Goal: Use online tool/utility: Utilize a website feature to perform a specific function

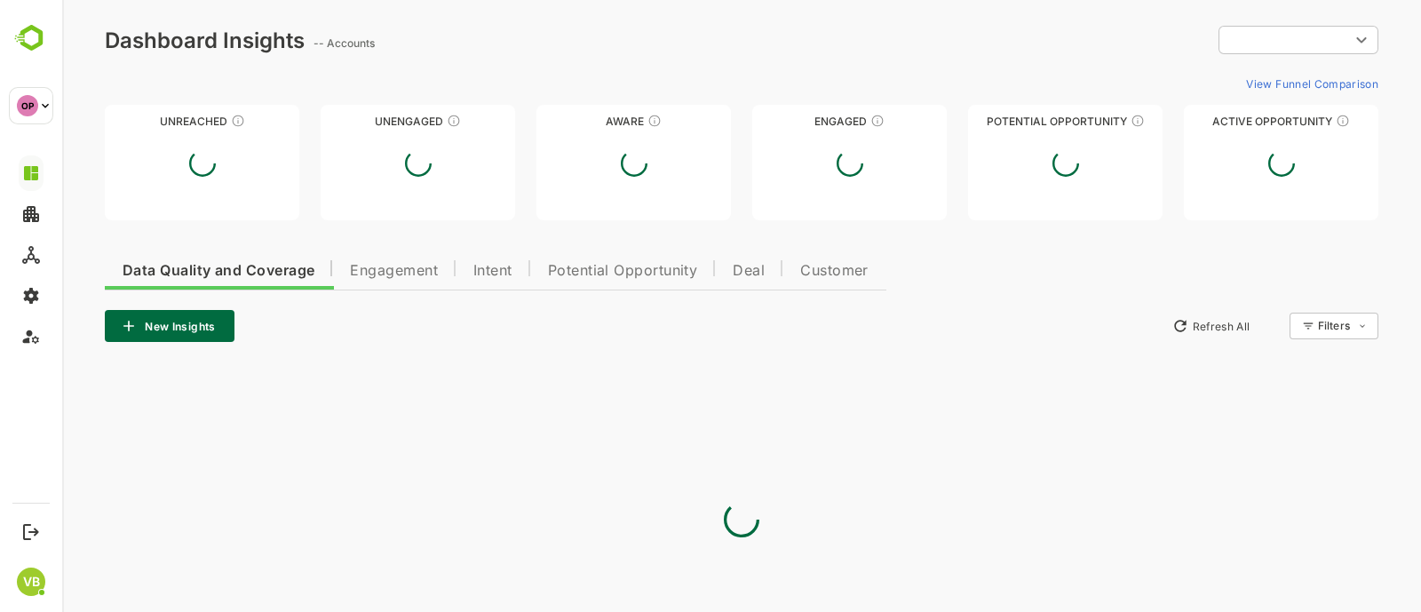
type input "**********"
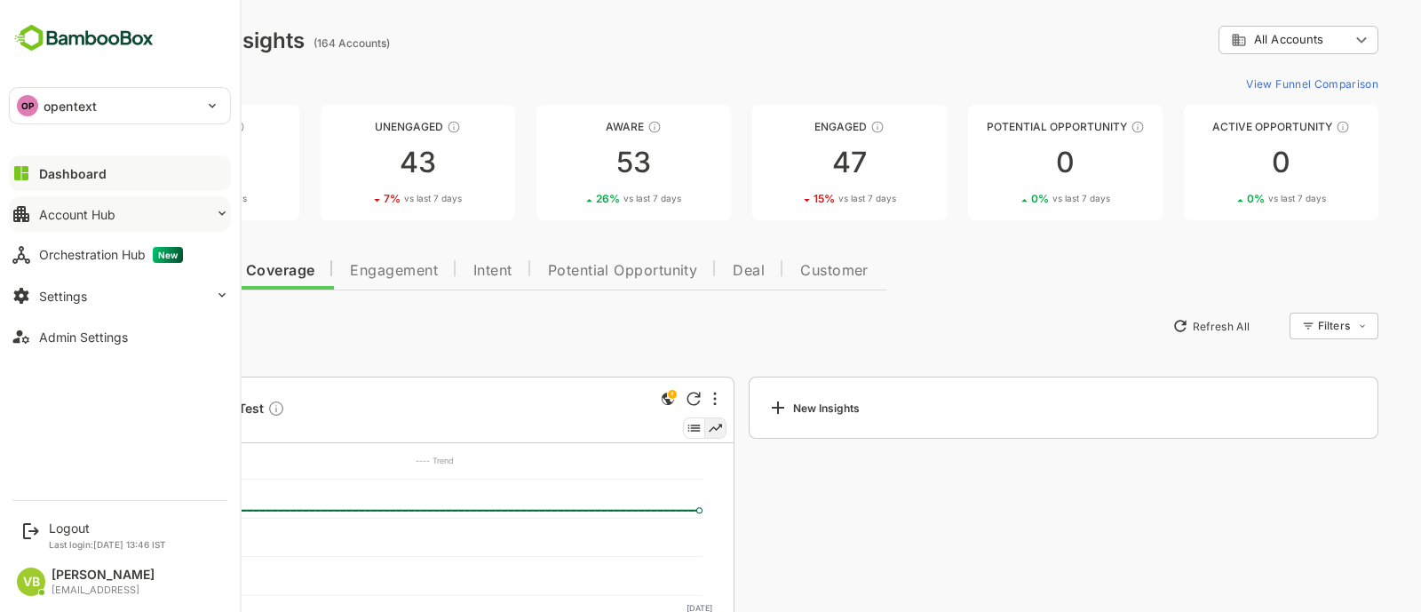
click at [215, 202] on button "Account Hub" at bounding box center [120, 214] width 222 height 36
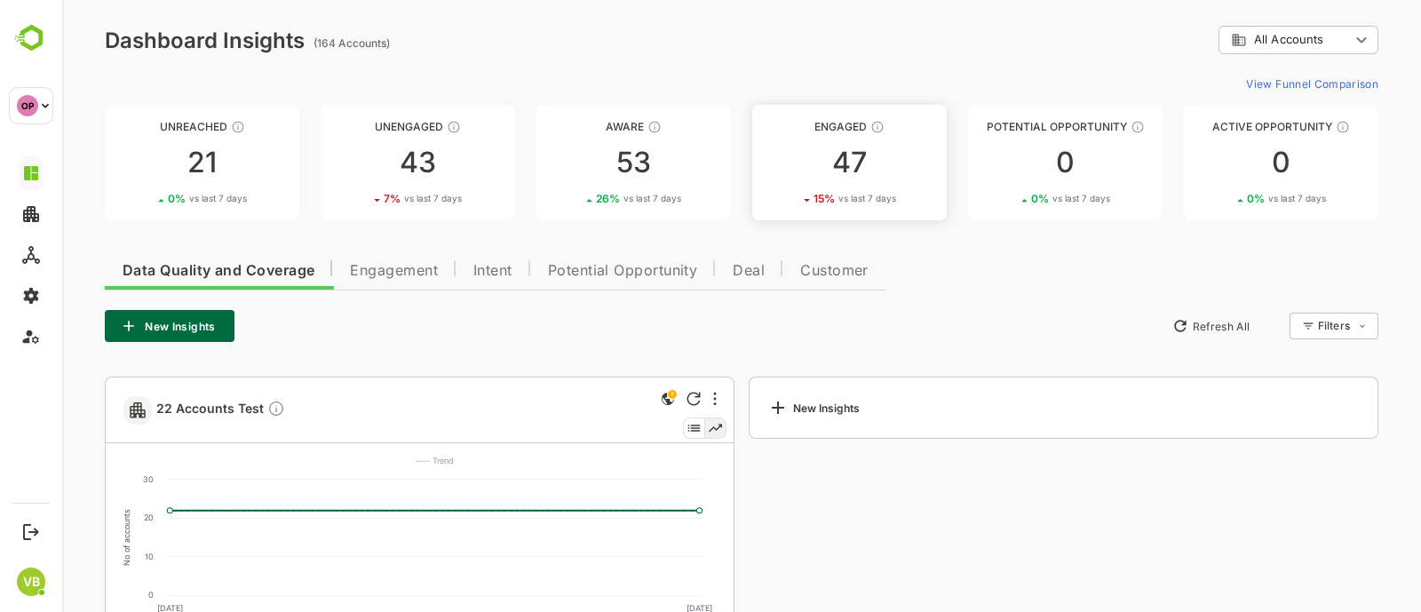
click at [834, 135] on link "Engaged 47 15 % vs last 7 days" at bounding box center [849, 162] width 195 height 115
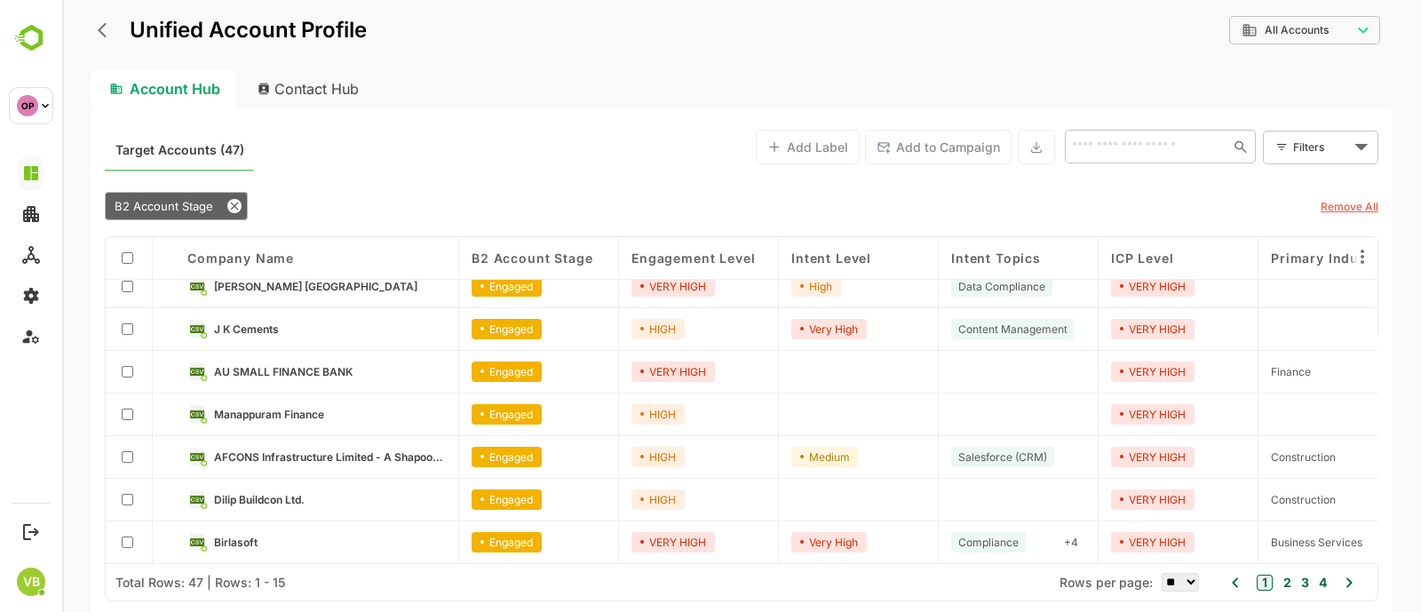
scroll to position [358, 0]
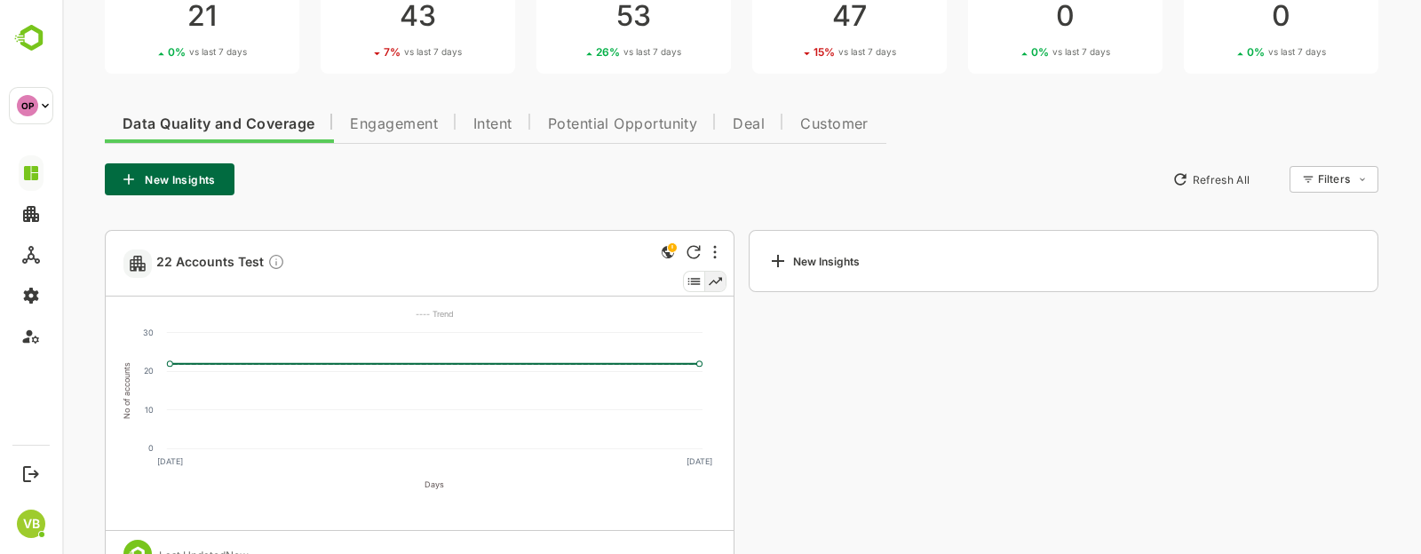
scroll to position [201, 0]
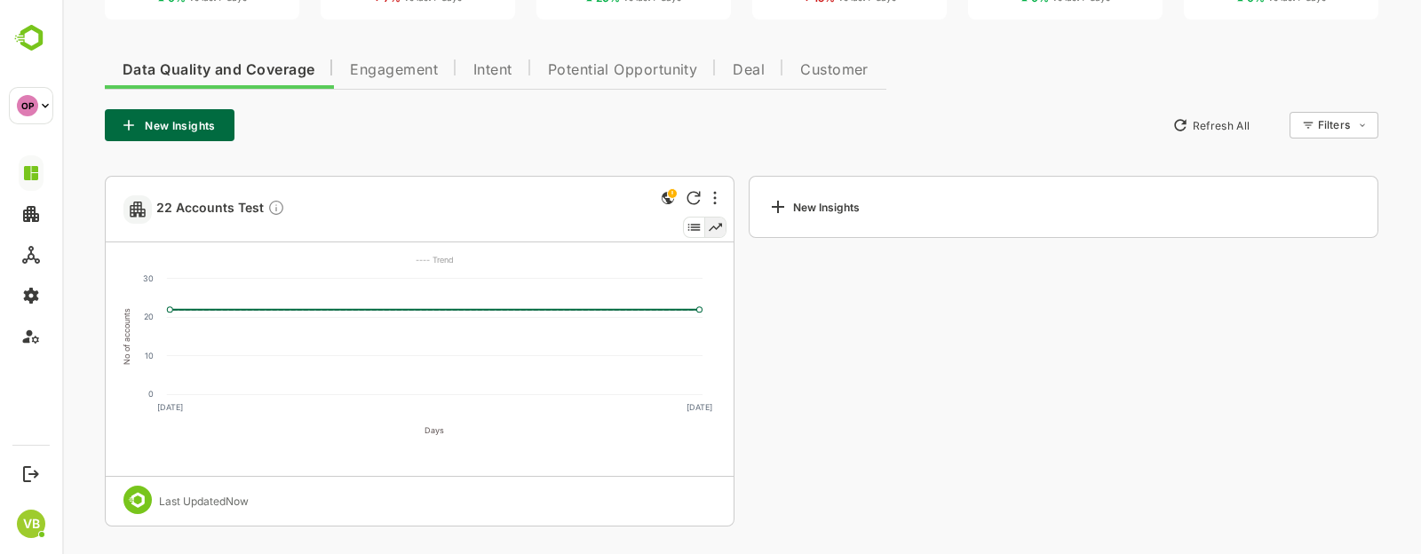
click at [484, 76] on span "Intent" at bounding box center [493, 70] width 39 height 14
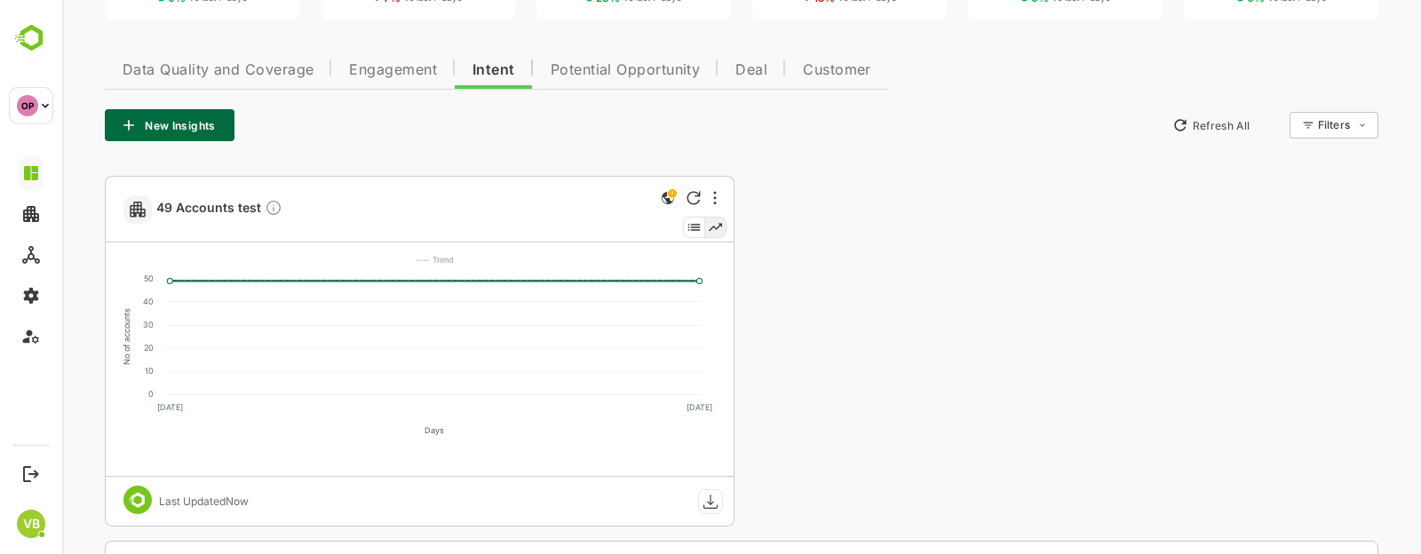
click at [394, 68] on span "Engagement" at bounding box center [393, 70] width 88 height 14
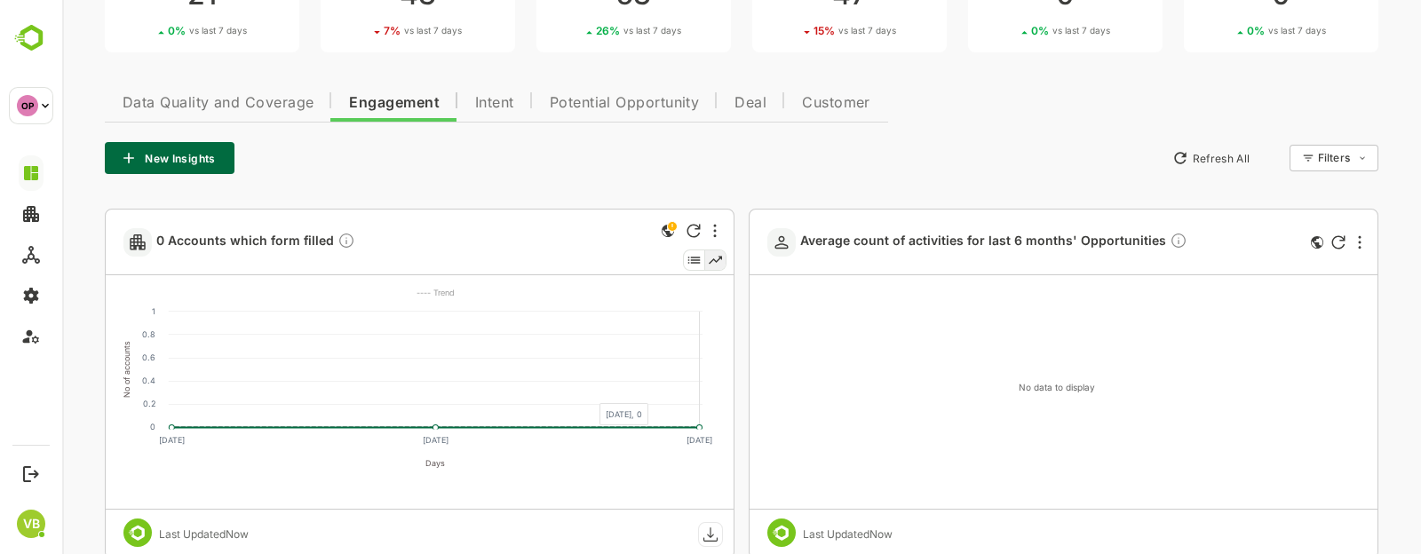
scroll to position [166, 0]
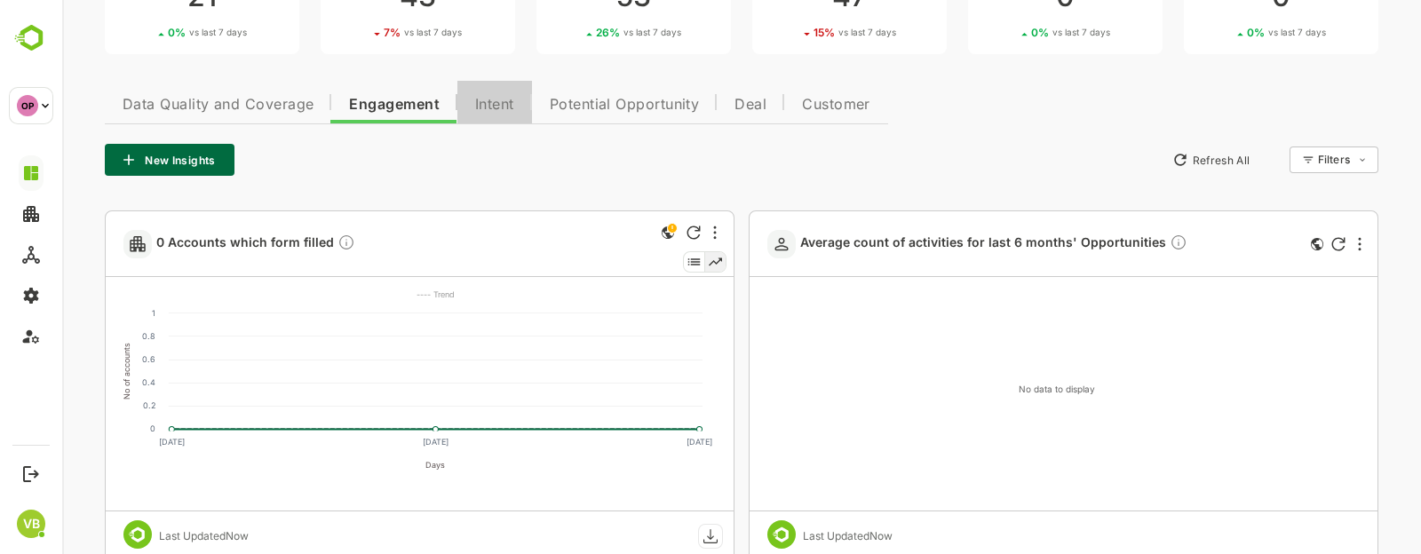
click at [494, 101] on span "Intent" at bounding box center [494, 105] width 39 height 14
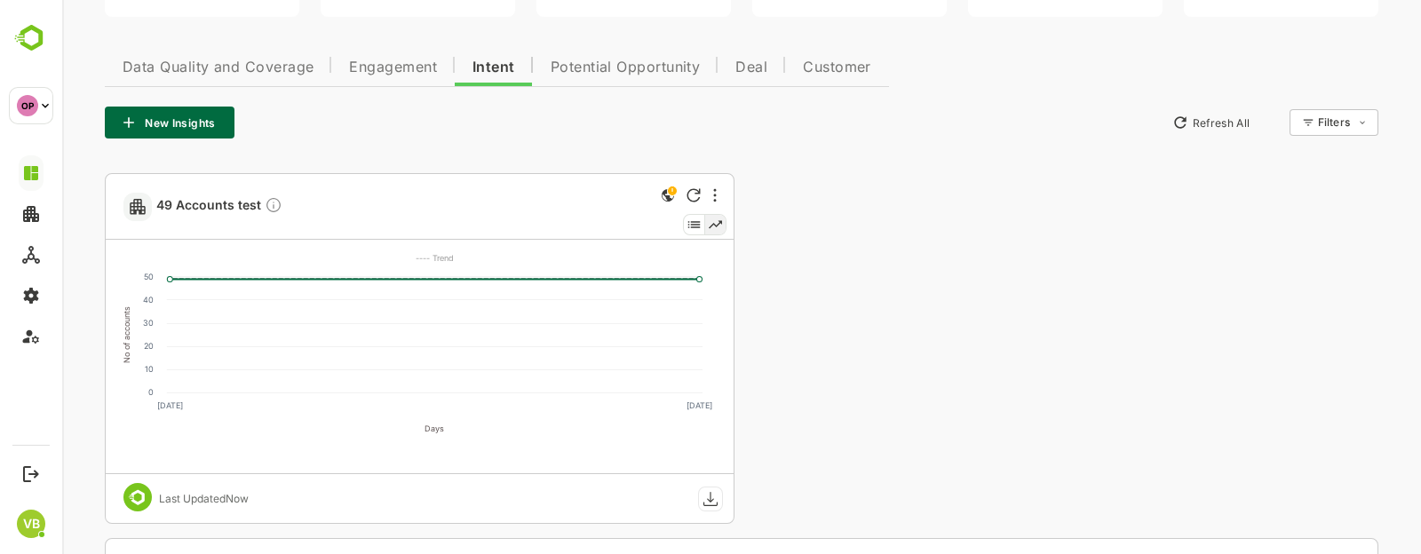
scroll to position [0, 0]
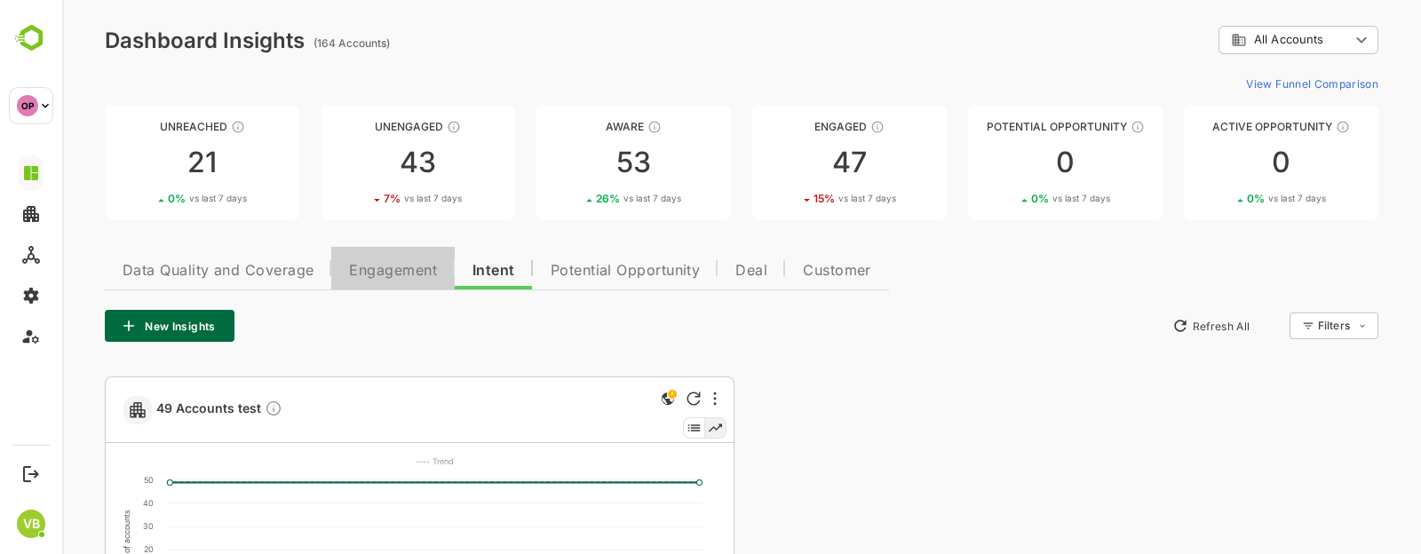
click at [396, 264] on span "Engagement" at bounding box center [393, 271] width 88 height 14
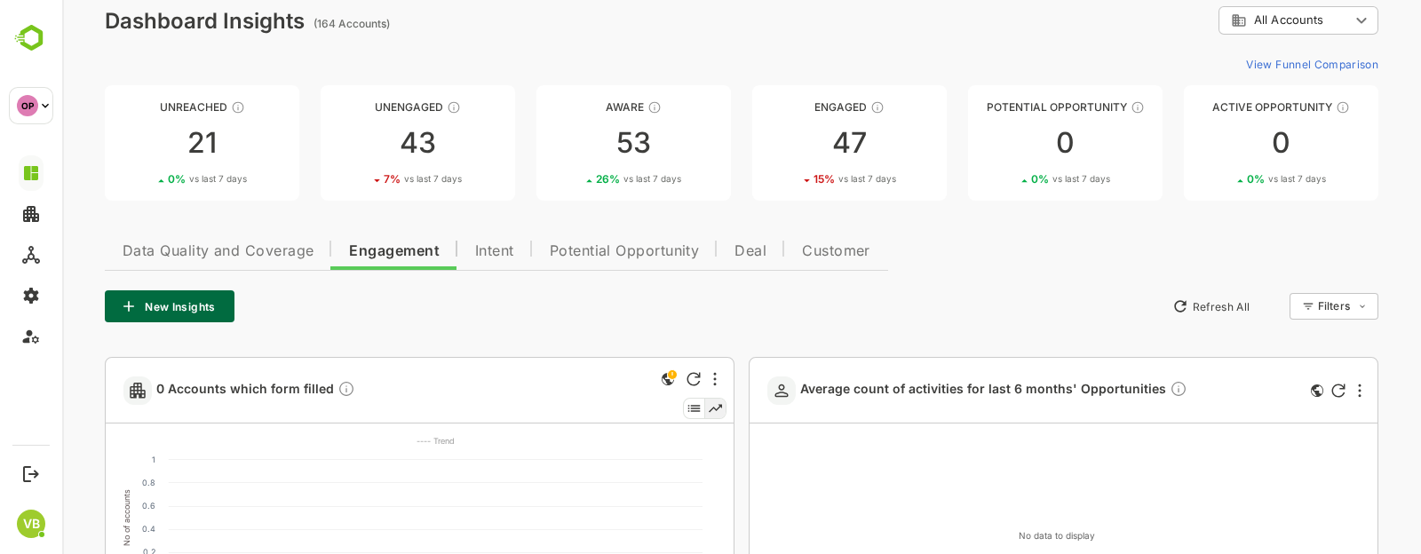
scroll to position [19, 0]
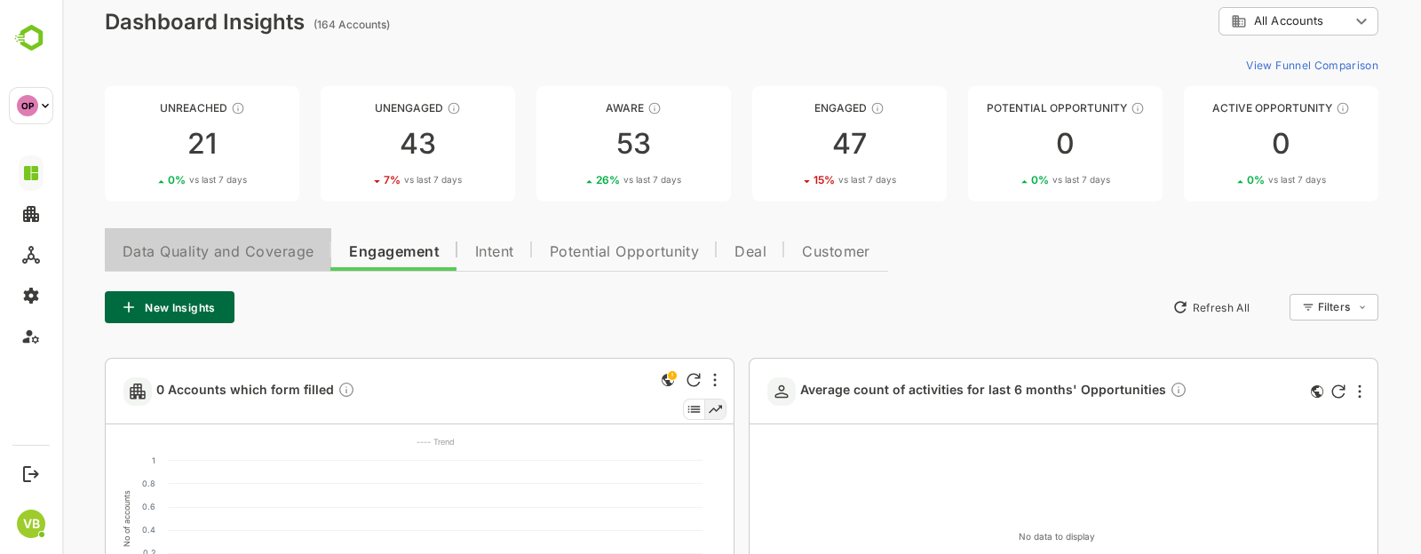
click at [266, 255] on span "Data Quality and Coverage" at bounding box center [218, 252] width 191 height 14
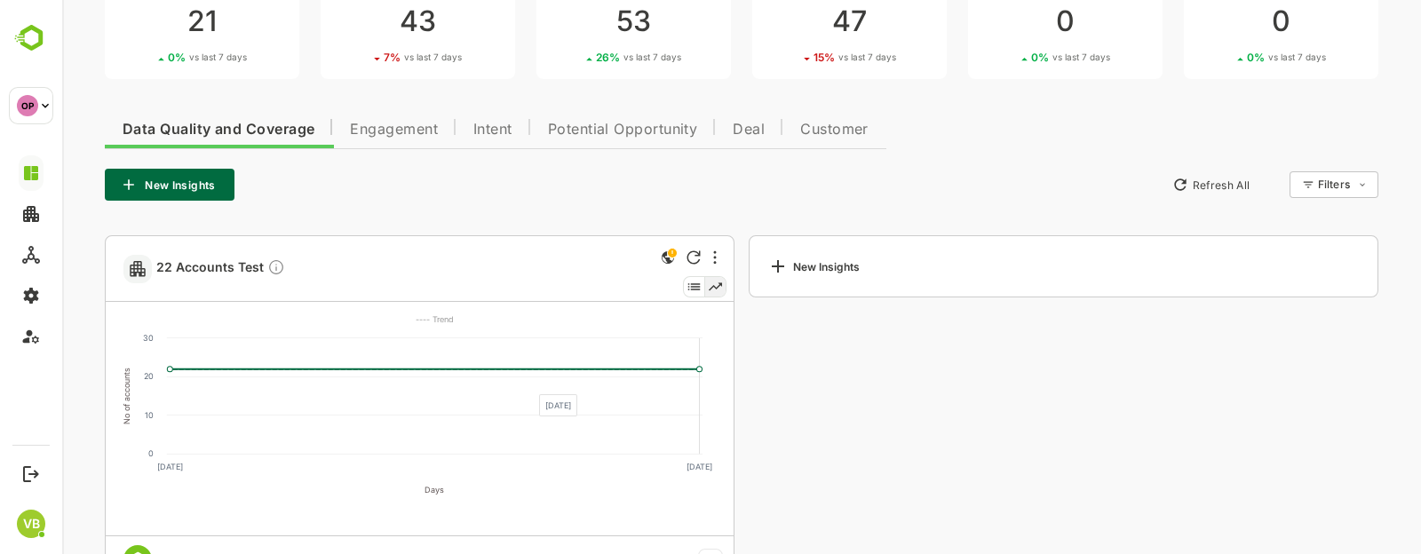
scroll to position [140, 0]
click at [428, 131] on span "Engagement" at bounding box center [394, 130] width 88 height 14
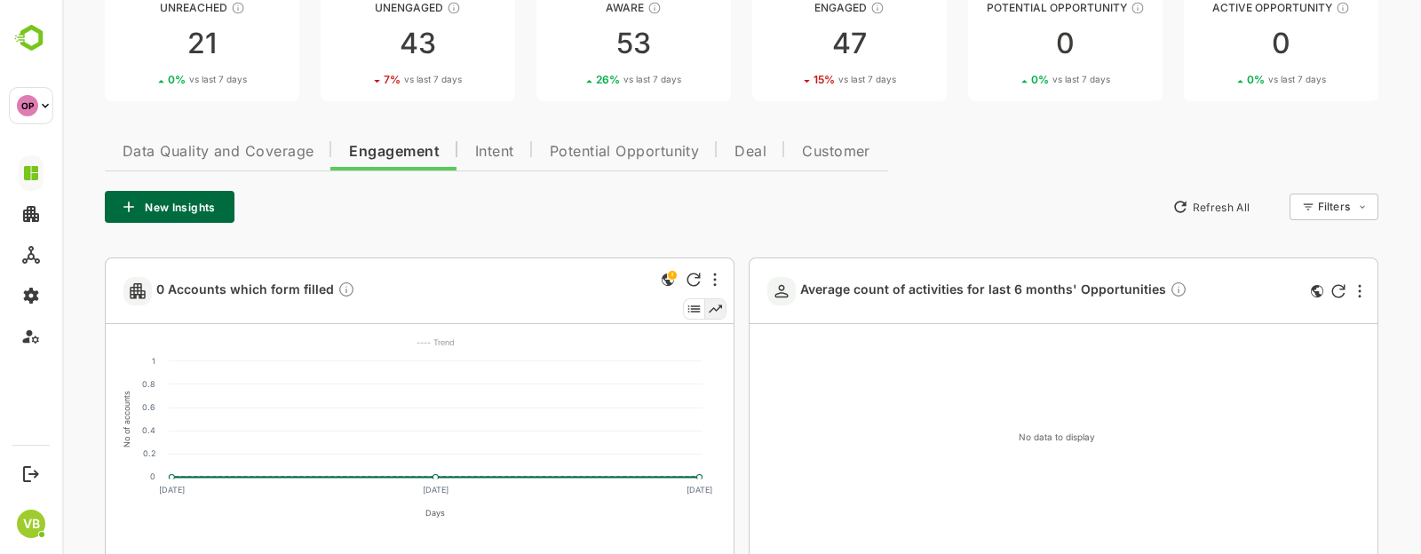
scroll to position [121, 0]
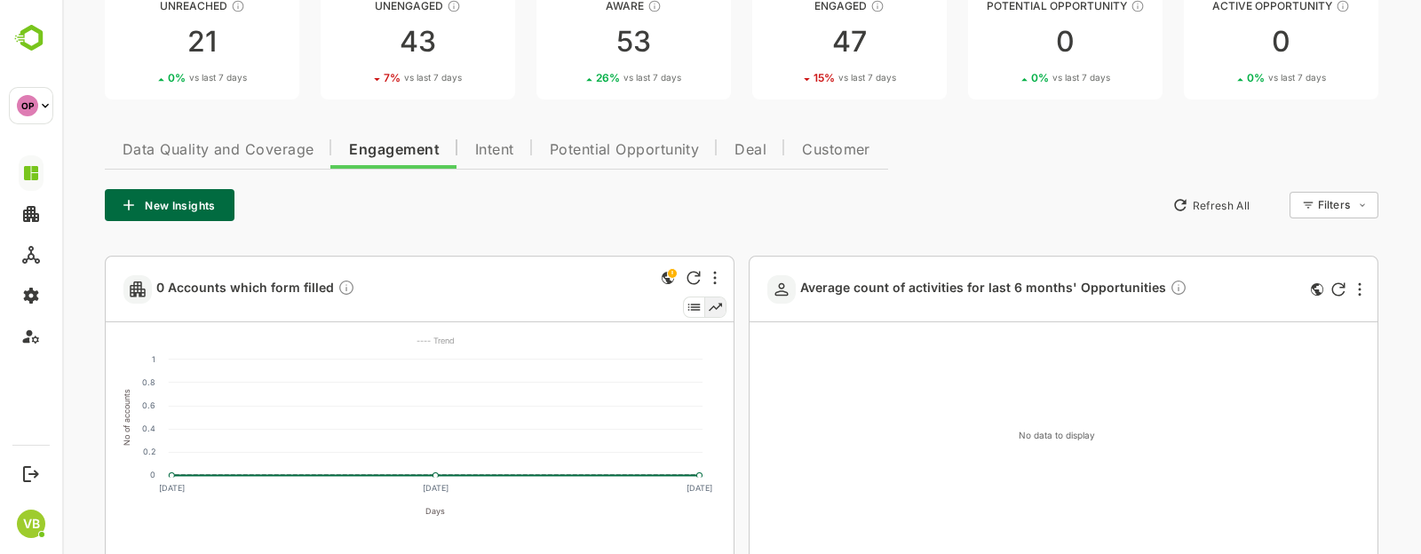
click at [192, 201] on button "New Insights" at bounding box center [170, 205] width 130 height 32
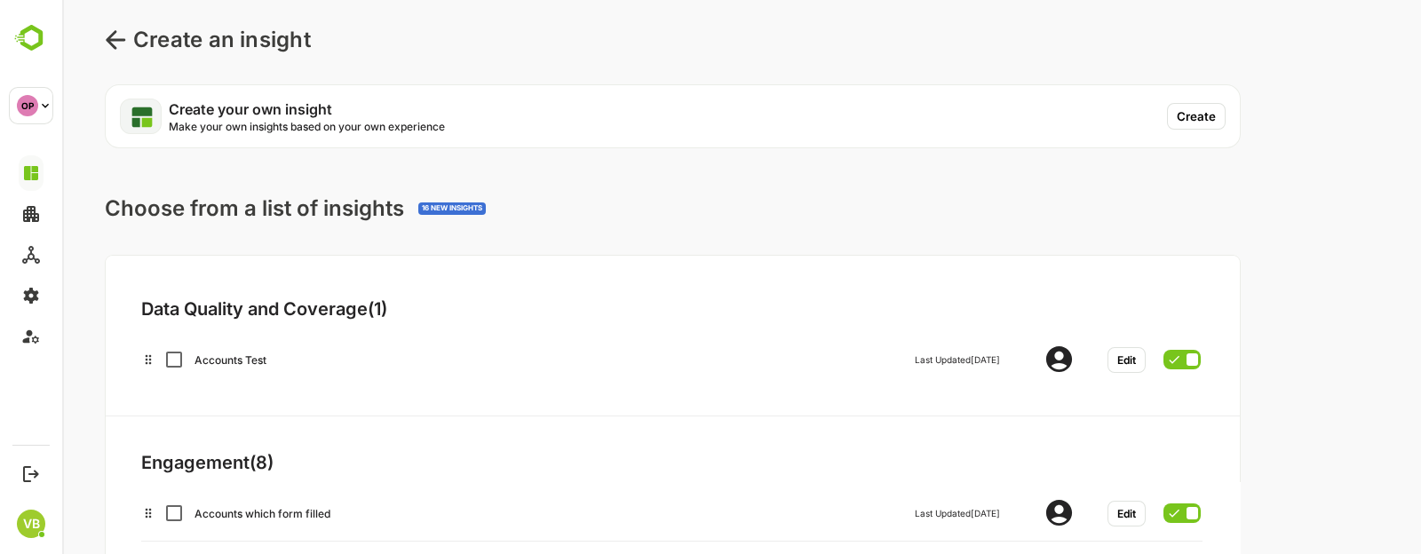
scroll to position [0, 0]
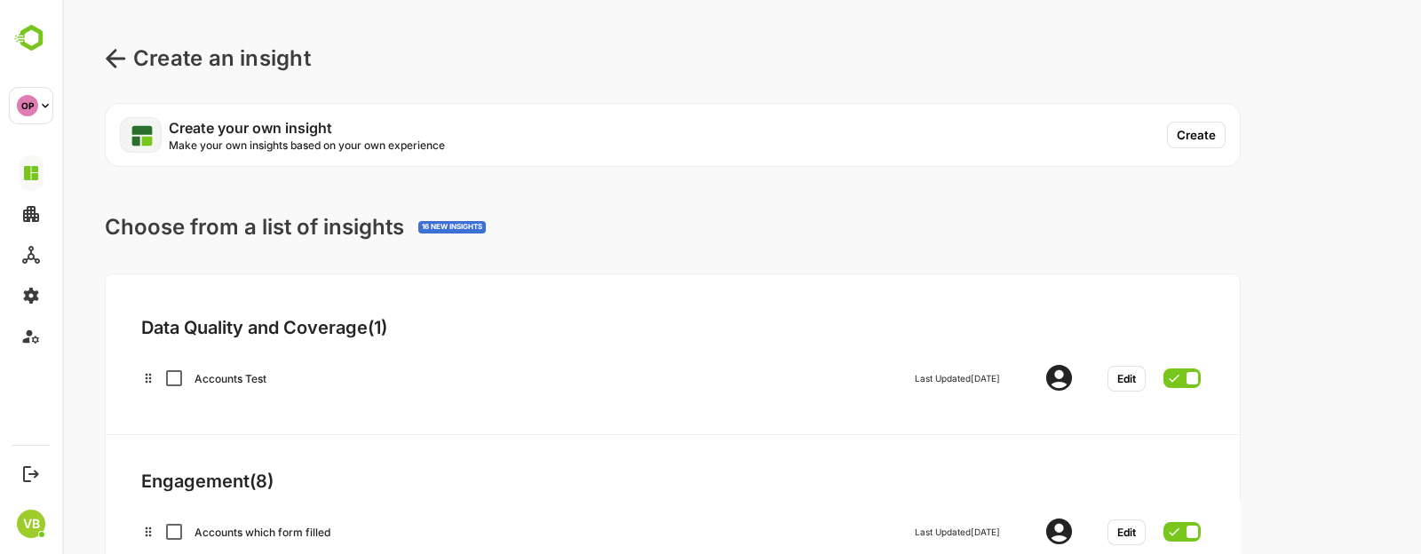
click at [1190, 130] on button "Create" at bounding box center [1196, 135] width 59 height 27
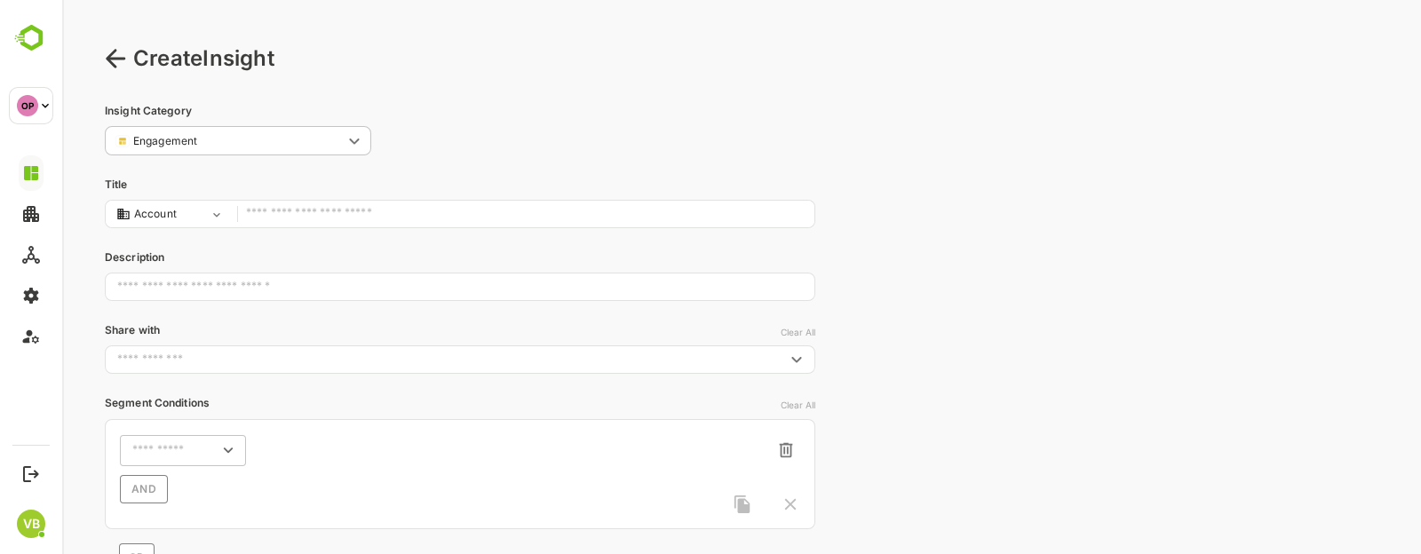
click at [275, 222] on input "text" at bounding box center [526, 215] width 560 height 24
type input "*"
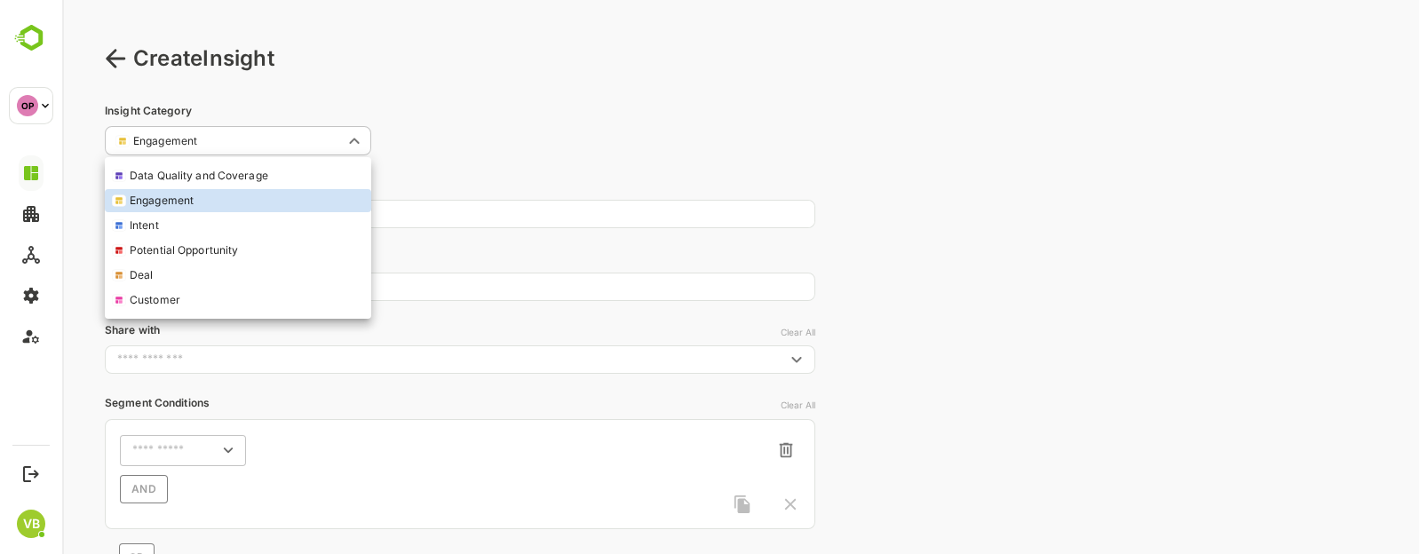
click at [284, 137] on body "**********" at bounding box center [741, 387] width 1359 height 774
click at [564, 162] on div at bounding box center [741, 277] width 1359 height 554
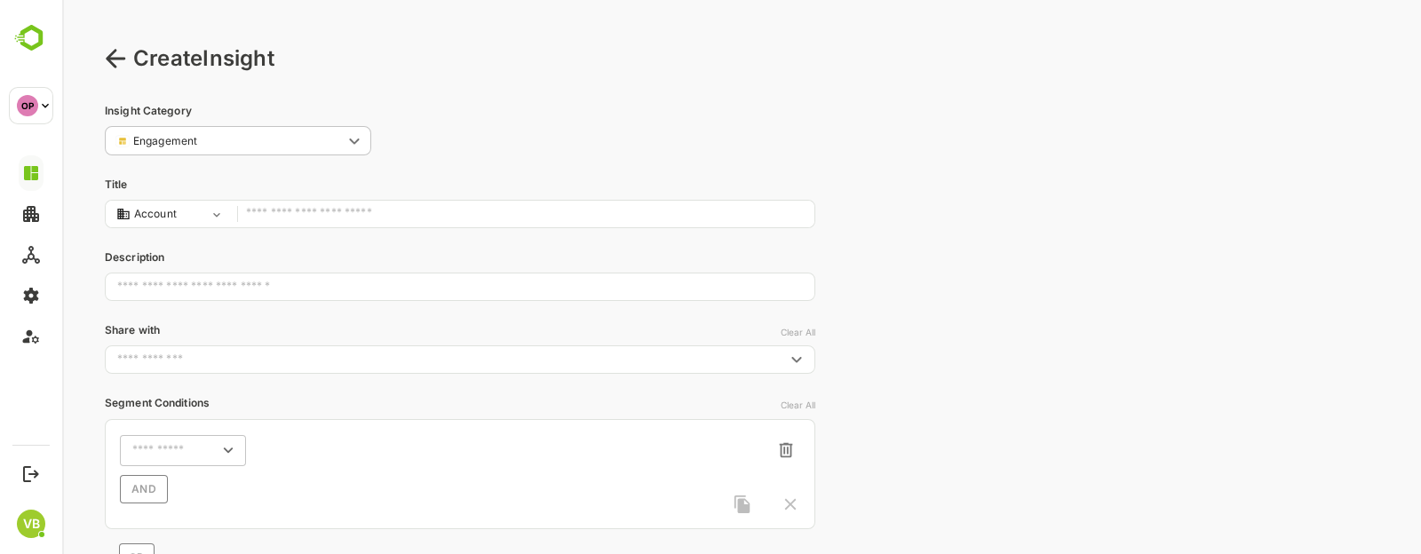
click at [362, 210] on input "text" at bounding box center [526, 215] width 560 height 24
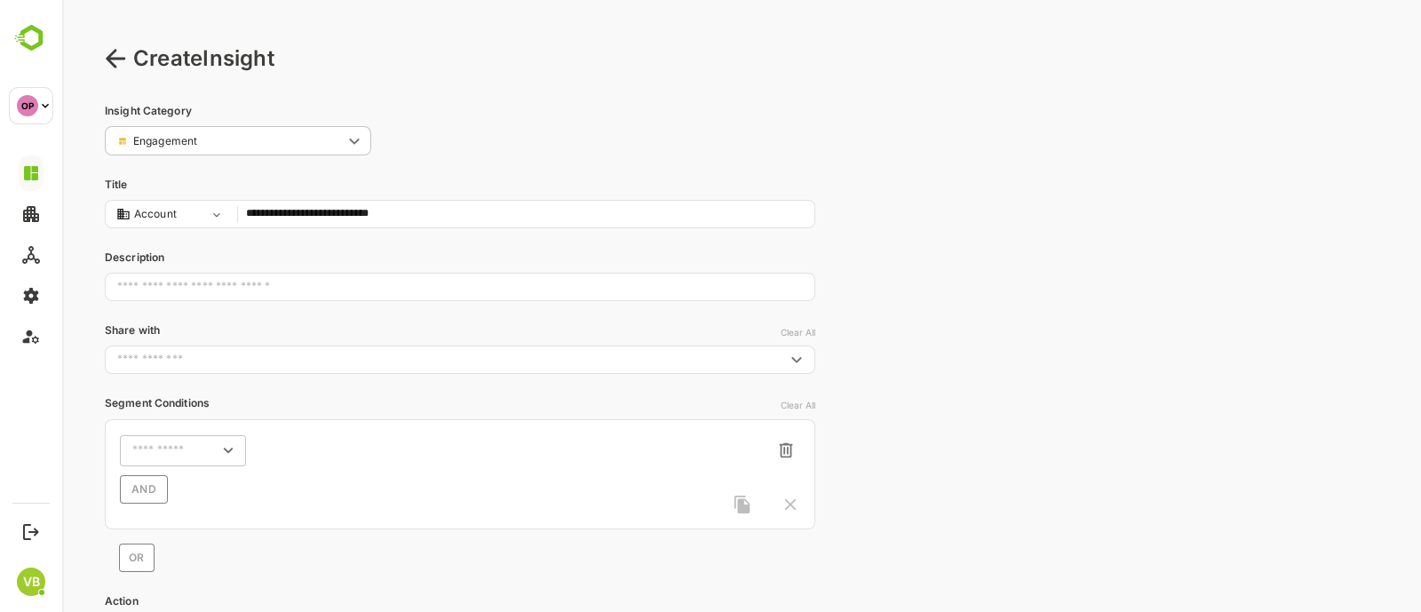
type input "**********"
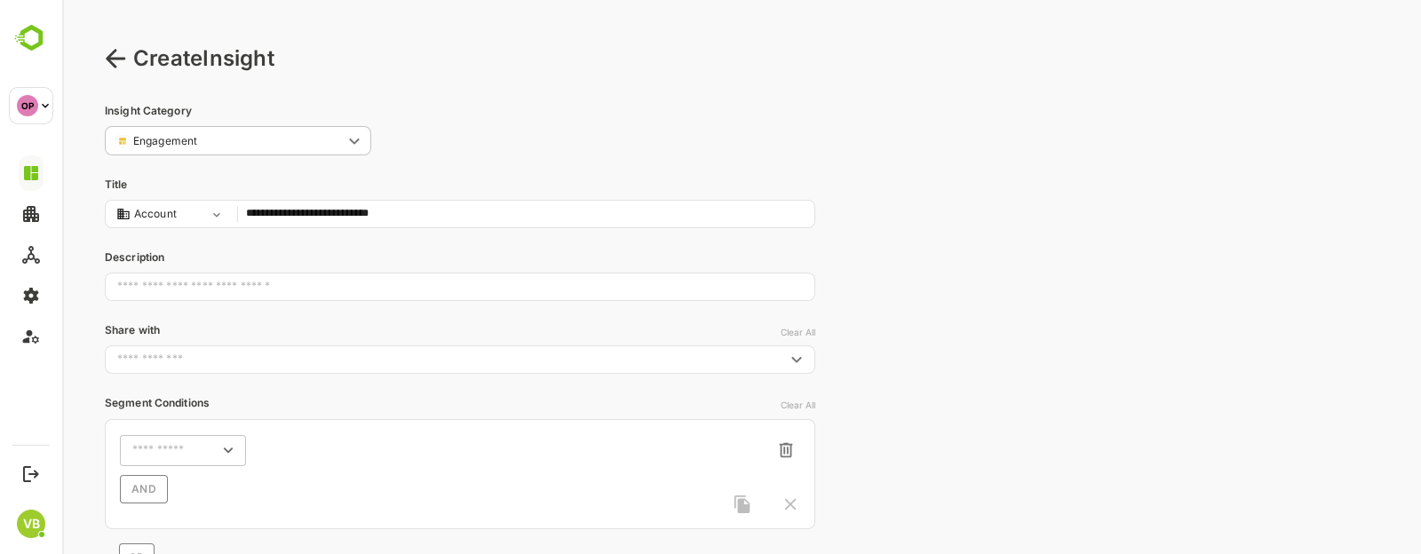
click at [519, 155] on div "**********" at bounding box center [460, 129] width 711 height 52
click at [103, 60] on div "**********" at bounding box center [741, 387] width 1359 height 774
click at [111, 60] on icon at bounding box center [116, 58] width 20 height 19
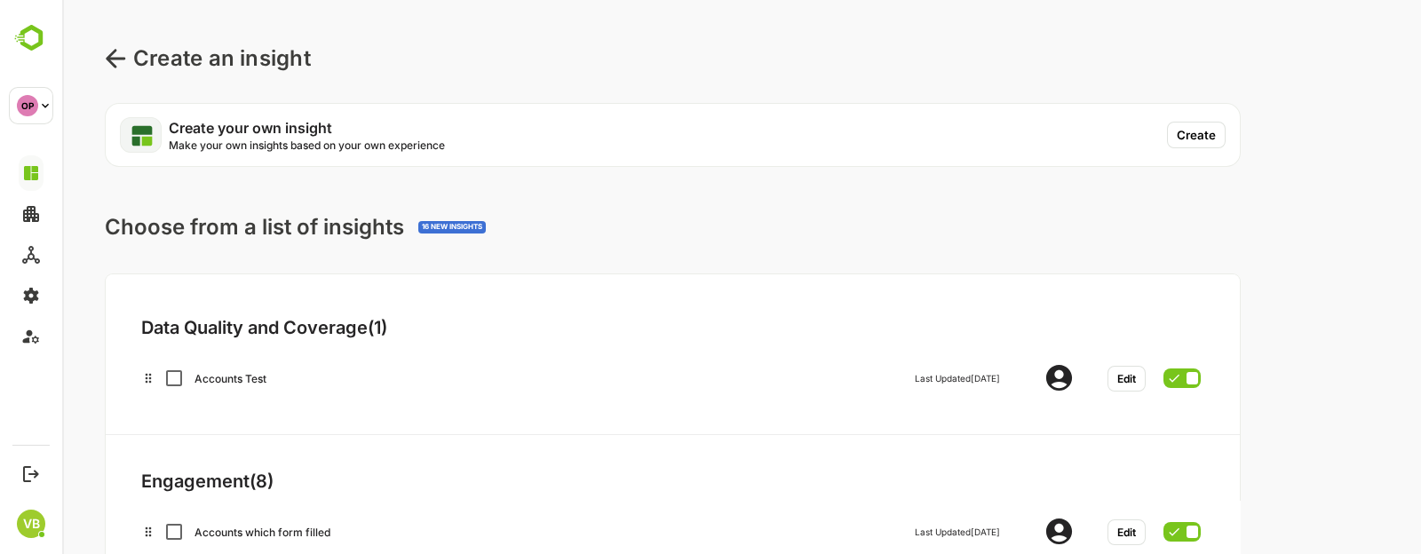
click at [115, 63] on icon at bounding box center [115, 58] width 21 height 21
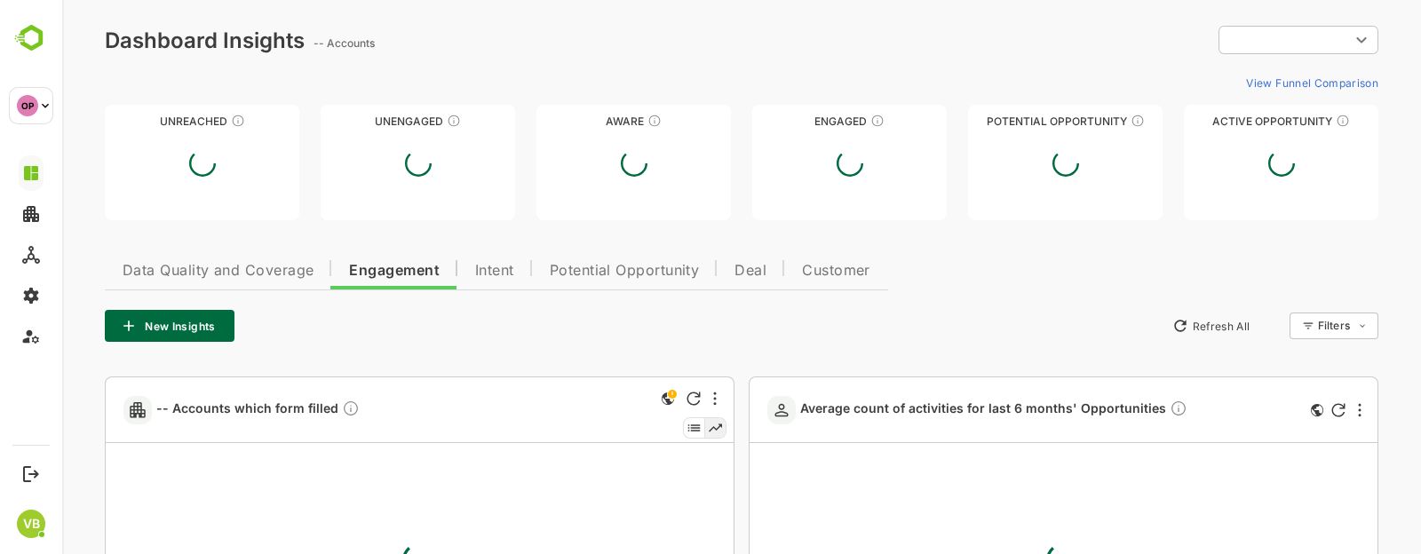
type input "**********"
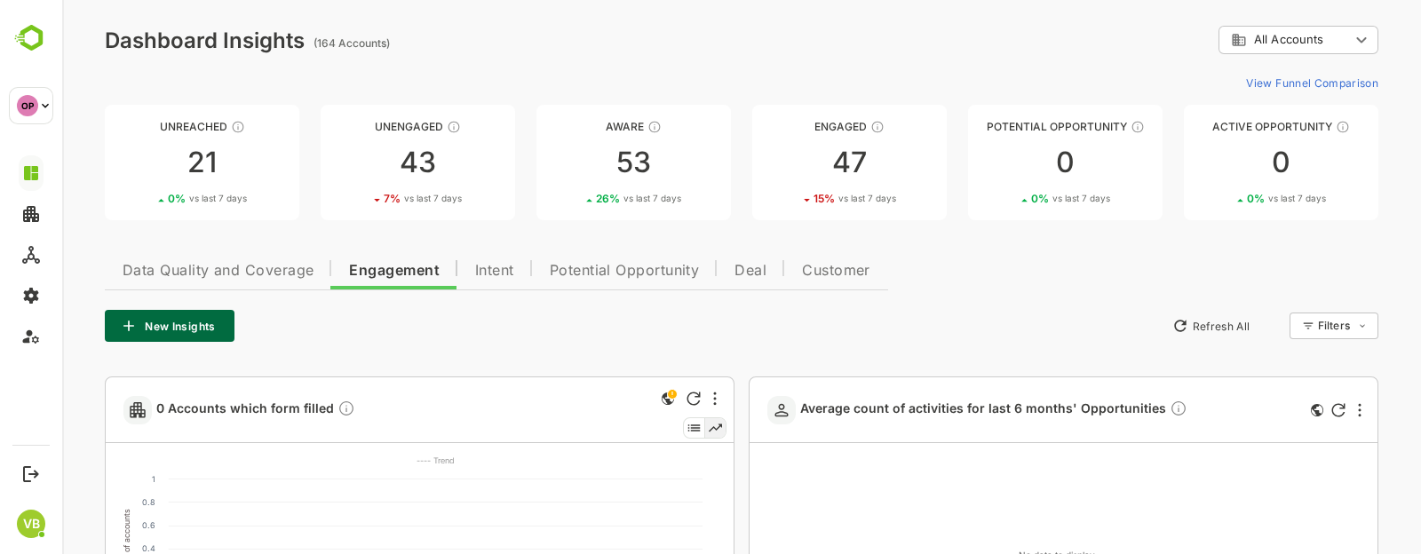
click at [181, 316] on button "New Insights" at bounding box center [170, 326] width 130 height 32
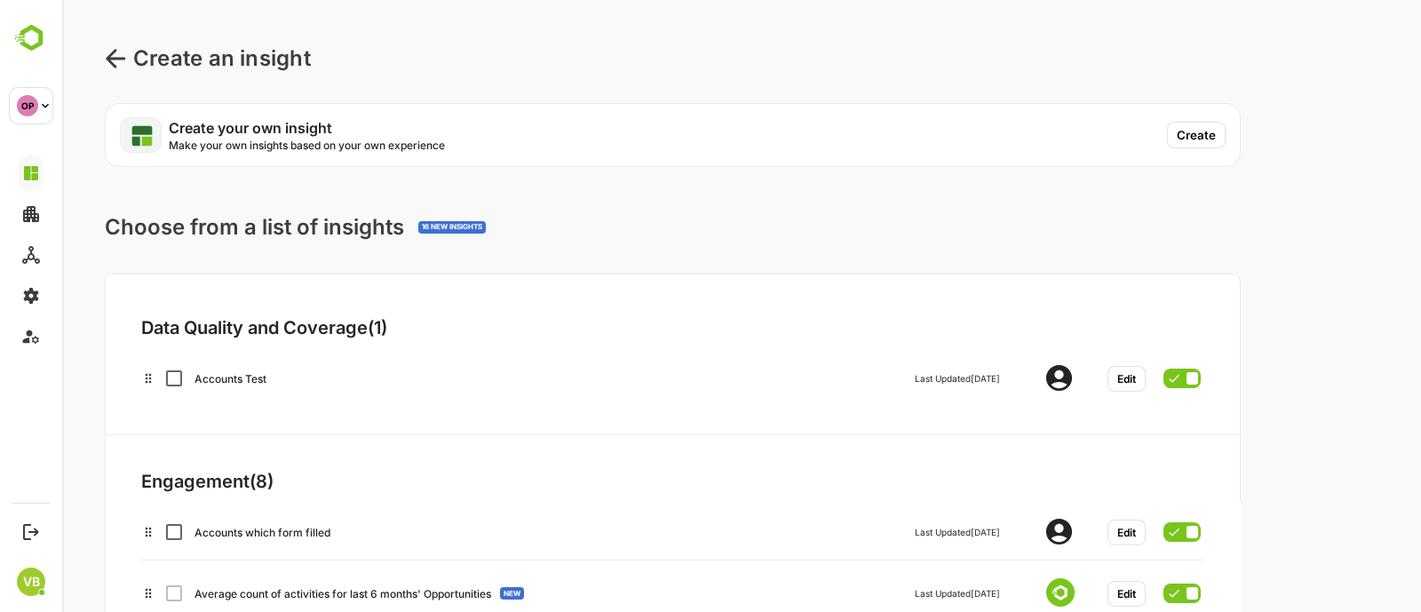
click at [1191, 139] on button "Create" at bounding box center [1196, 135] width 59 height 27
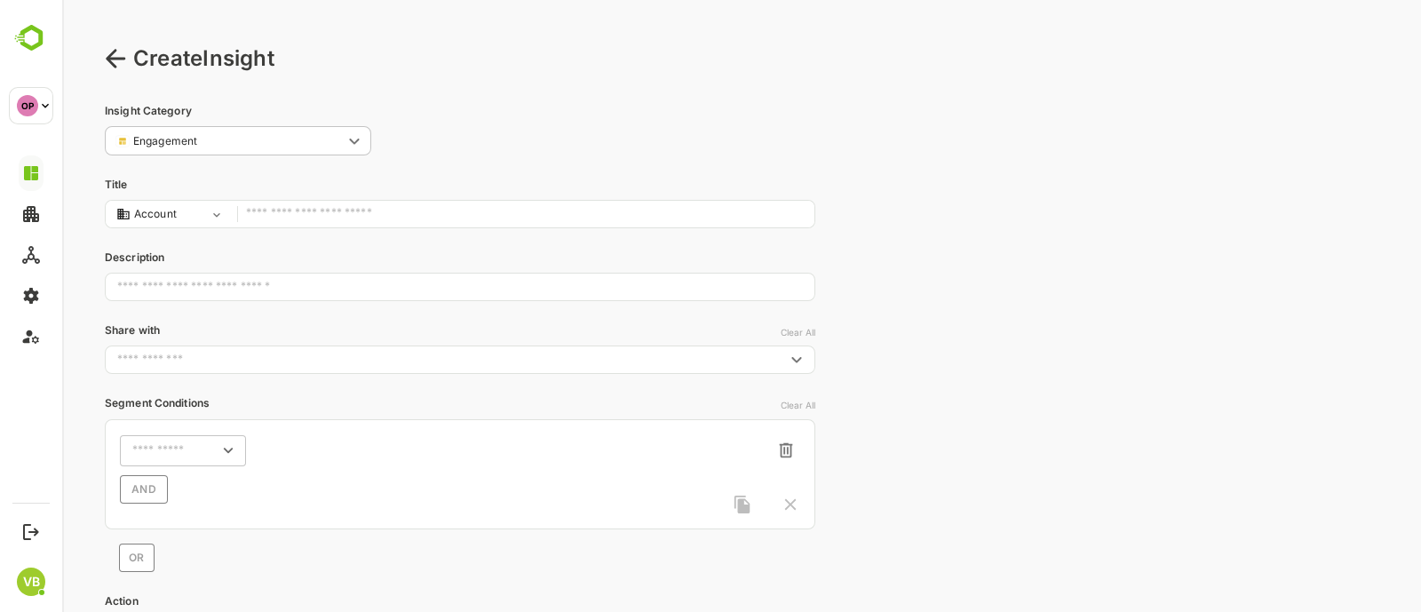
click at [392, 219] on input "text" at bounding box center [526, 215] width 560 height 24
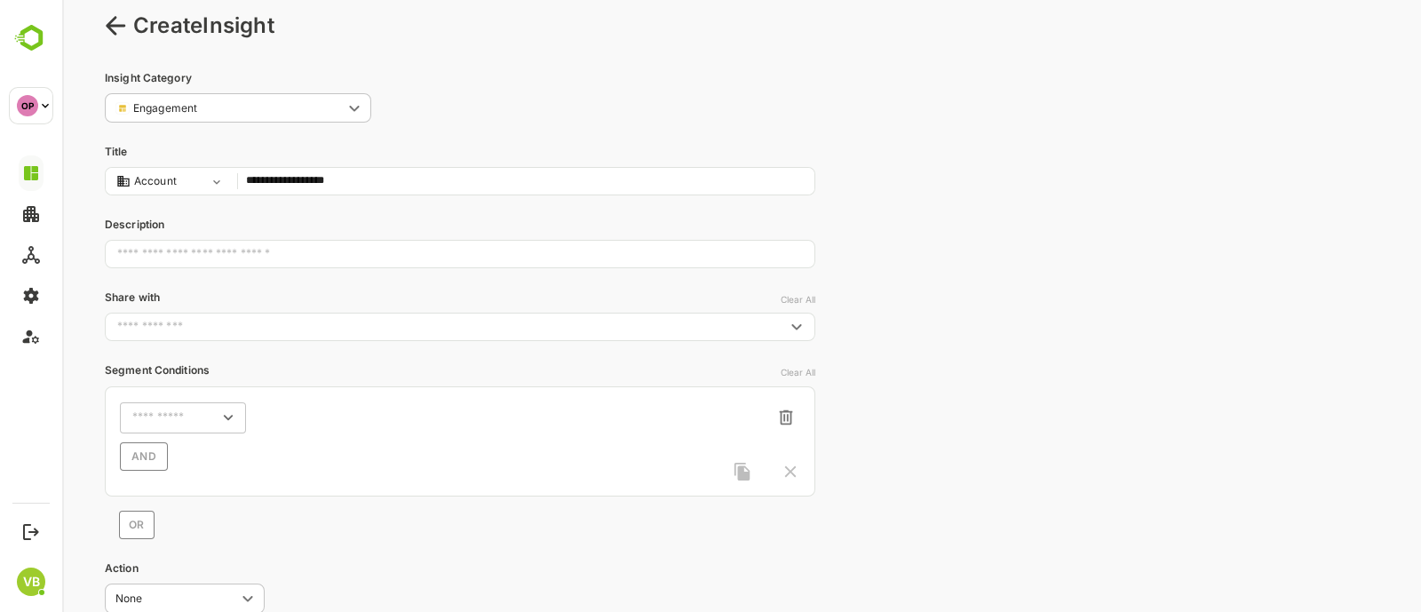
type input "**********"
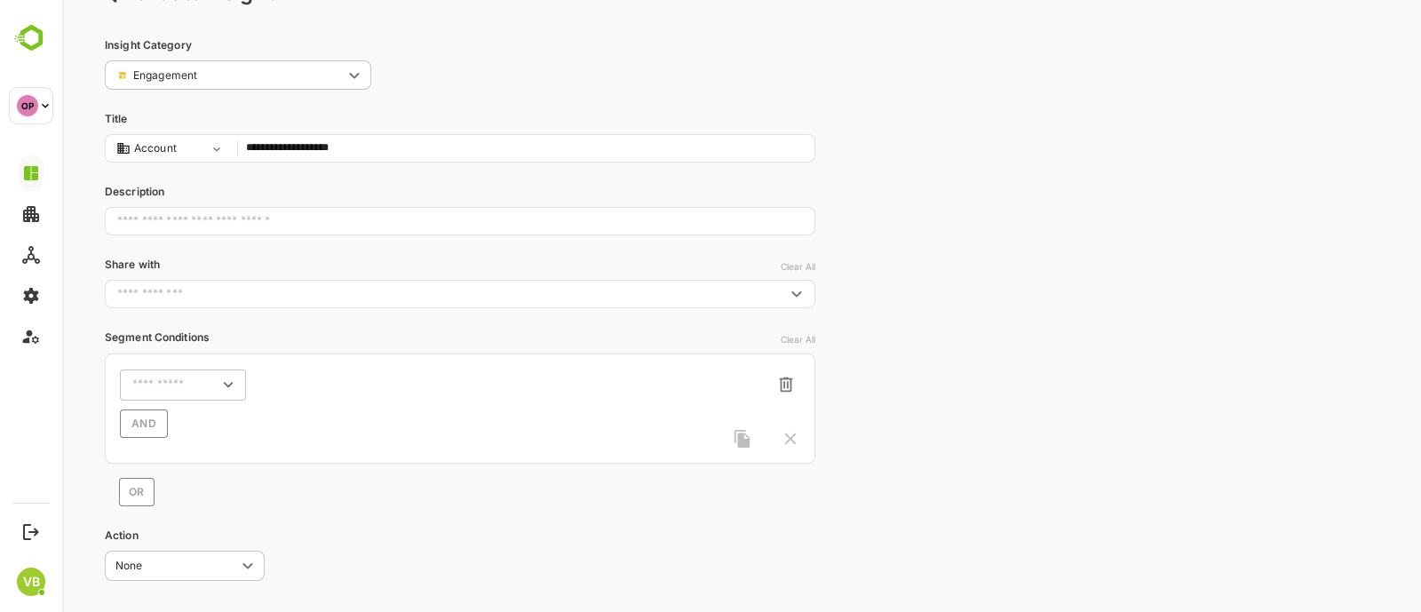
scroll to position [68, 0]
click at [325, 211] on input "text" at bounding box center [460, 219] width 711 height 45
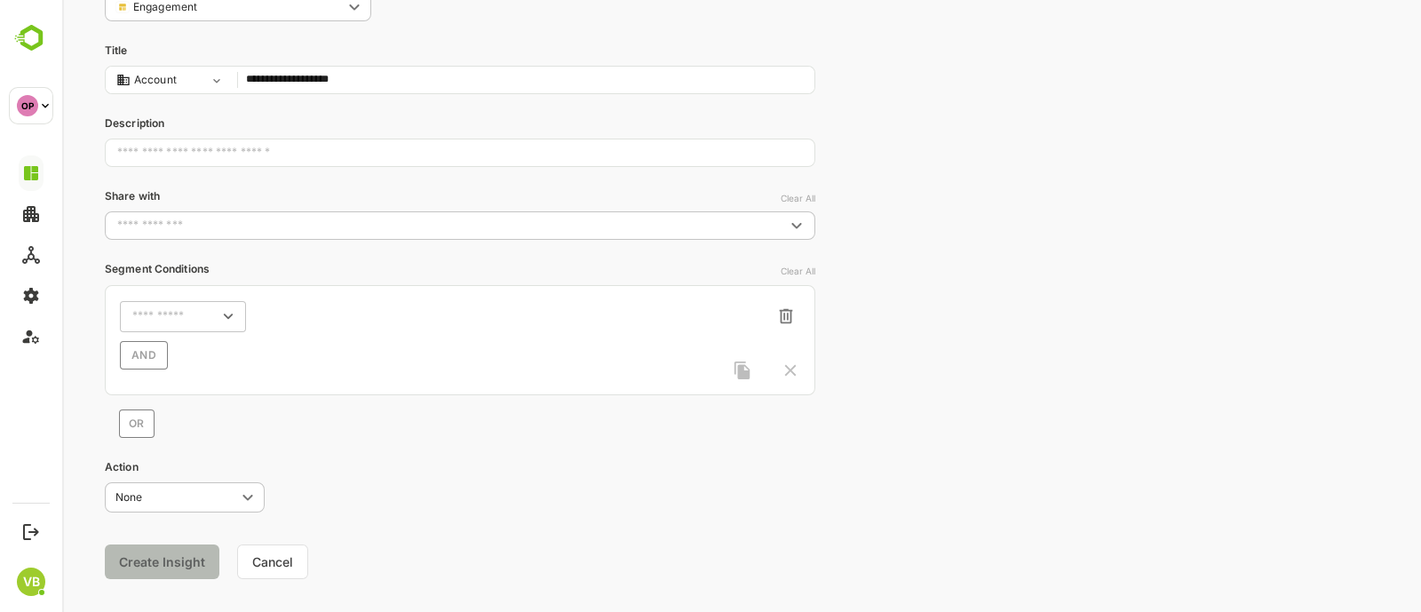
scroll to position [160, 0]
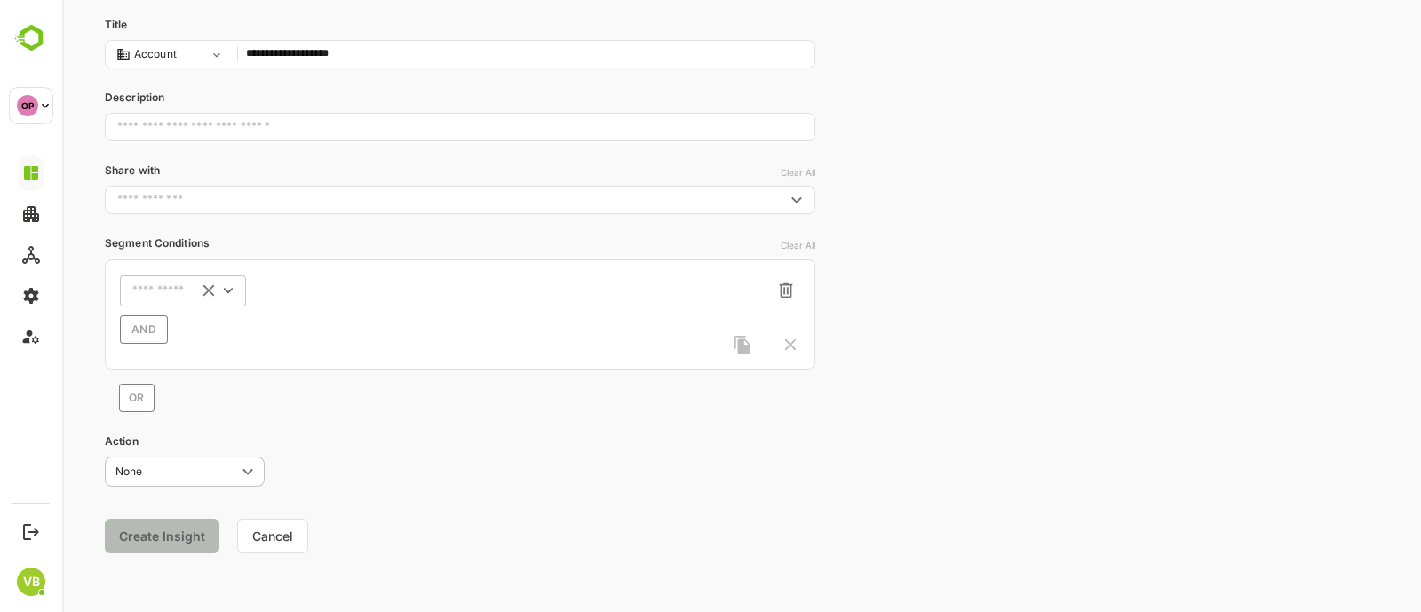
click at [235, 291] on icon "Open" at bounding box center [229, 291] width 20 height 20
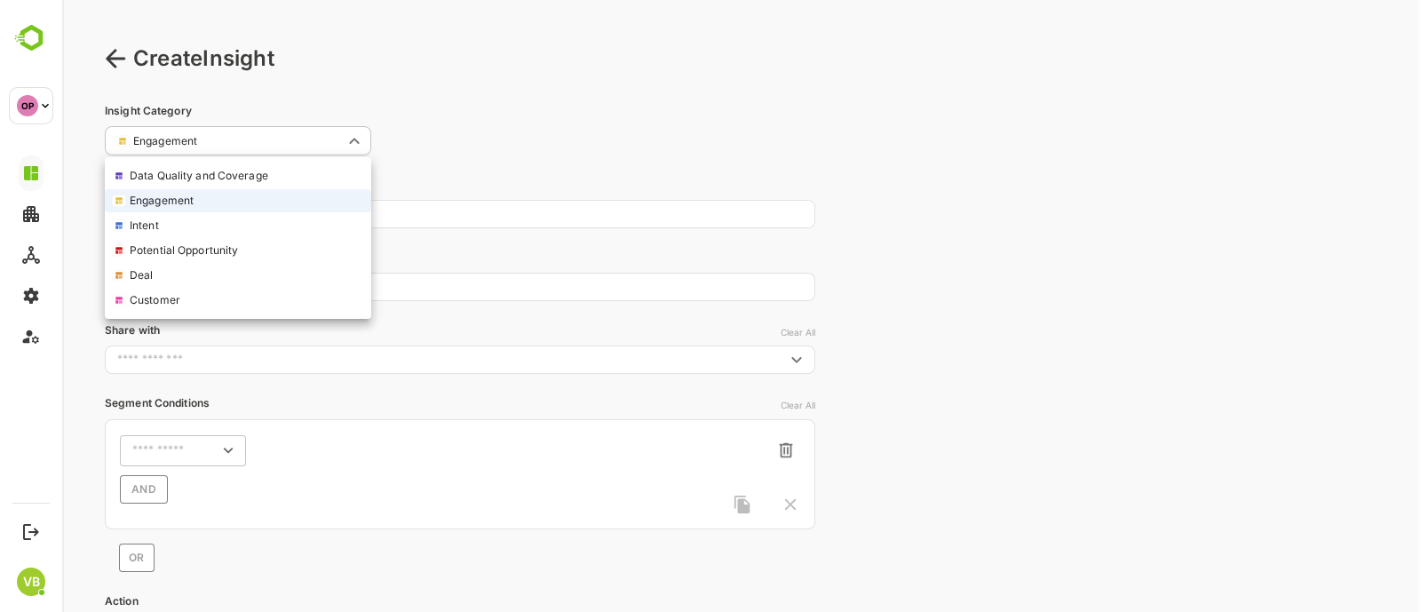
click at [328, 132] on body "**********" at bounding box center [741, 387] width 1359 height 774
click at [513, 92] on div at bounding box center [741, 306] width 1359 height 612
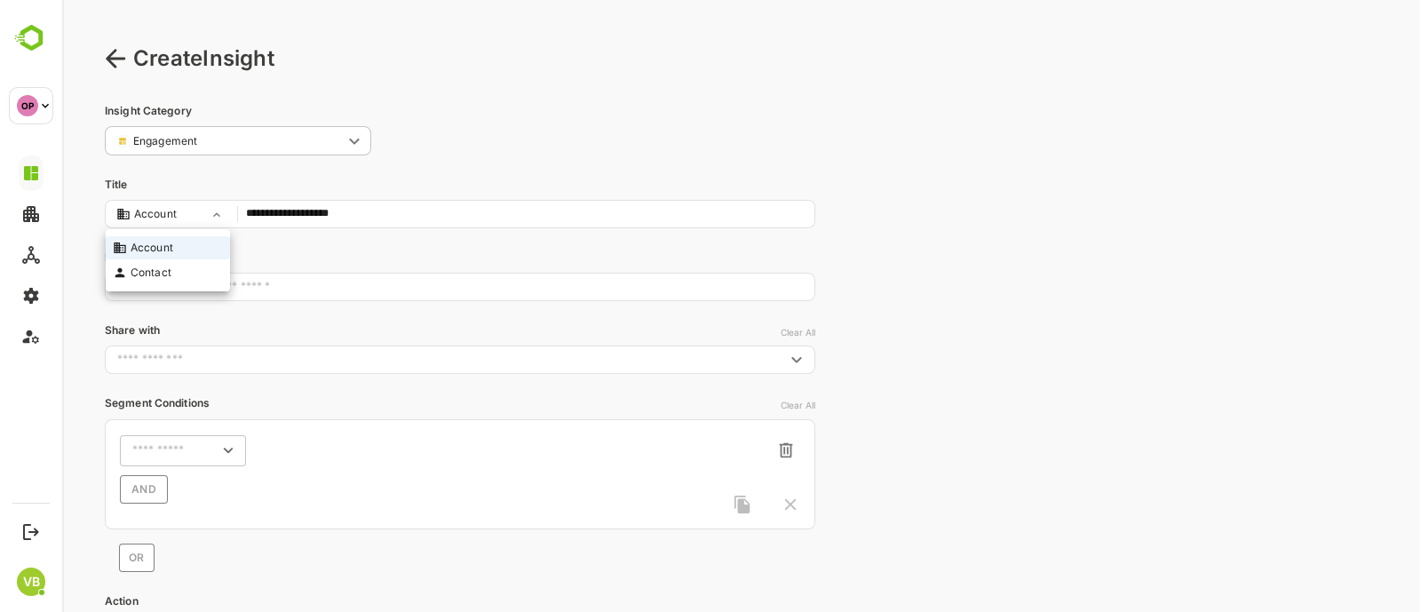
click at [214, 210] on body "**********" at bounding box center [741, 387] width 1359 height 774
click at [258, 139] on div at bounding box center [741, 306] width 1359 height 612
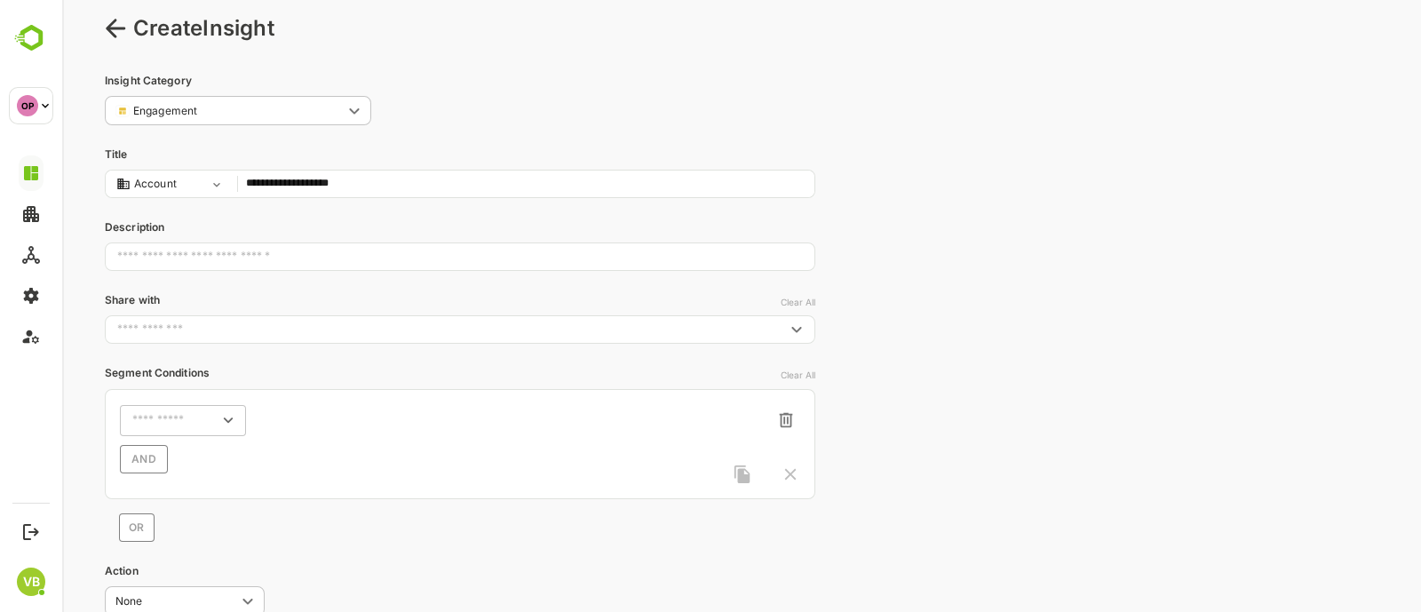
scroll to position [77, 0]
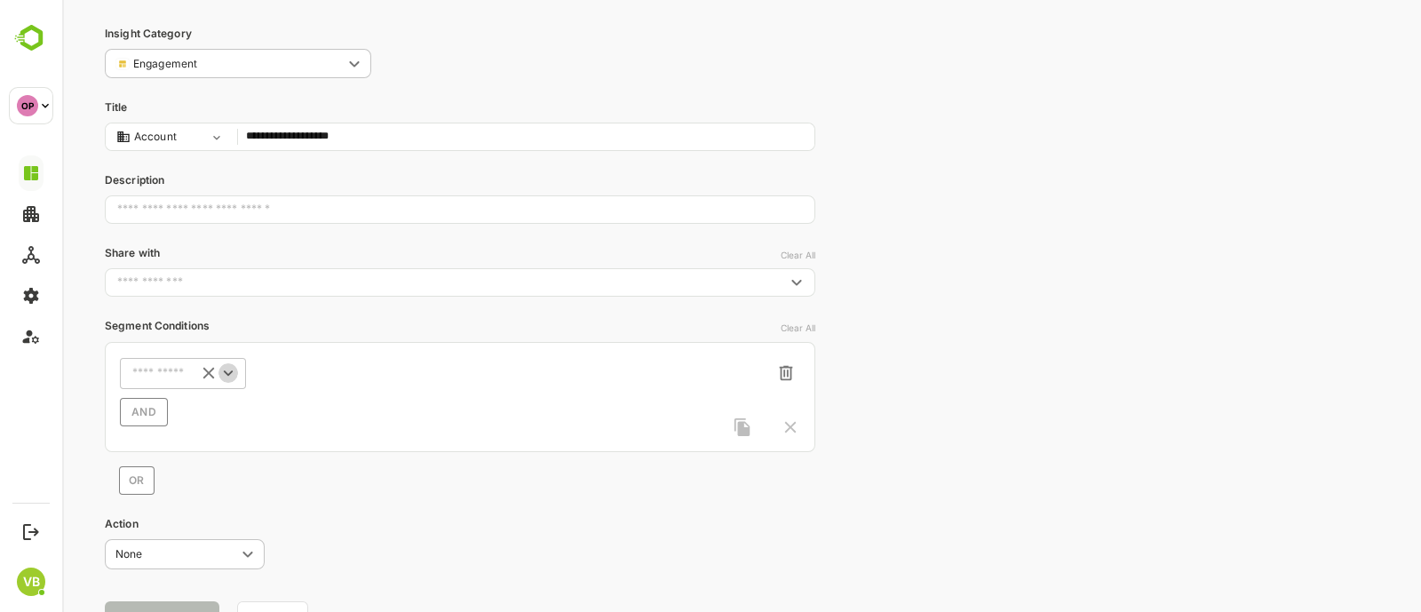
click at [219, 375] on icon "Open" at bounding box center [229, 373] width 20 height 20
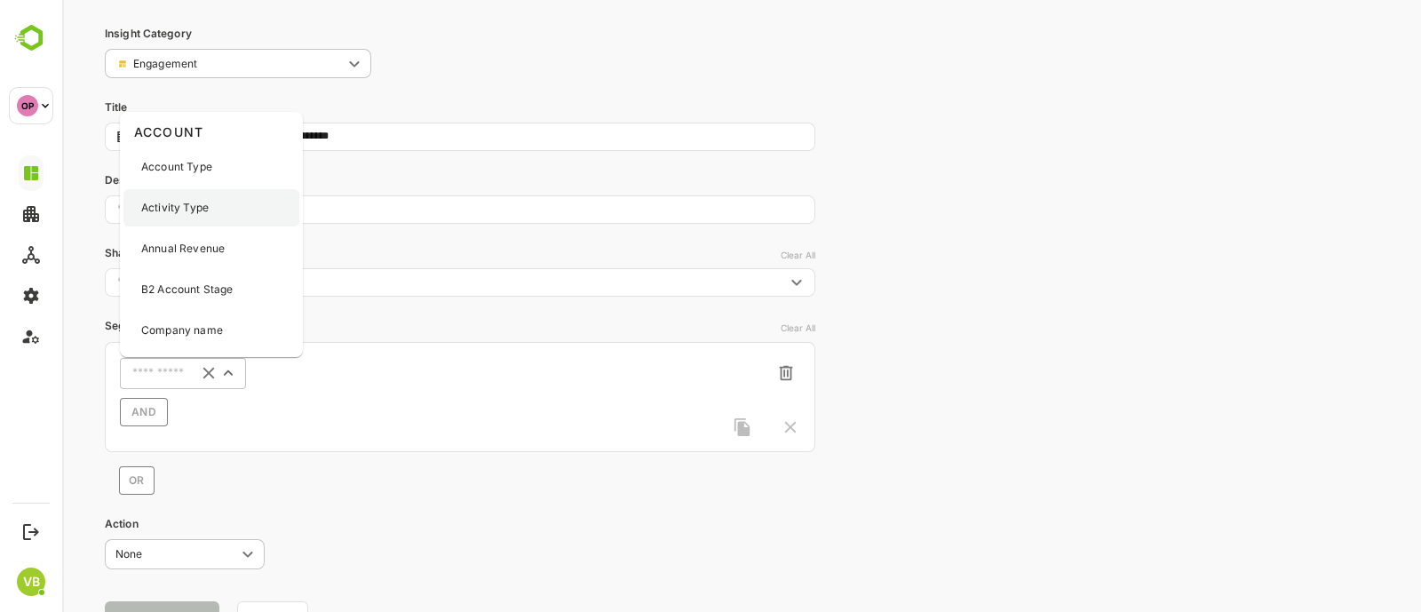
click at [190, 205] on p "Activity Type" at bounding box center [175, 208] width 68 height 16
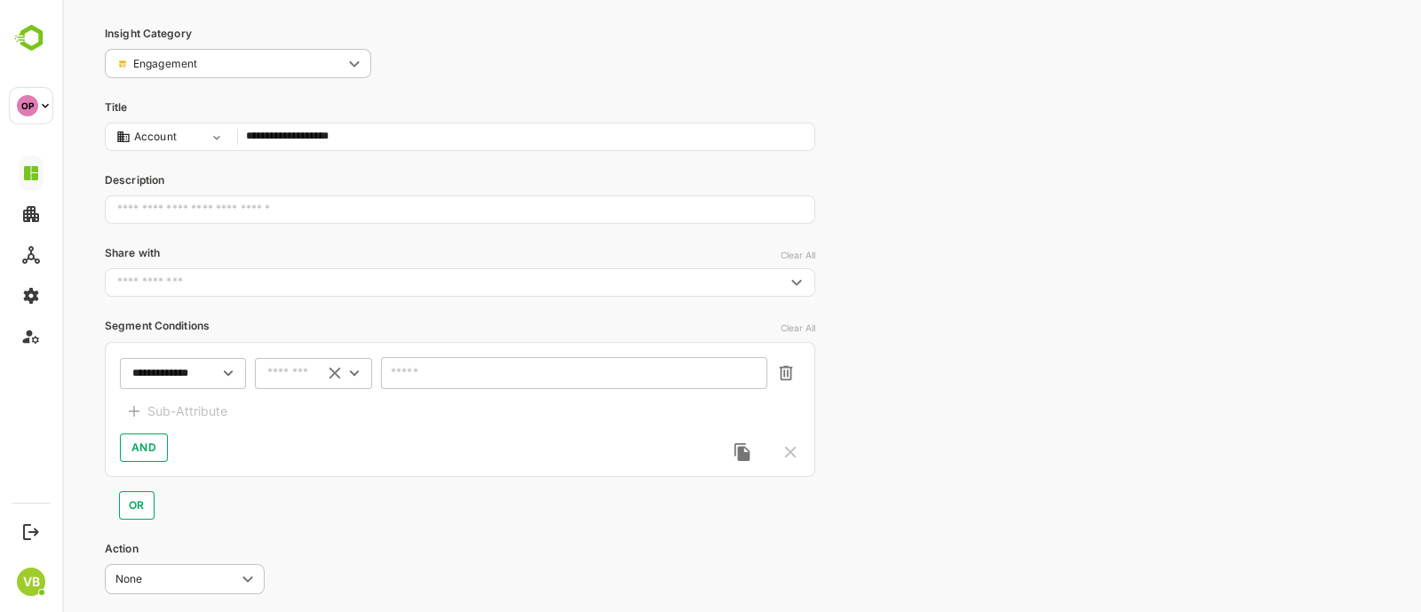
click at [338, 382] on icon "Clear" at bounding box center [335, 373] width 20 height 20
click at [360, 370] on icon "Open" at bounding box center [355, 373] width 20 height 20
click at [326, 407] on li "includes" at bounding box center [314, 406] width 110 height 27
type input "********"
click at [451, 379] on div "​" at bounding box center [574, 373] width 386 height 32
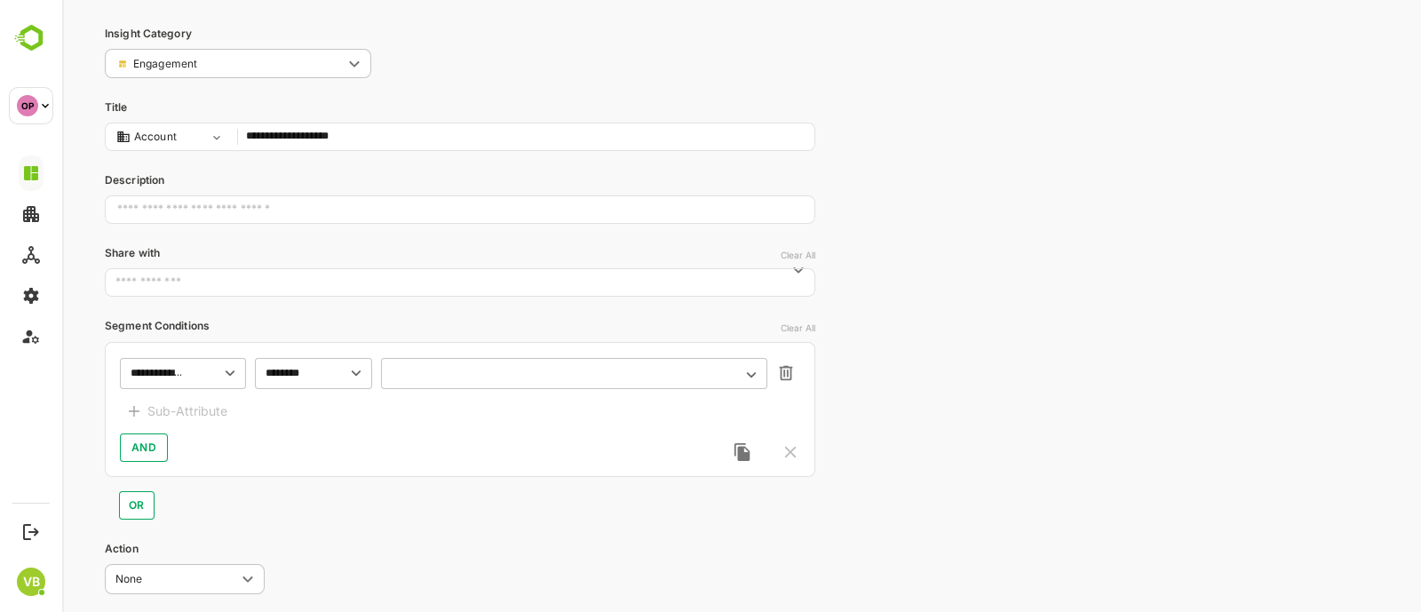
click at [753, 371] on icon "Open" at bounding box center [752, 375] width 20 height 20
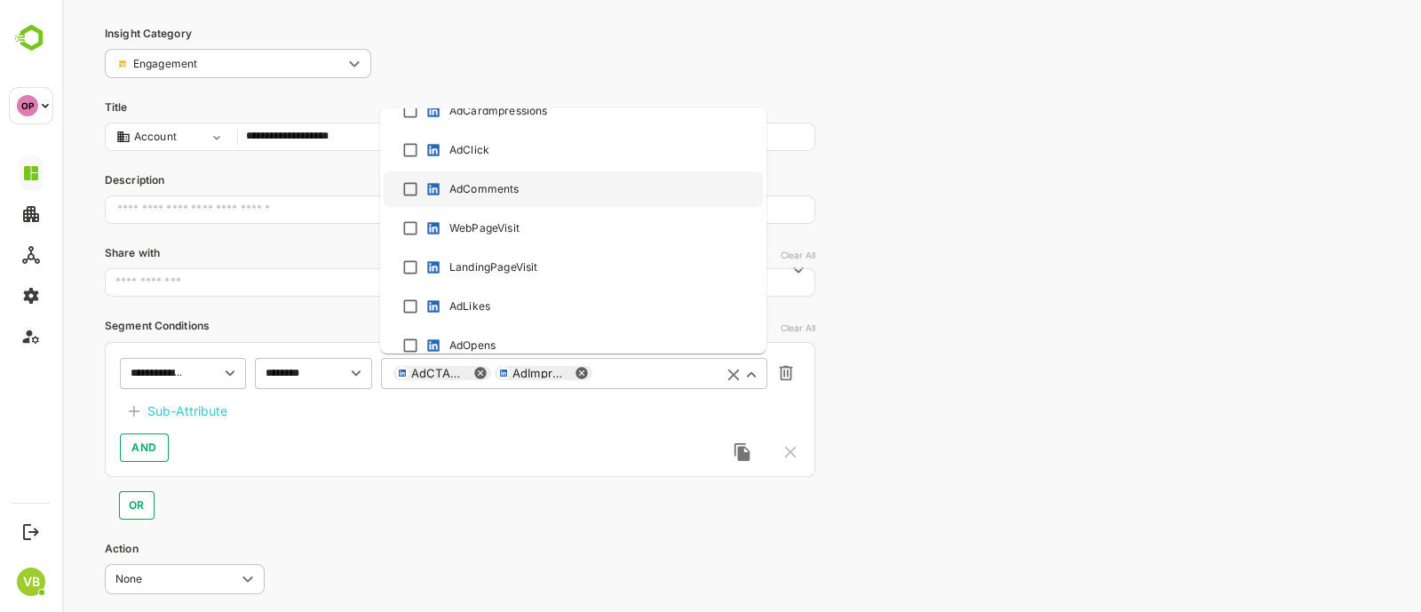
scroll to position [186, 0]
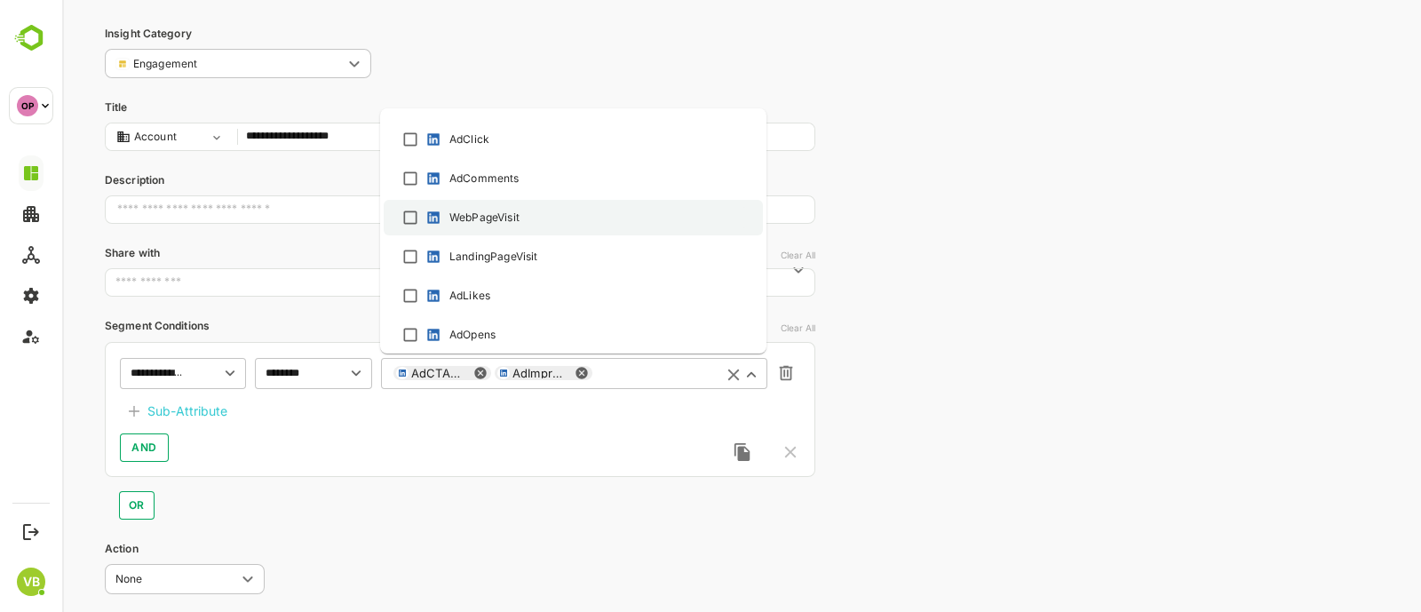
click at [478, 219] on div "WebPageVisit" at bounding box center [485, 218] width 70 height 16
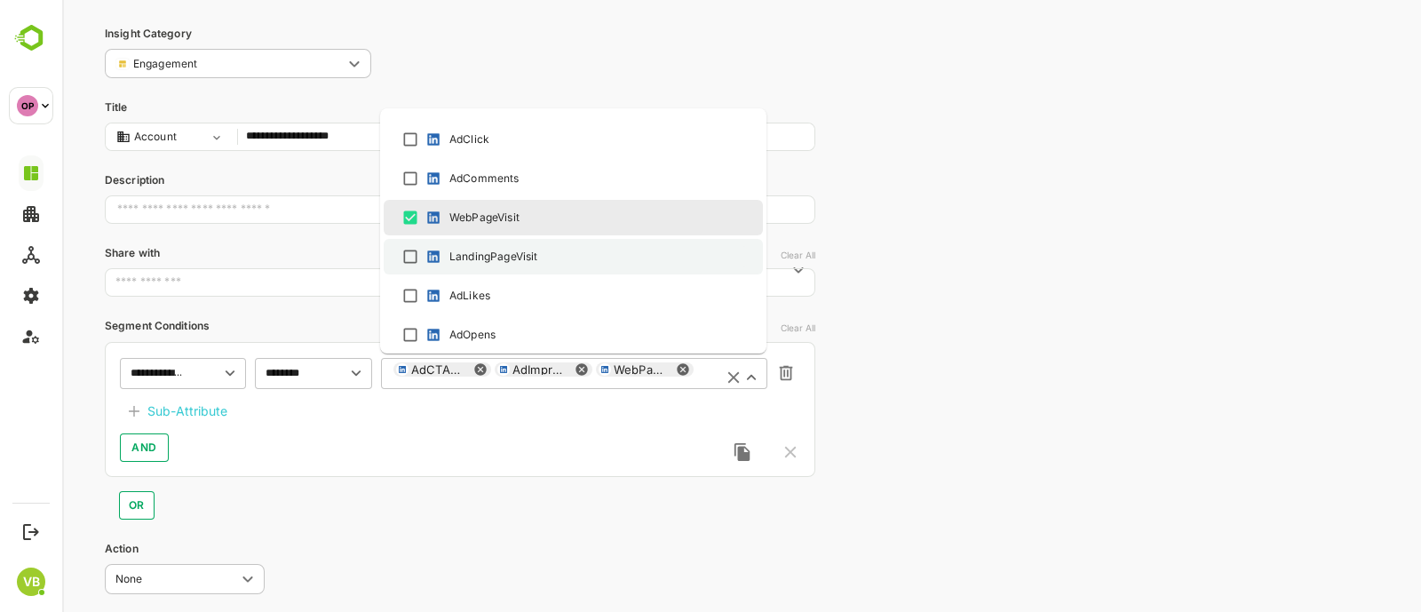
click at [410, 258] on div "LandingPageVisit" at bounding box center [573, 256] width 347 height 21
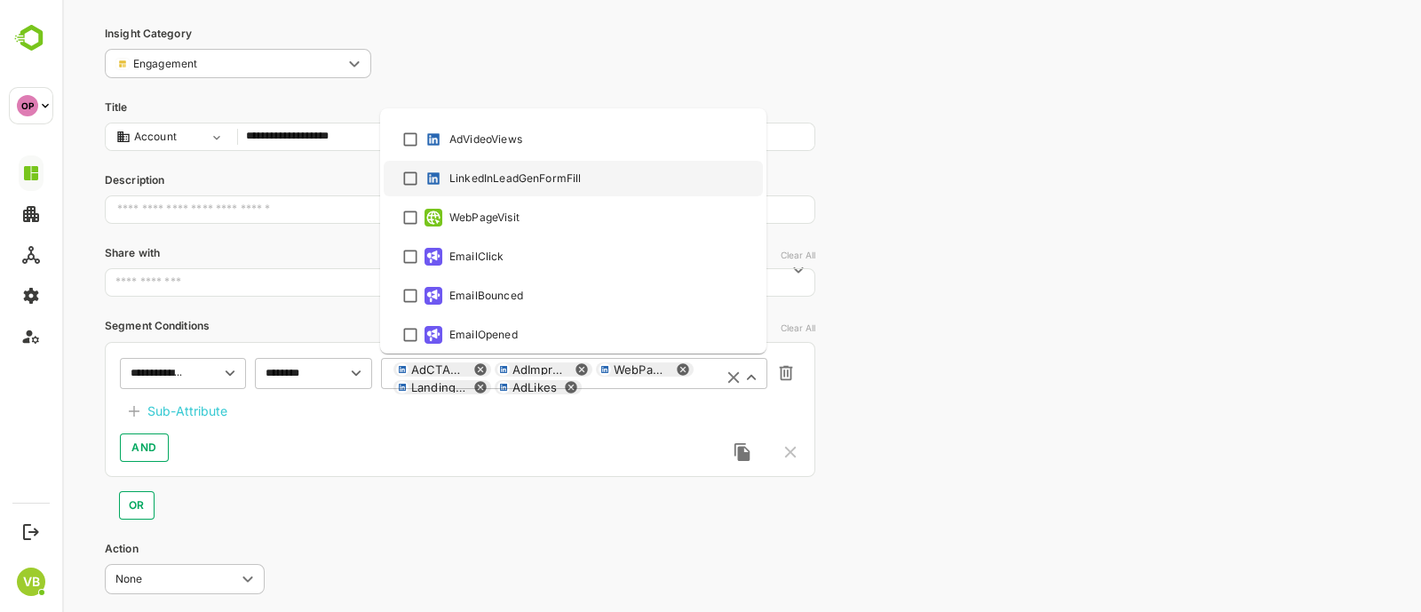
scroll to position [538, 0]
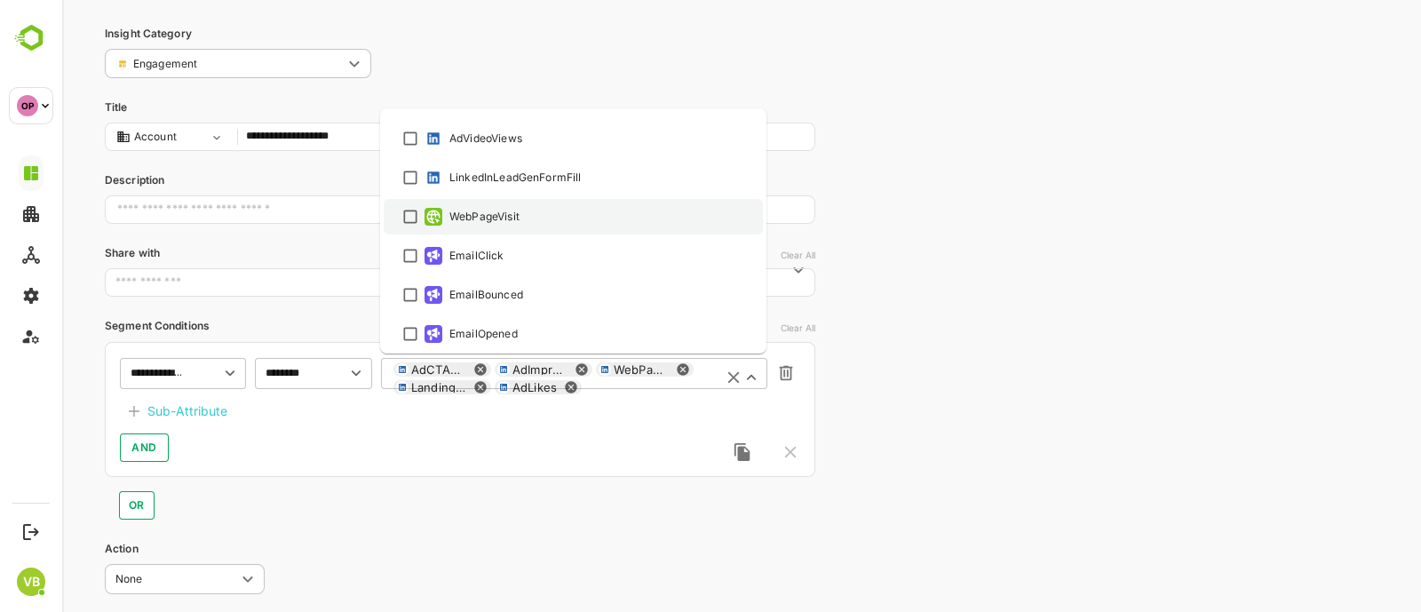
click at [475, 209] on div "WebPageVisit" at bounding box center [485, 217] width 70 height 16
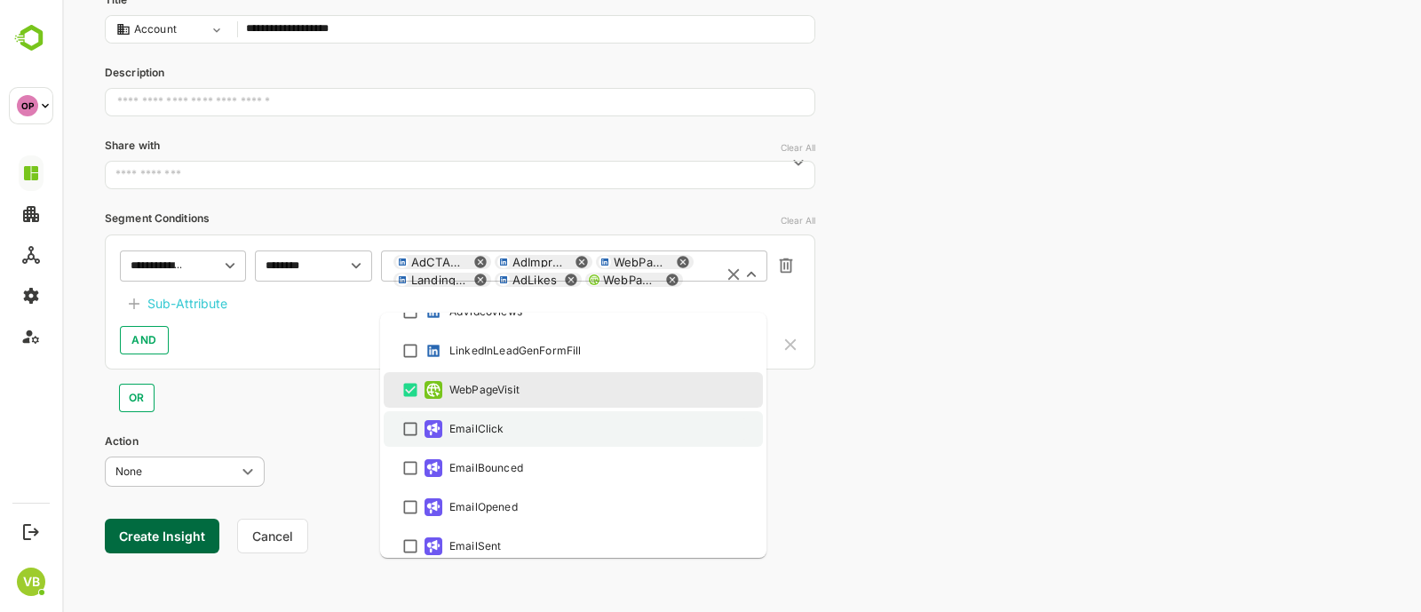
scroll to position [557, 0]
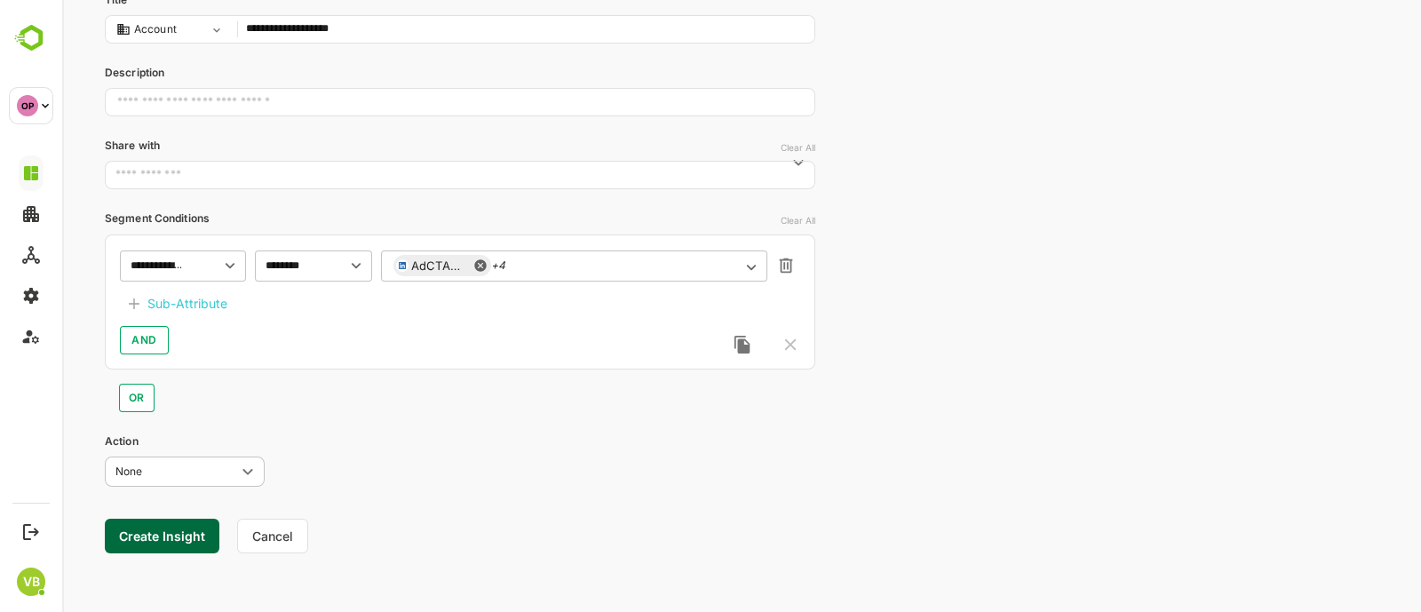
click at [888, 402] on div "**********" at bounding box center [741, 214] width 1359 height 799
click at [187, 307] on div "Sub-Attribute" at bounding box center [187, 303] width 80 height 21
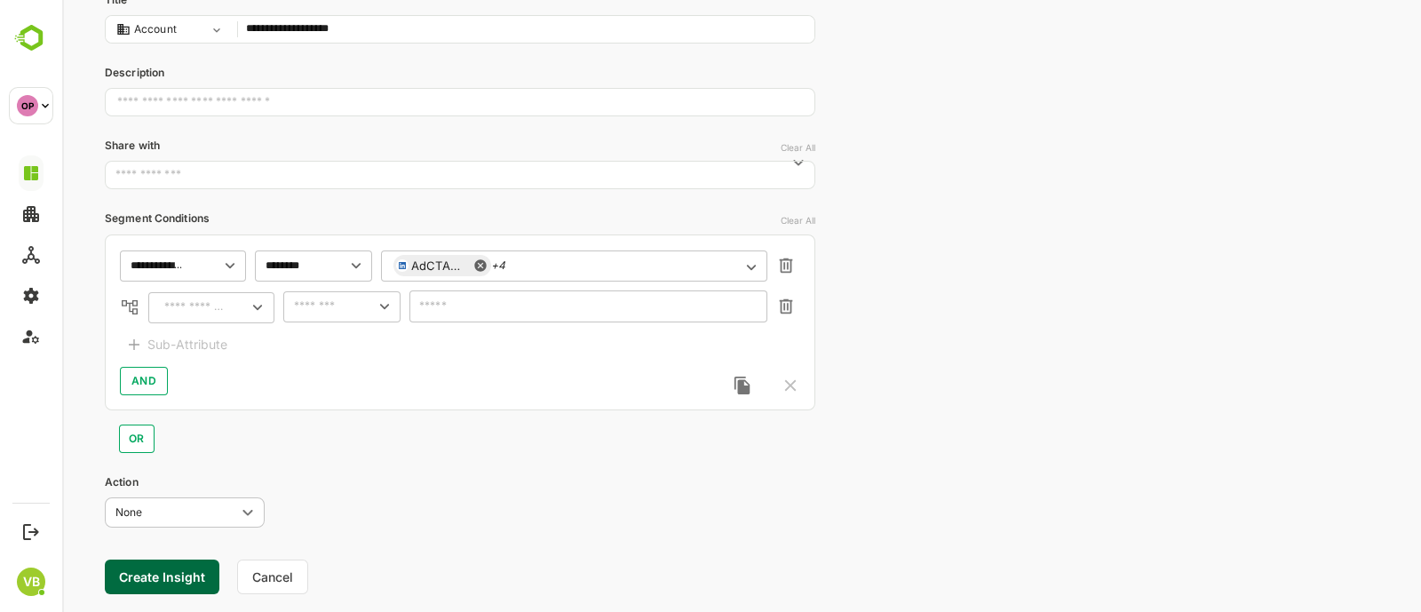
click at [259, 307] on icon at bounding box center [257, 307] width 9 height 5
click at [196, 370] on div "Event Date" at bounding box center [185, 374] width 57 height 16
click at [344, 302] on div "​" at bounding box center [341, 307] width 117 height 32
type input "**********"
click at [324, 435] on li "between" at bounding box center [342, 433] width 110 height 27
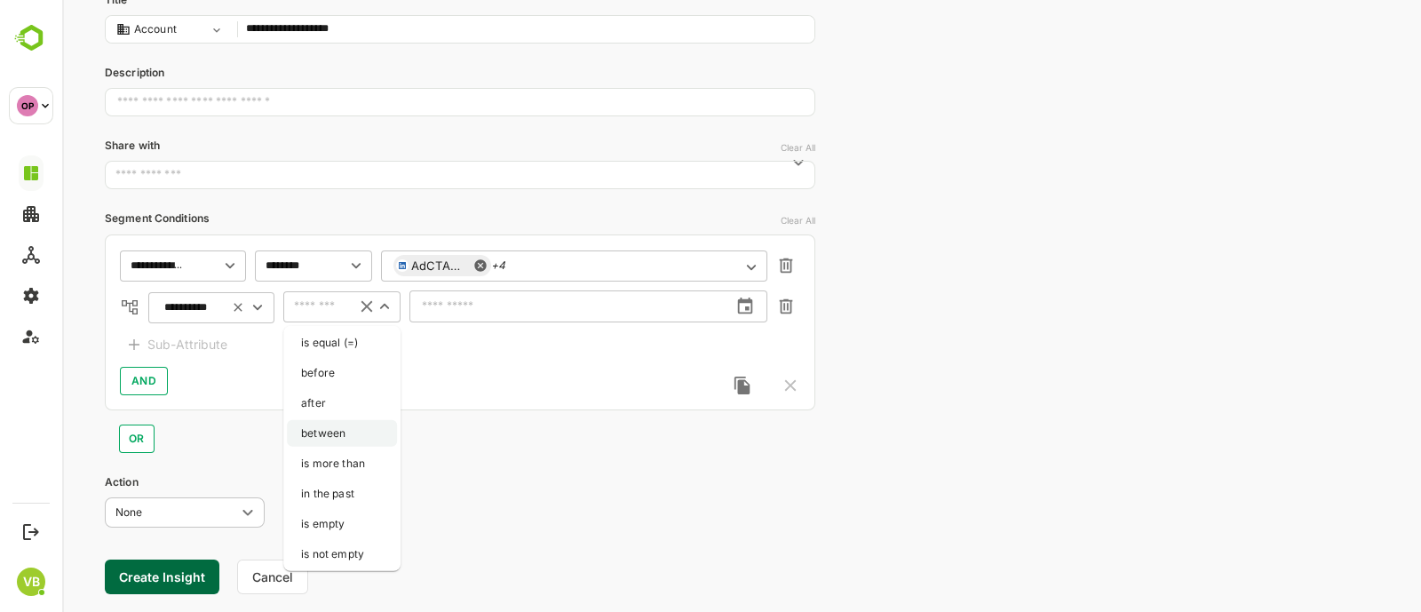
type input "*******"
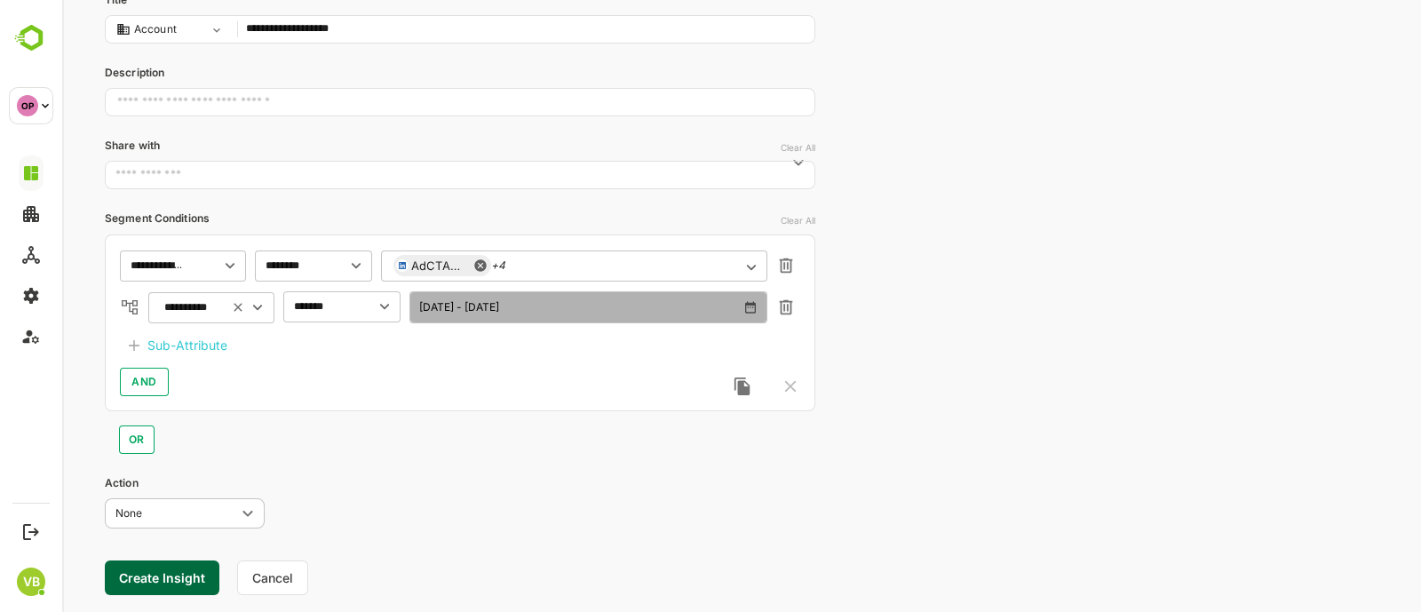
click at [755, 306] on icon "button" at bounding box center [751, 307] width 14 height 14
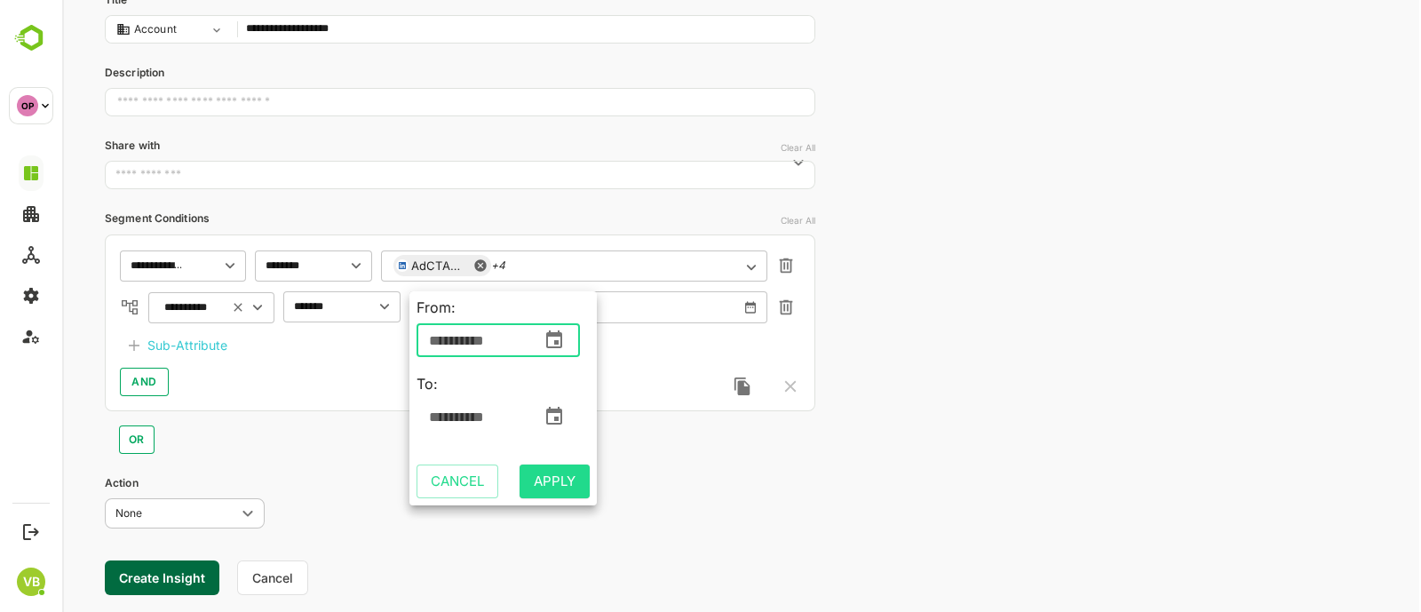
click at [443, 329] on input "**********" at bounding box center [475, 340] width 117 height 36
click at [559, 352] on button "change date" at bounding box center [554, 340] width 27 height 27
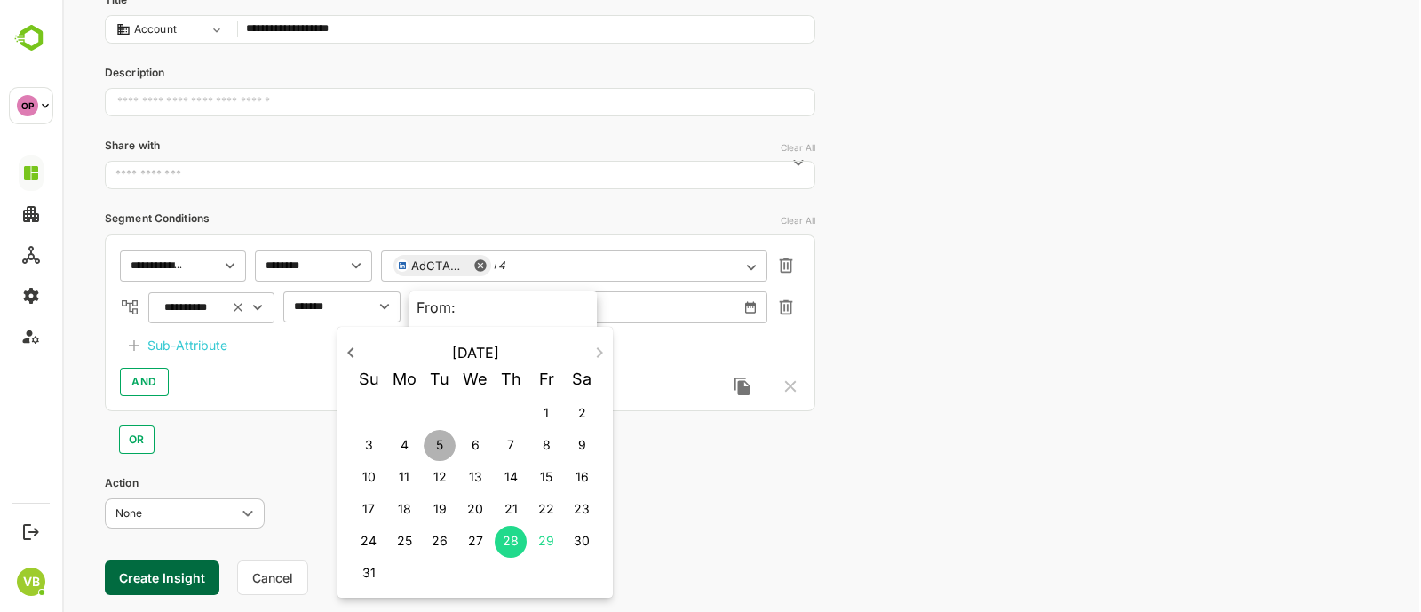
click at [449, 446] on span "5" at bounding box center [440, 445] width 32 height 18
type input "**********"
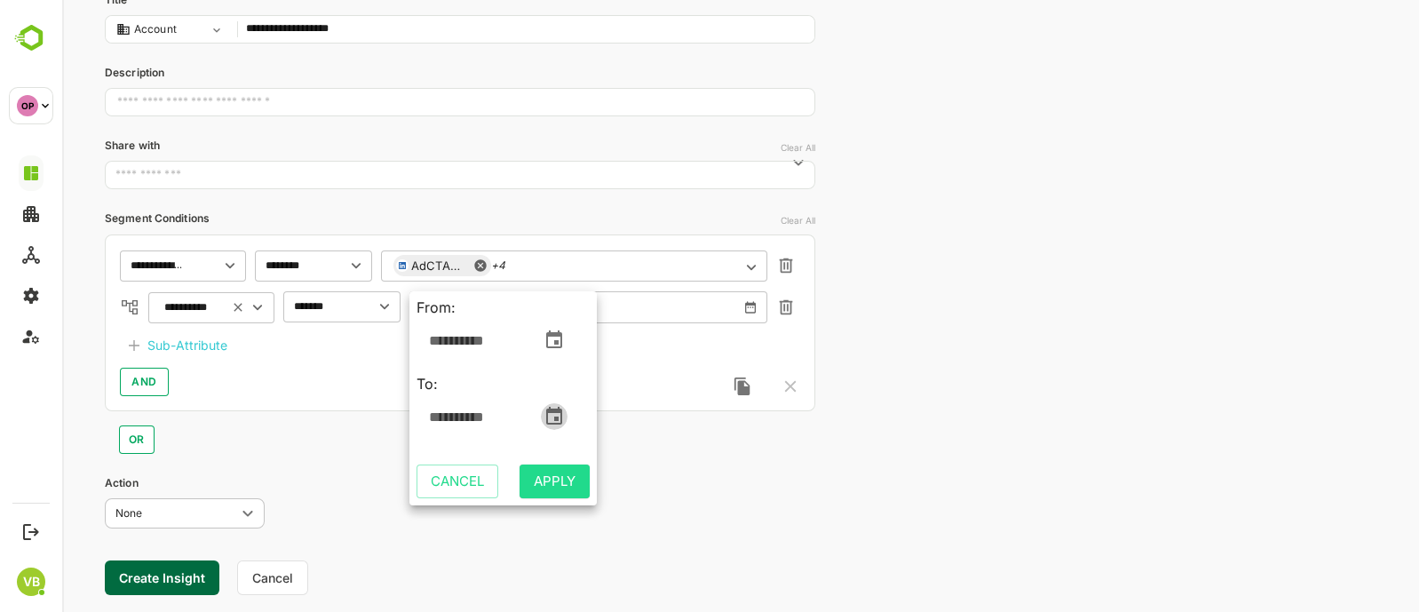
click at [563, 416] on icon "change date" at bounding box center [554, 416] width 21 height 21
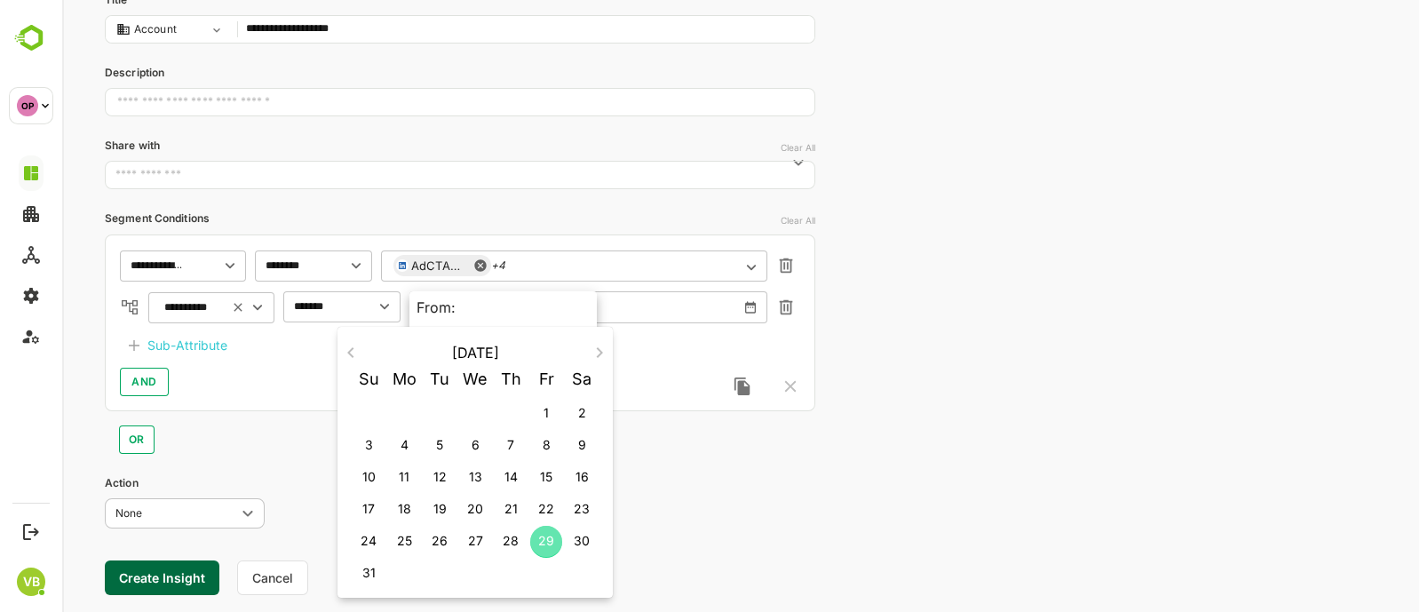
click at [542, 536] on p "29" at bounding box center [546, 541] width 16 height 18
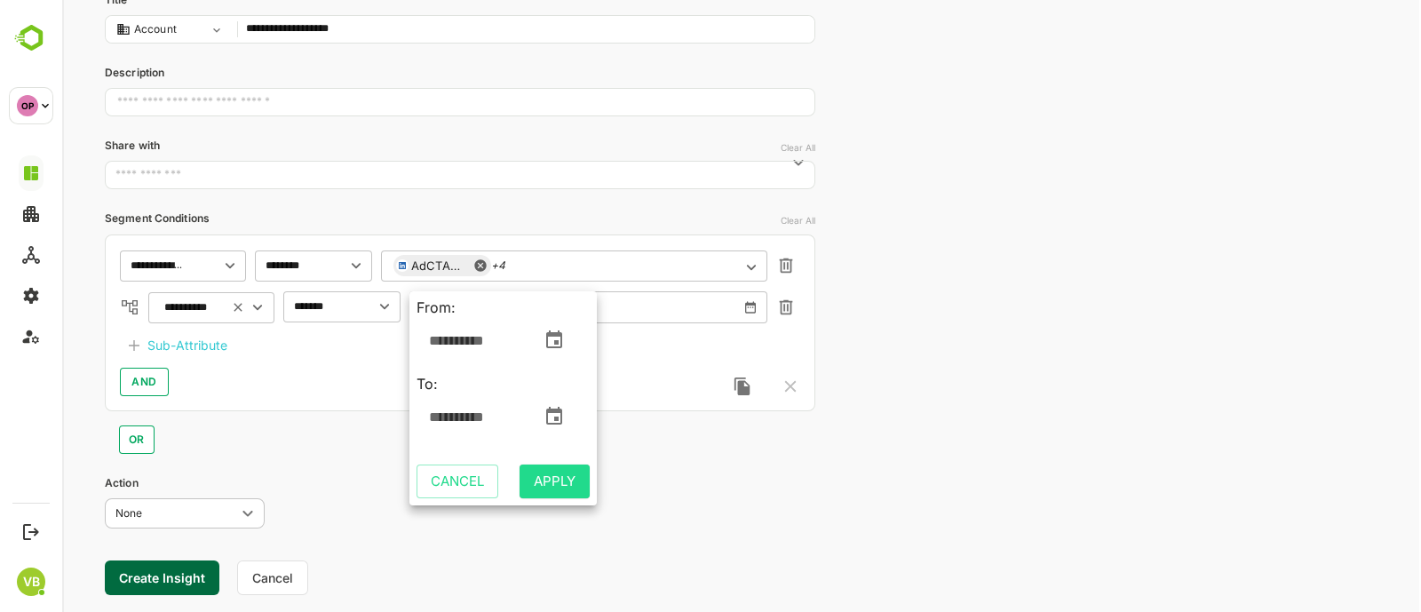
click at [577, 473] on button "Apply" at bounding box center [555, 482] width 70 height 34
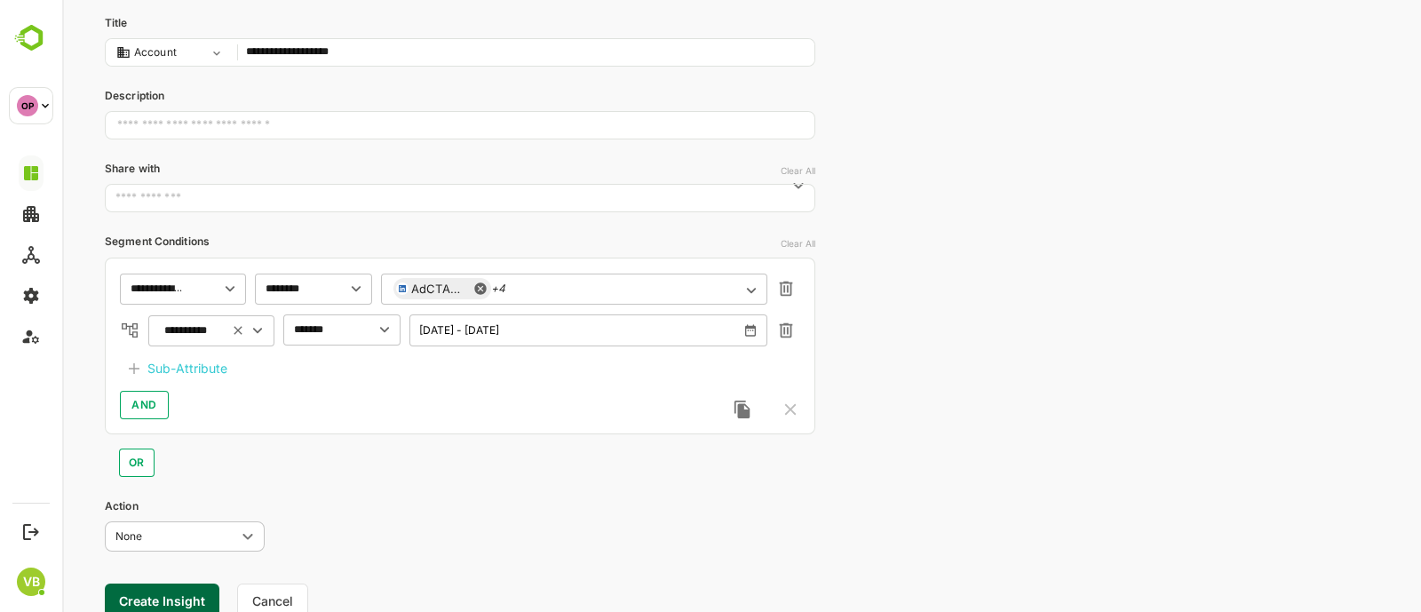
scroll to position [226, 0]
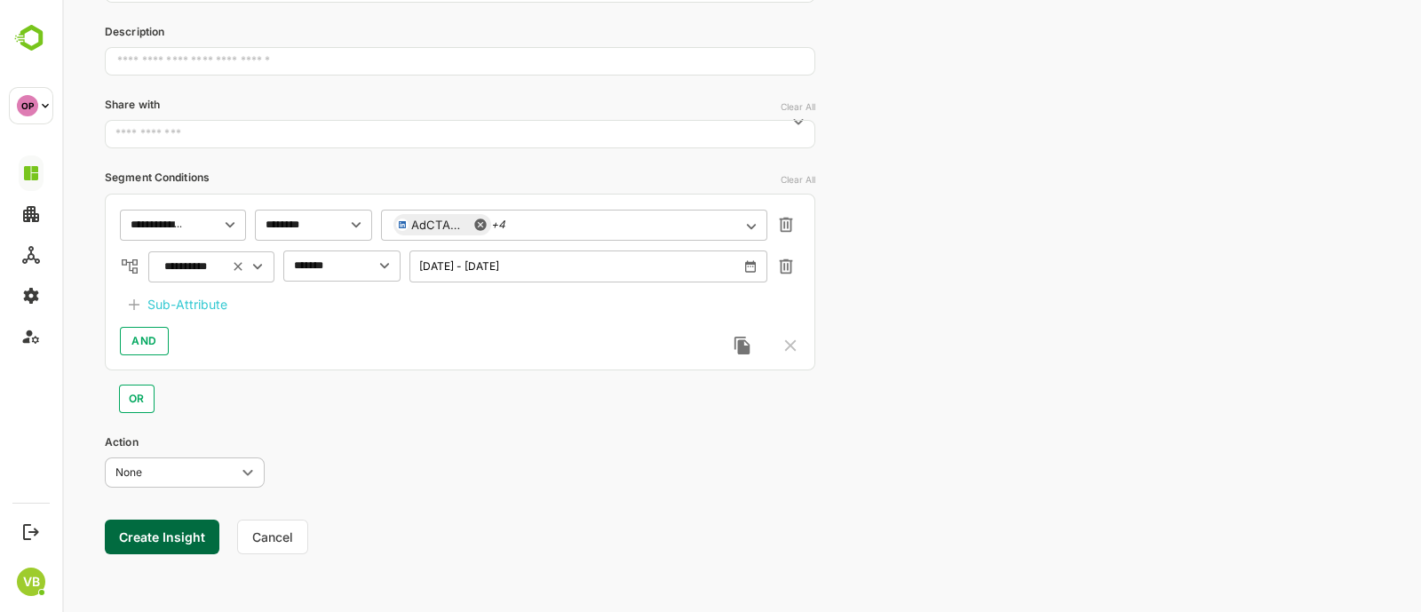
click at [201, 473] on body "**********" at bounding box center [741, 194] width 1359 height 840
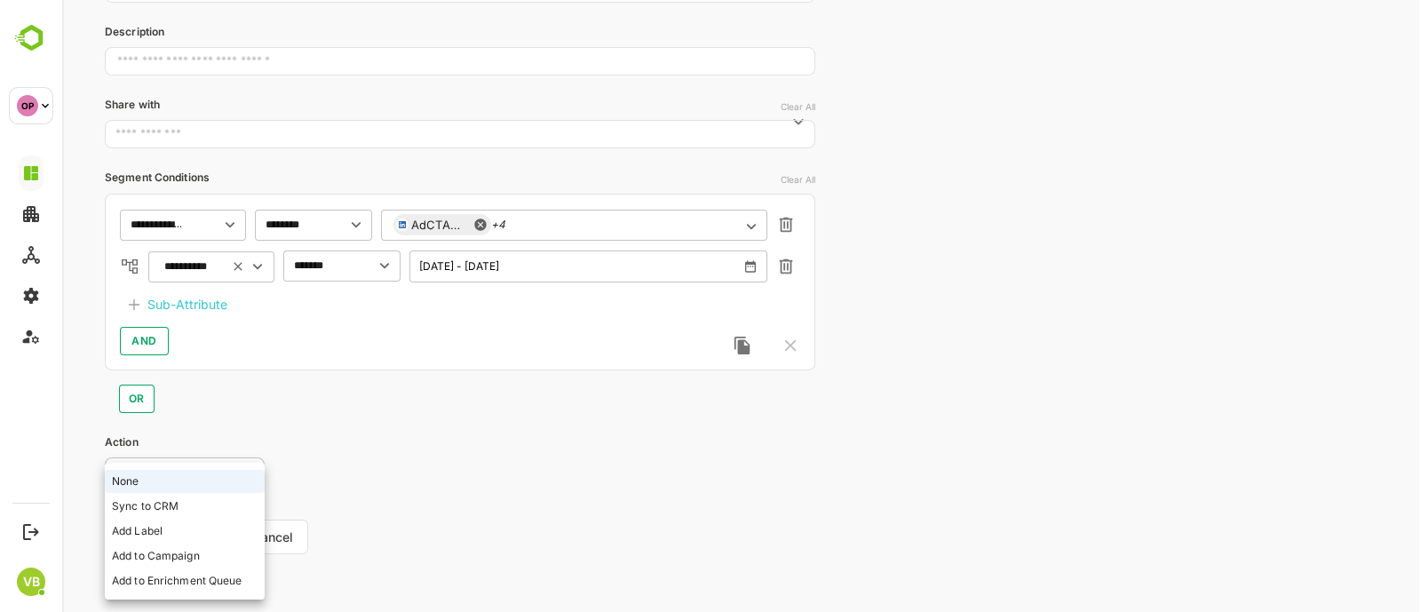
click at [369, 476] on div at bounding box center [741, 306] width 1359 height 612
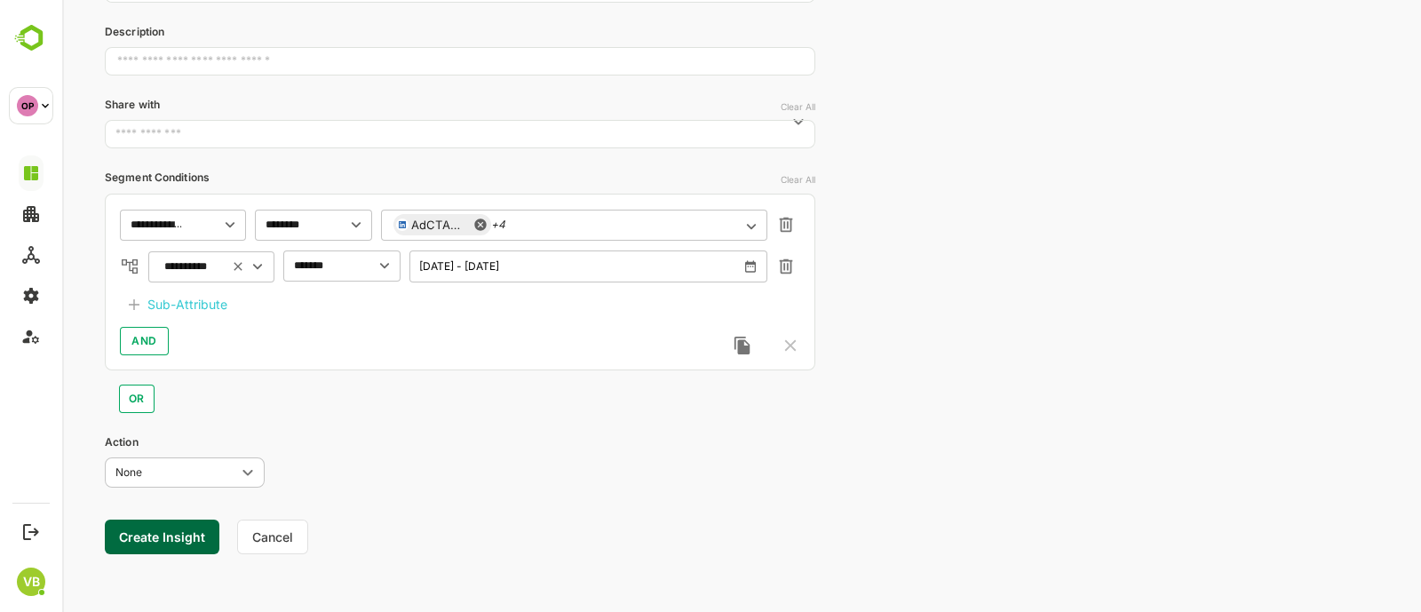
click at [155, 524] on button "Create Insight" at bounding box center [162, 537] width 115 height 35
click at [332, 553] on link "View" at bounding box center [330, 556] width 39 height 21
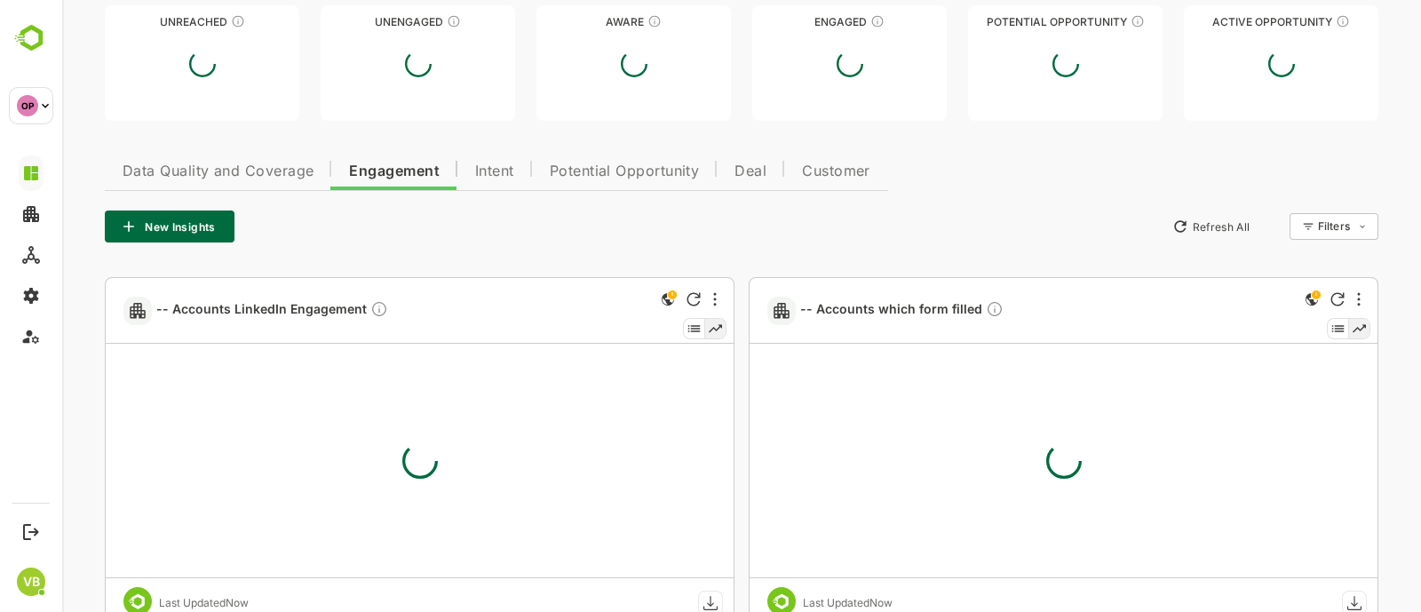
type input "**********"
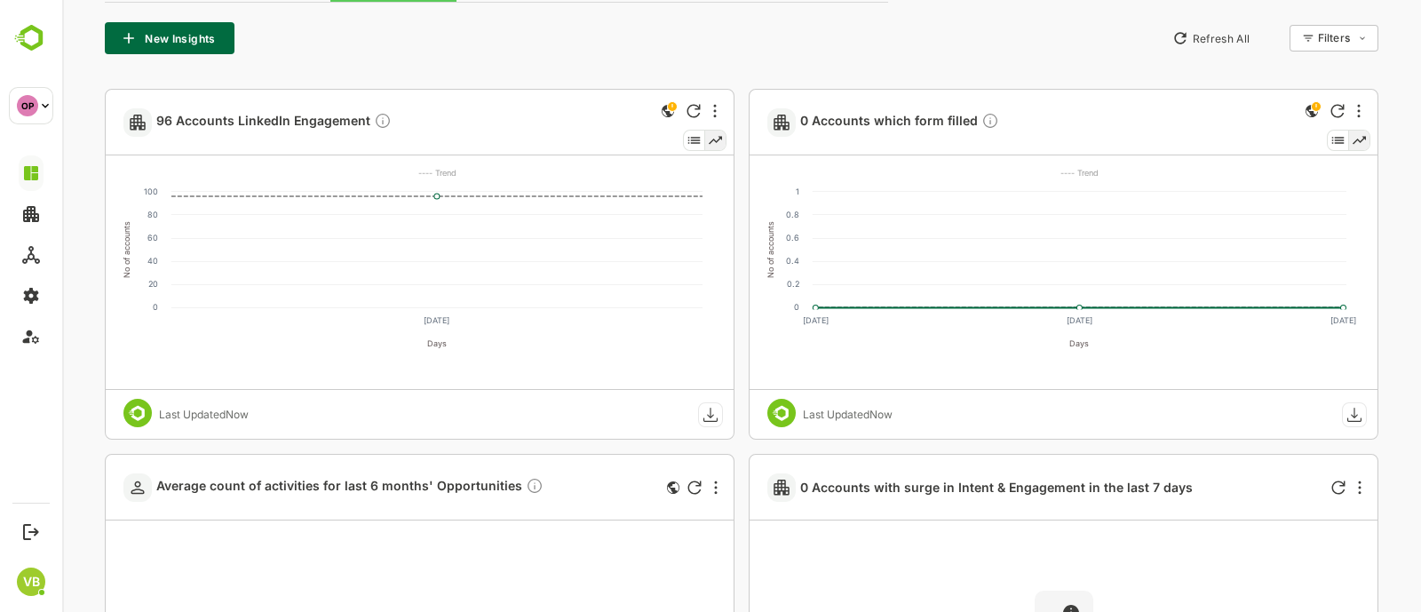
scroll to position [285, 0]
click at [247, 122] on span "96 Accounts LinkedIn Engagement" at bounding box center [273, 125] width 235 height 20
click at [272, 119] on span "96 Accounts LinkedIn Engagement" at bounding box center [273, 125] width 235 height 20
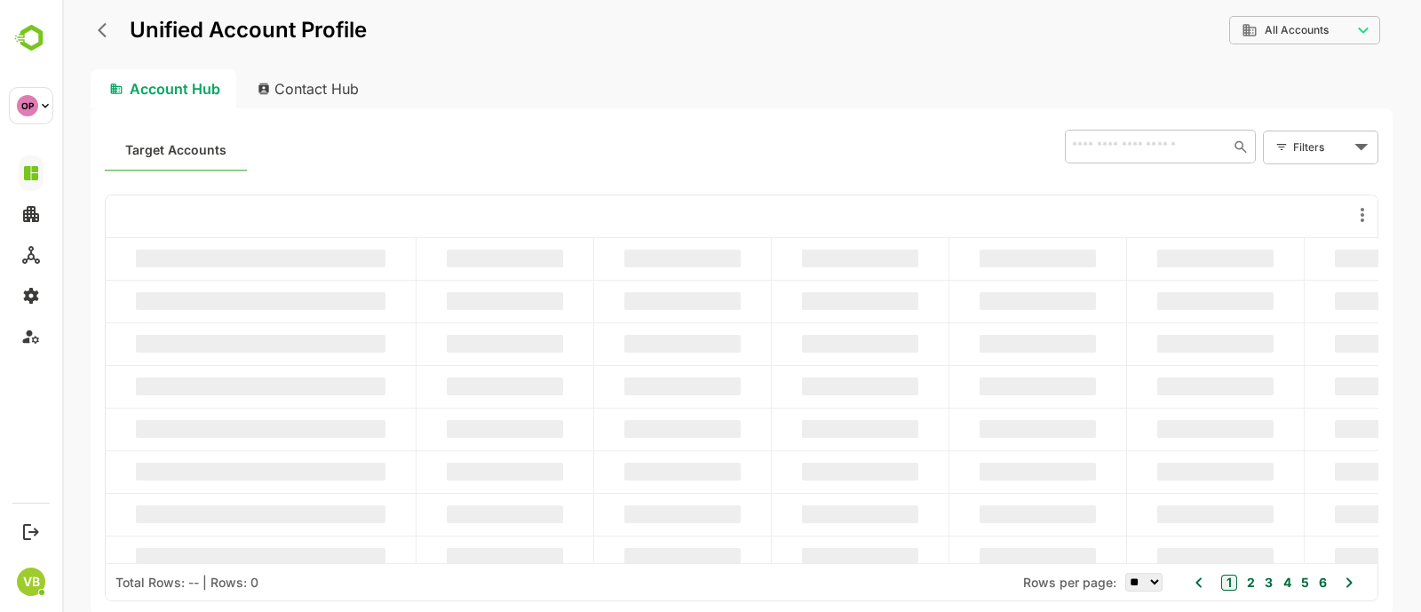
scroll to position [0, 0]
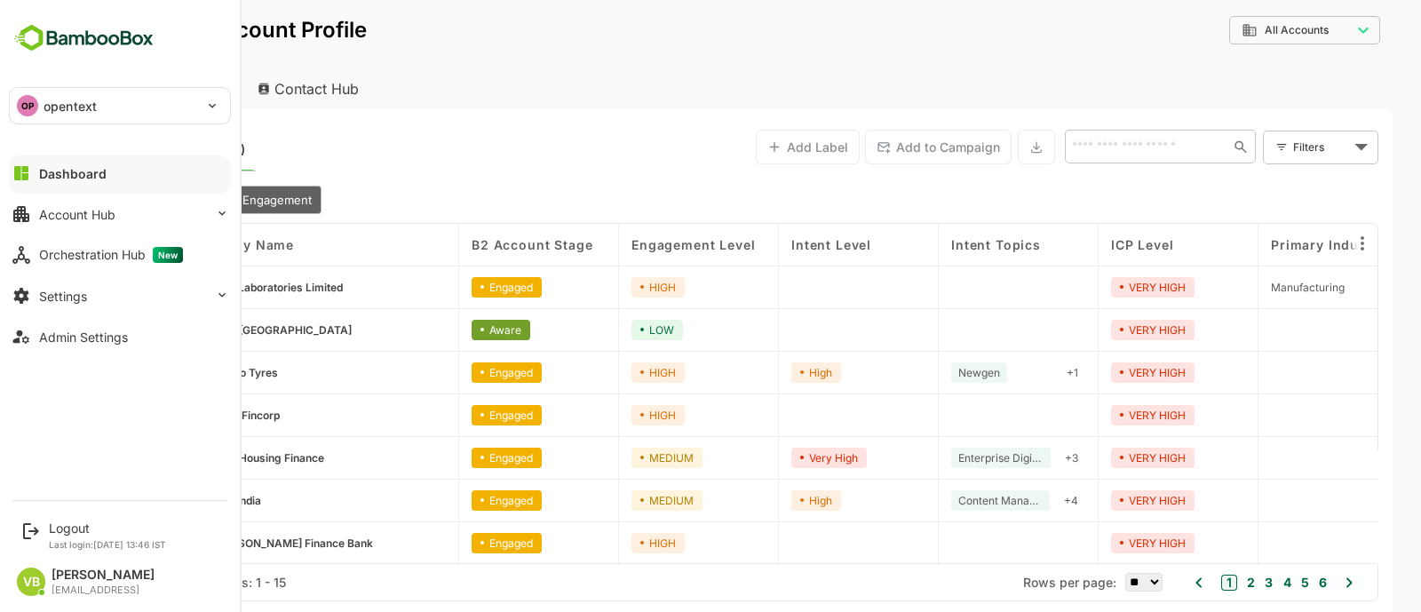
click at [95, 173] on div "Dashboard" at bounding box center [73, 173] width 68 height 15
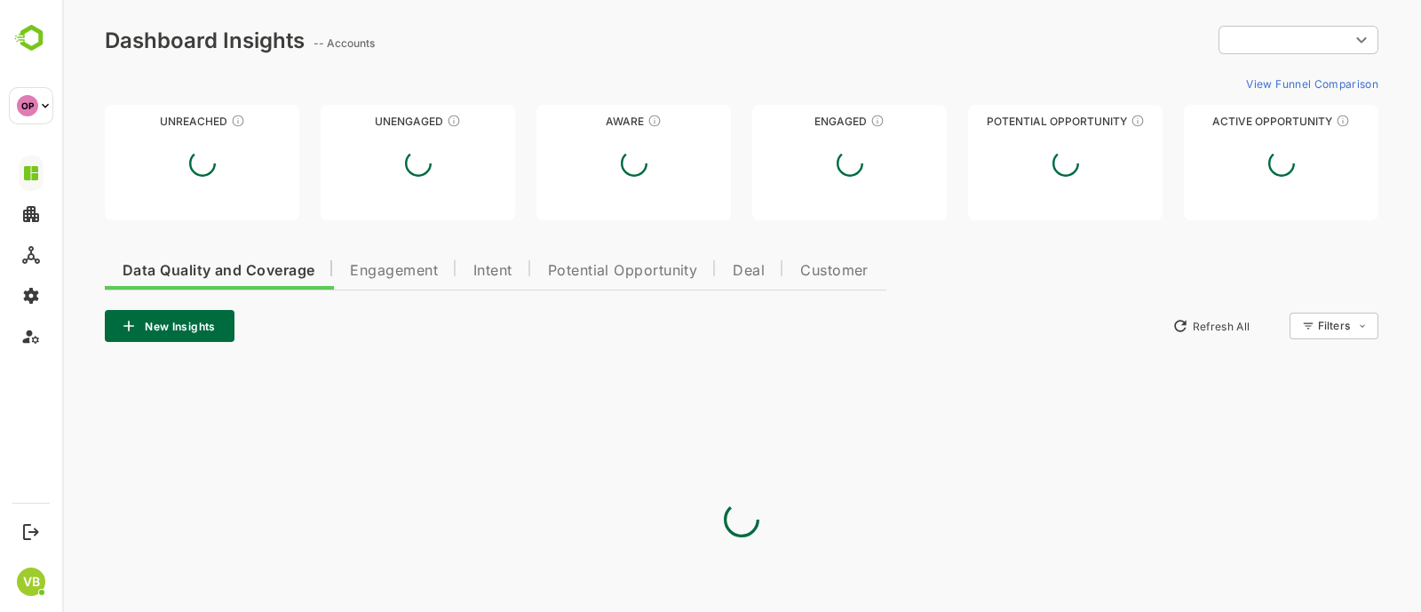
type input "**********"
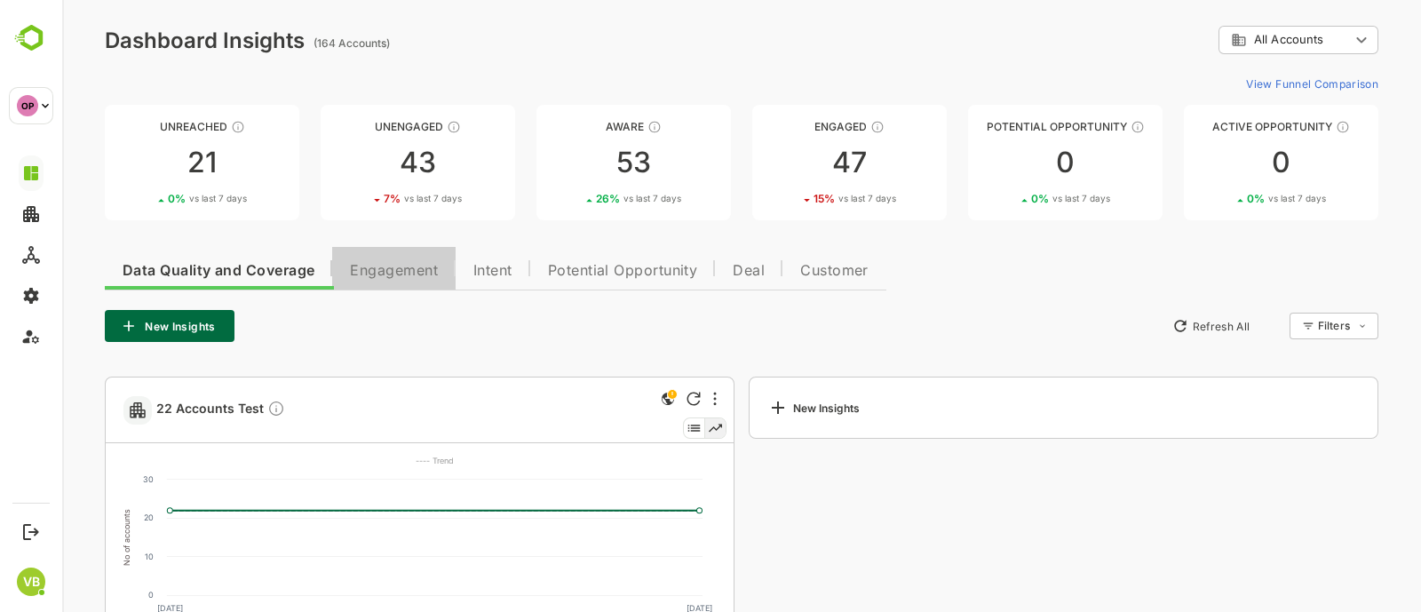
click at [402, 264] on span "Engagement" at bounding box center [394, 271] width 88 height 14
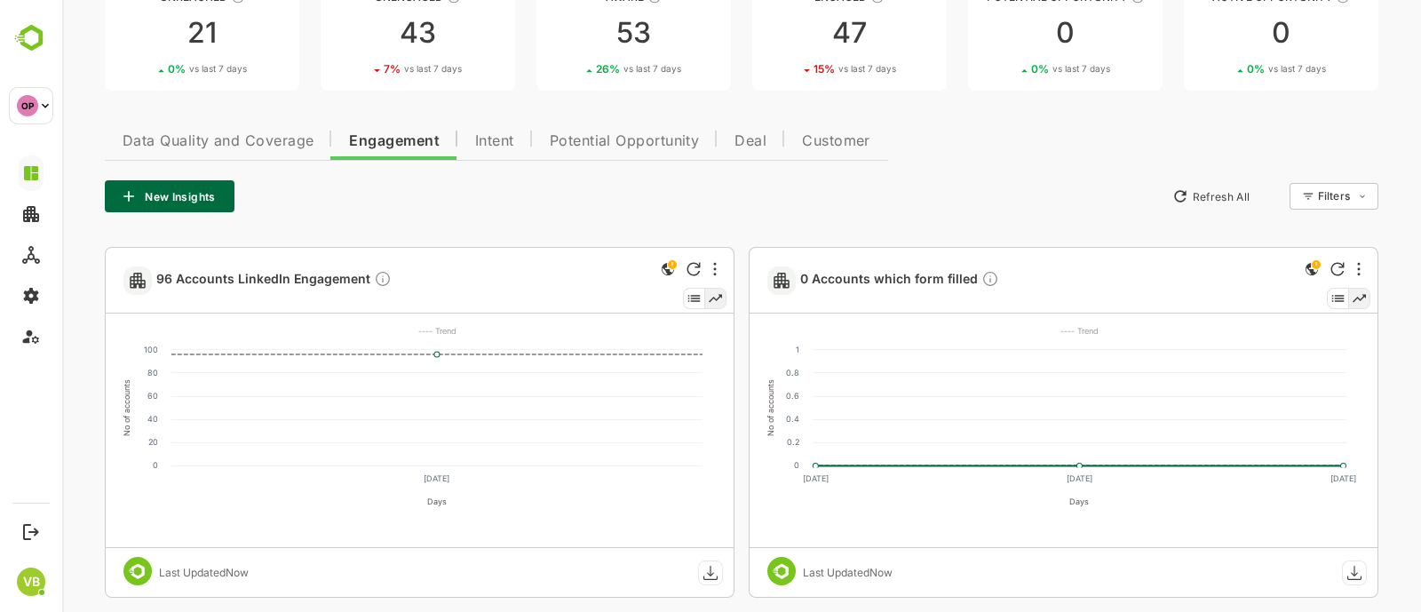
scroll to position [131, 0]
click at [475, 141] on span "Intent" at bounding box center [494, 140] width 39 height 14
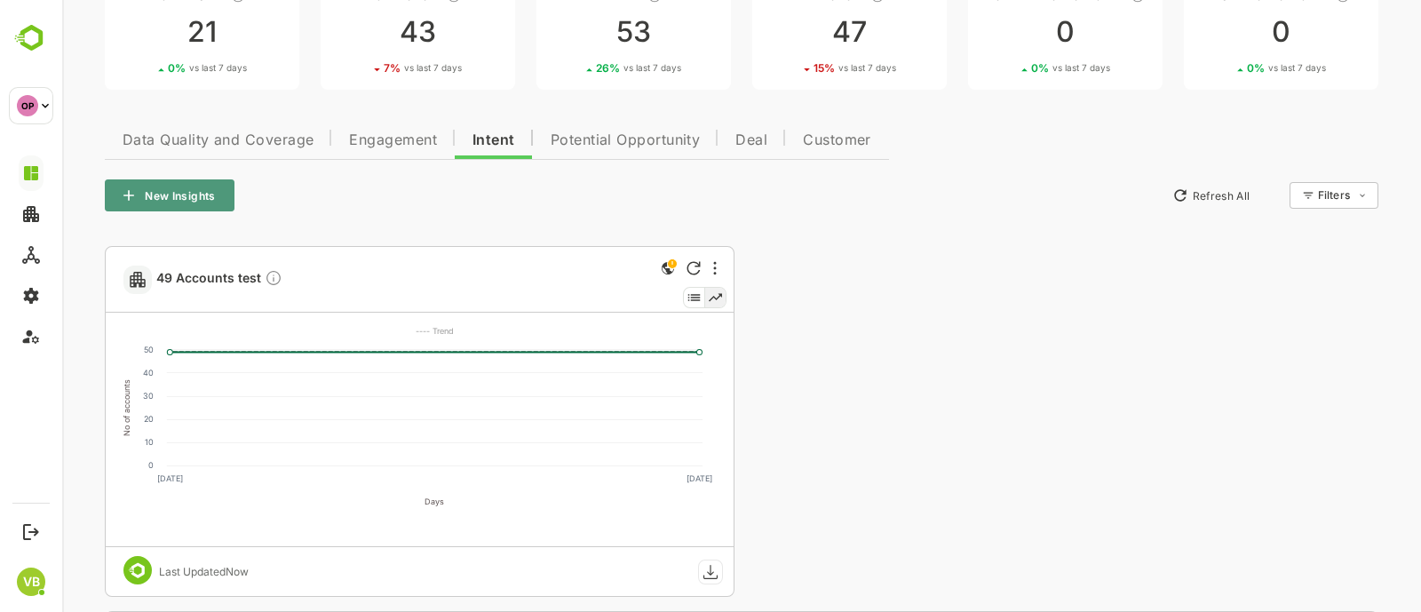
click at [129, 201] on icon "button" at bounding box center [129, 196] width 18 height 18
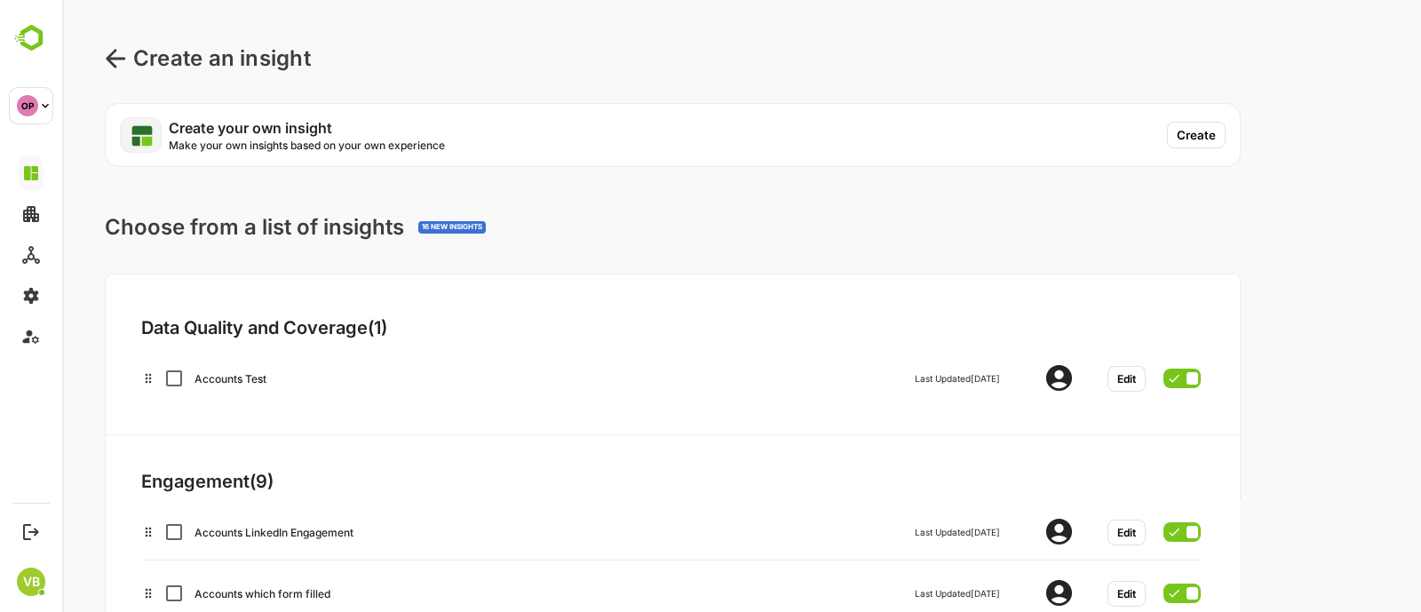
scroll to position [35, 0]
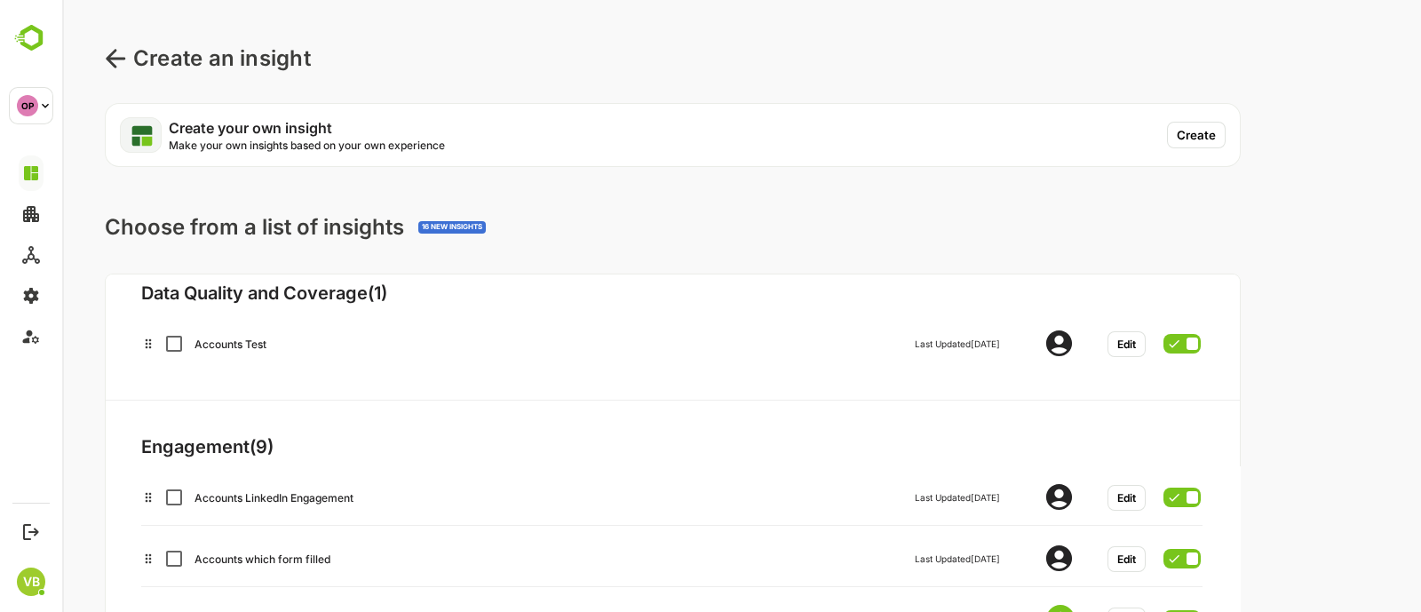
click at [1204, 140] on button "Create" at bounding box center [1196, 135] width 59 height 27
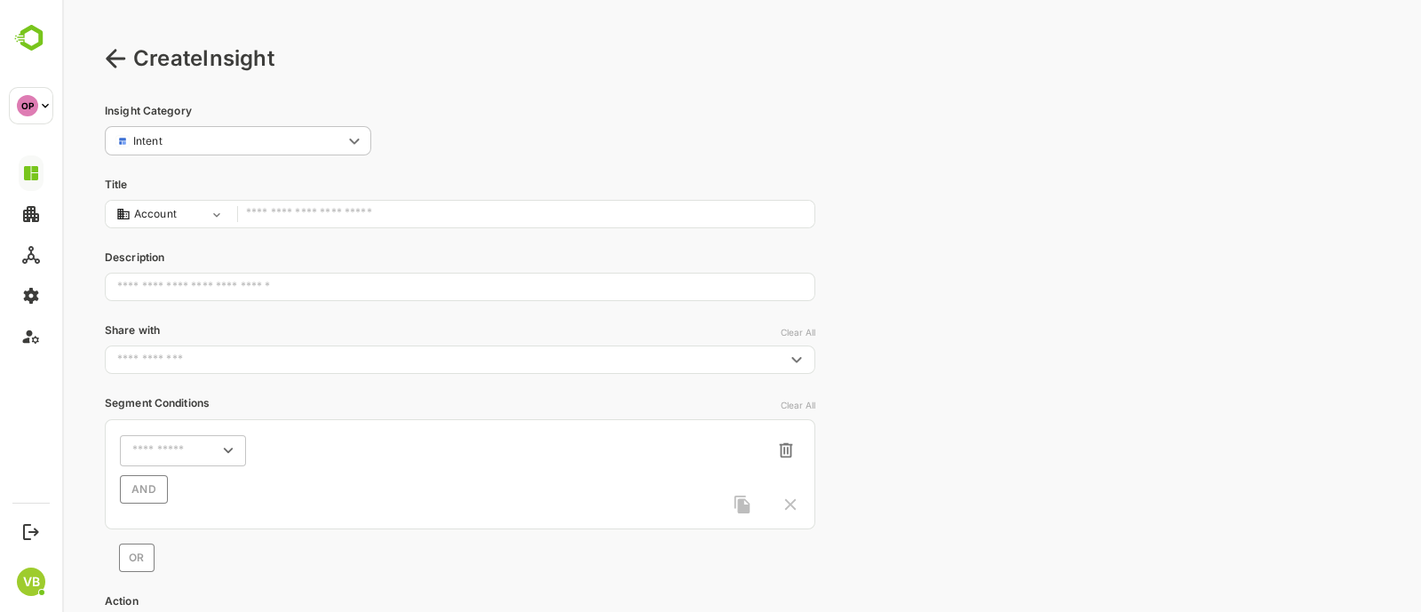
click at [278, 210] on input "text" at bounding box center [526, 215] width 560 height 24
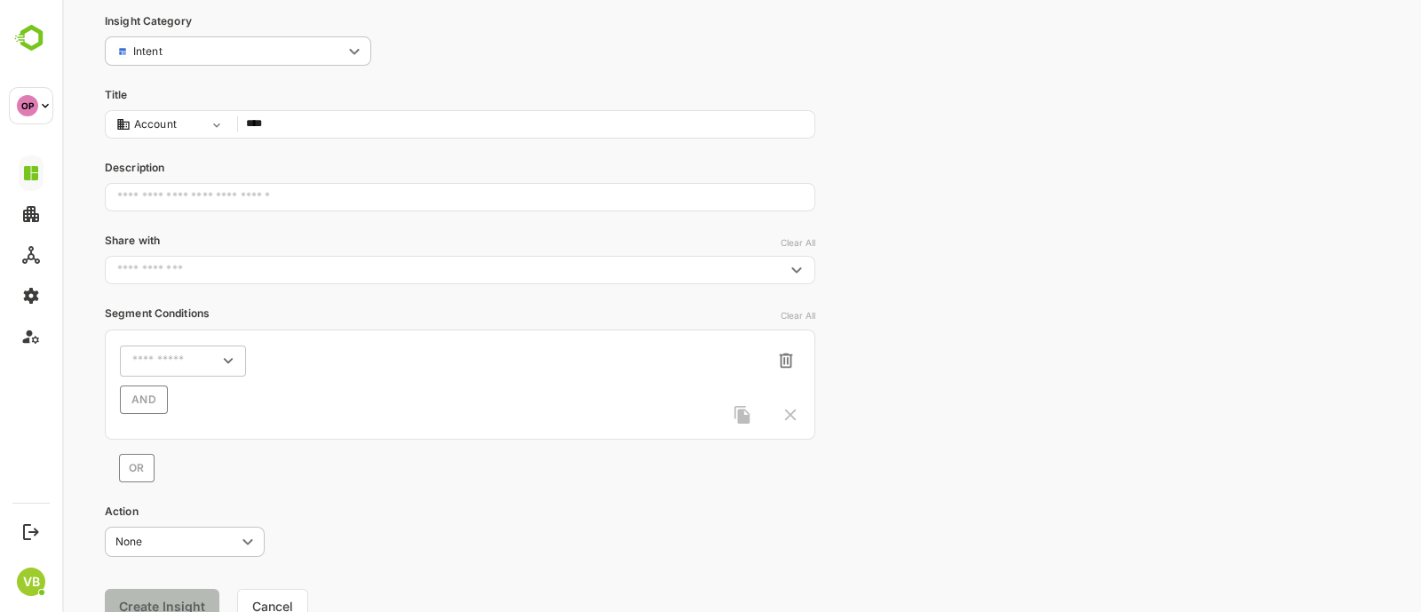
scroll to position [91, 0]
click at [202, 354] on icon "Clear" at bounding box center [209, 360] width 20 height 20
type input "****"
click at [226, 352] on icon "Open" at bounding box center [229, 360] width 20 height 20
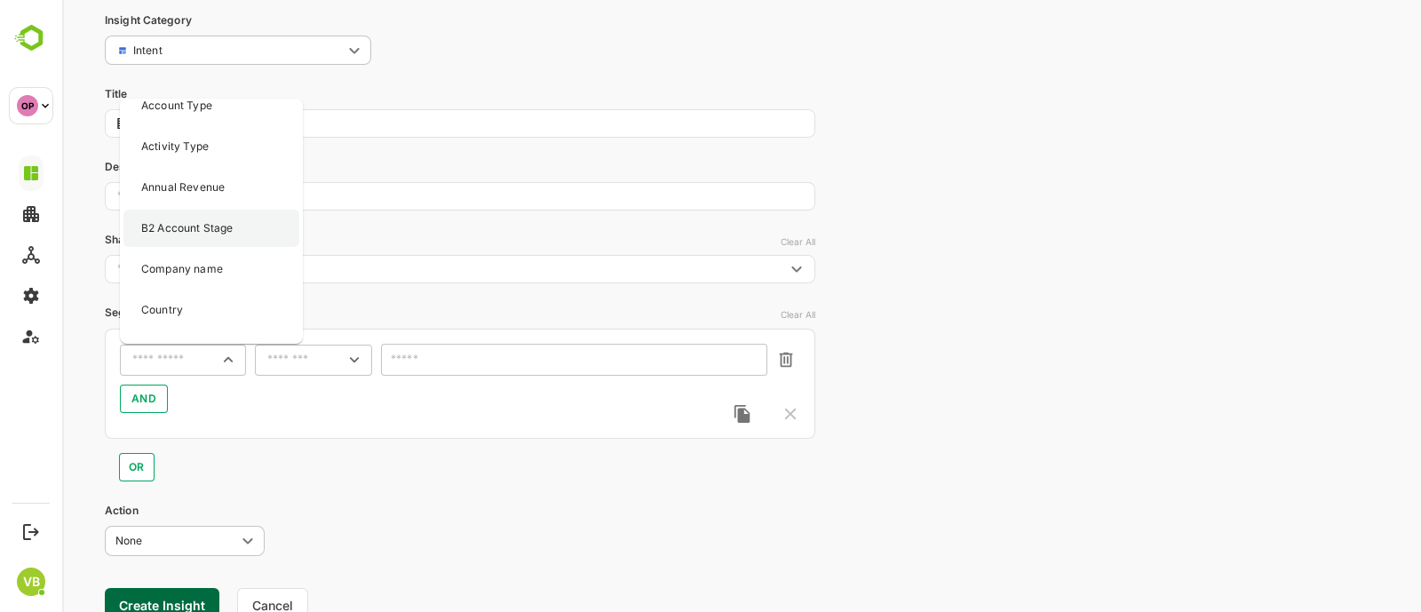
scroll to position [51, 0]
click at [197, 225] on p "B2 Account Stage" at bounding box center [187, 226] width 92 height 16
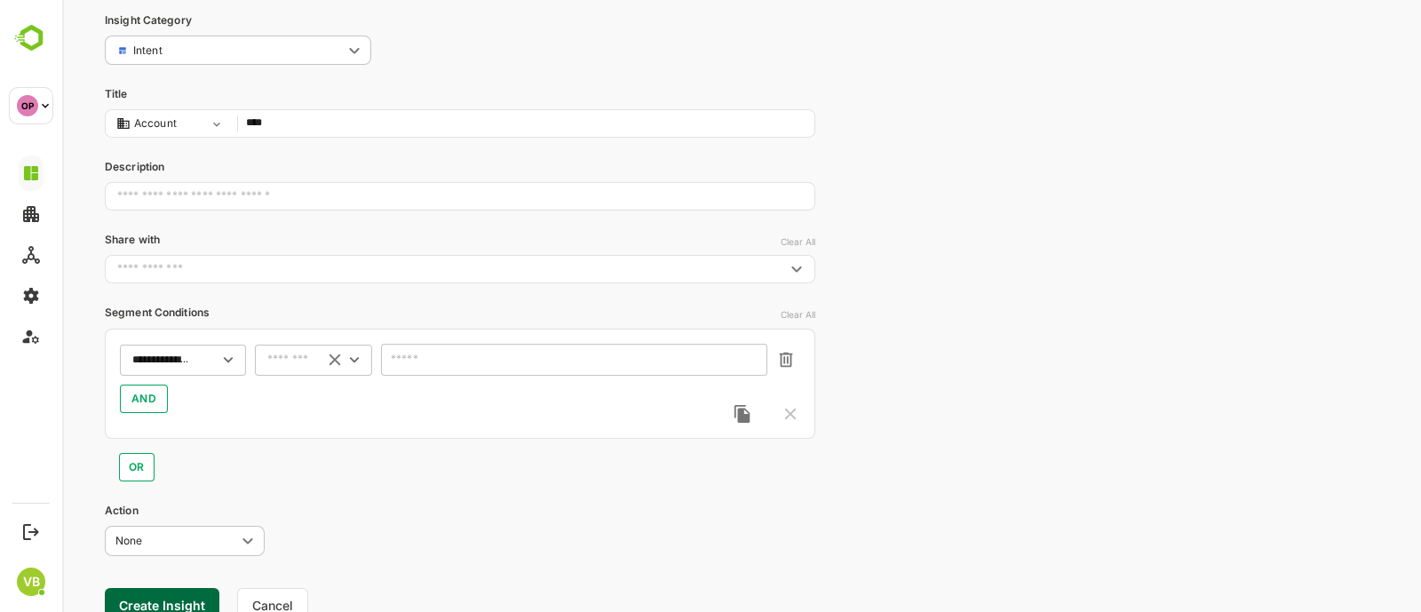
click at [306, 362] on input "text" at bounding box center [290, 360] width 47 height 13
click at [302, 387] on li "includes" at bounding box center [314, 392] width 110 height 27
type input "********"
click at [753, 367] on icon "Open" at bounding box center [752, 362] width 20 height 20
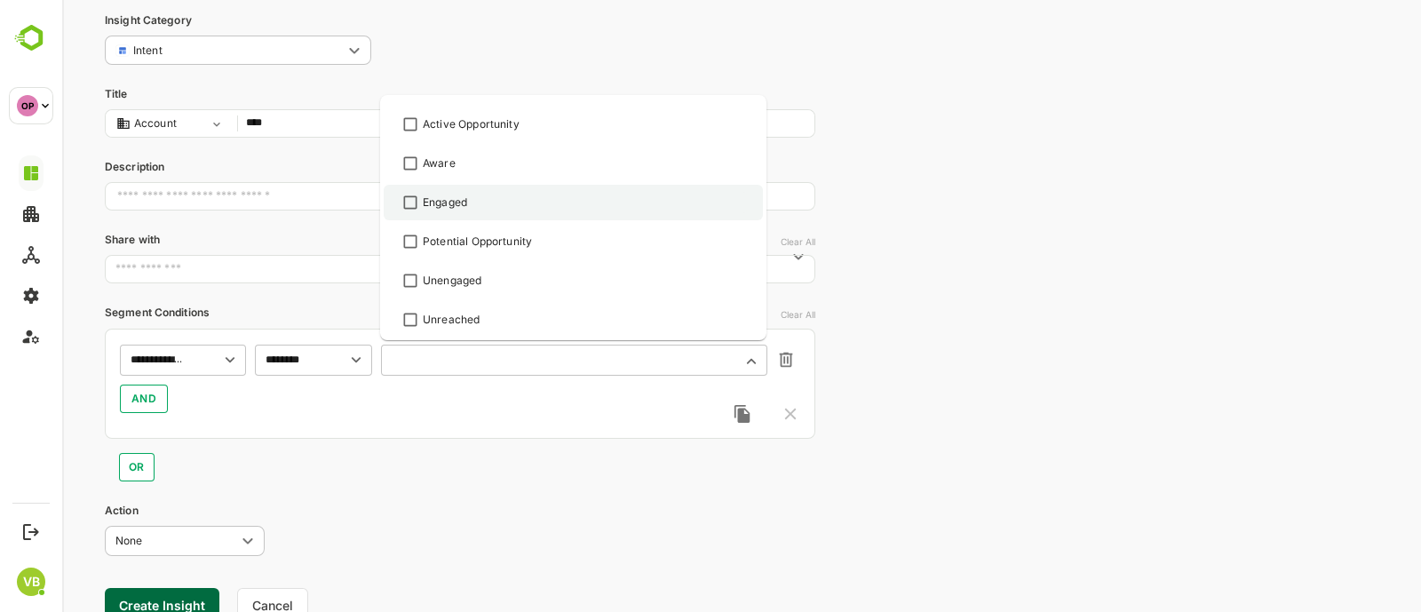
scroll to position [0, 0]
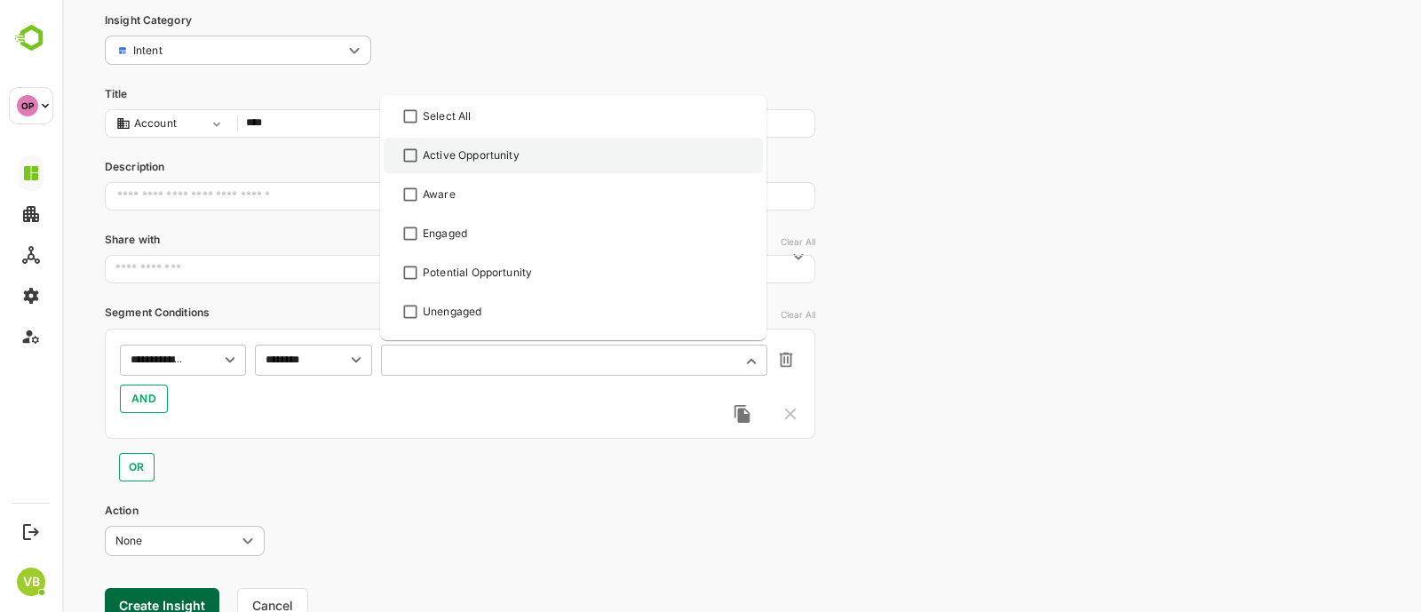
click at [476, 163] on div "Active Opportunity" at bounding box center [573, 155] width 347 height 21
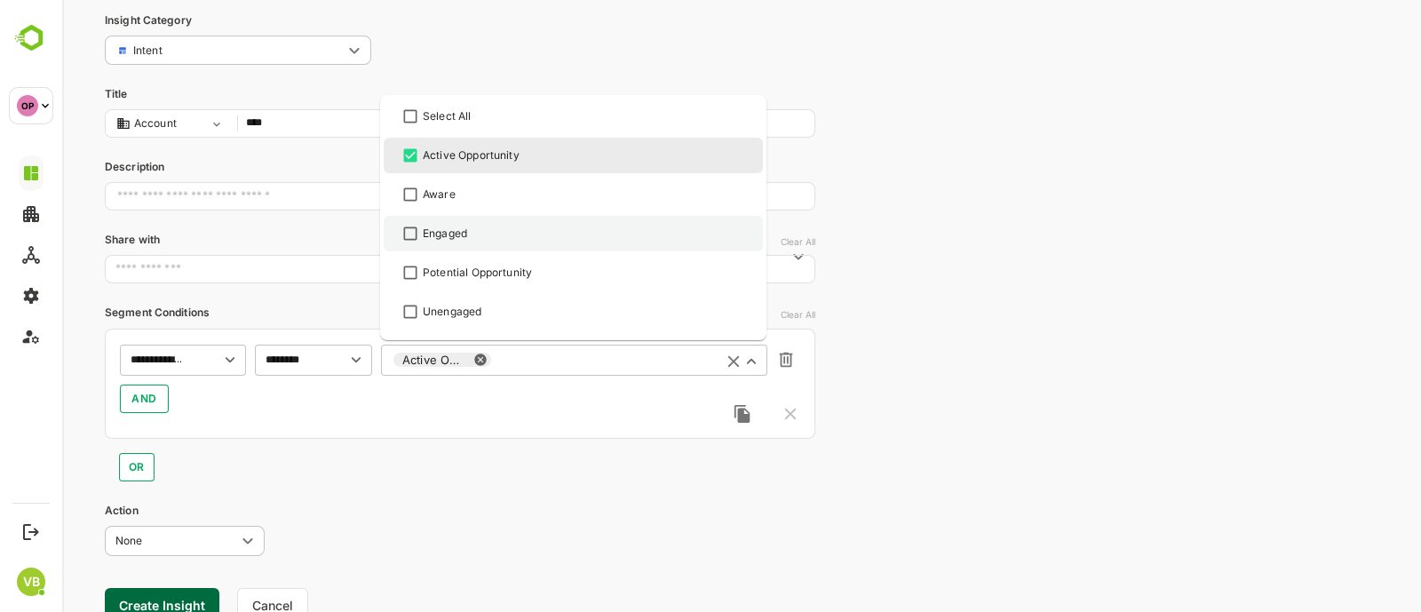
click at [442, 228] on div "Engaged" at bounding box center [445, 234] width 44 height 16
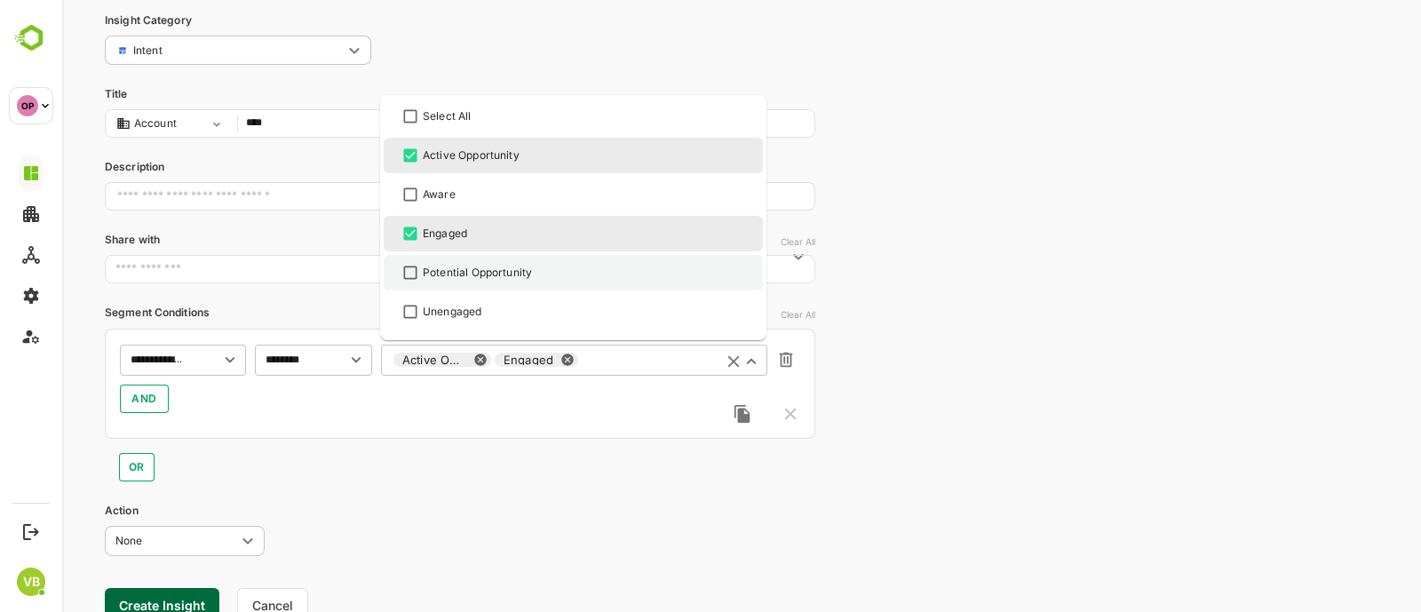
click at [446, 265] on div "Potential Opportunity" at bounding box center [477, 273] width 109 height 16
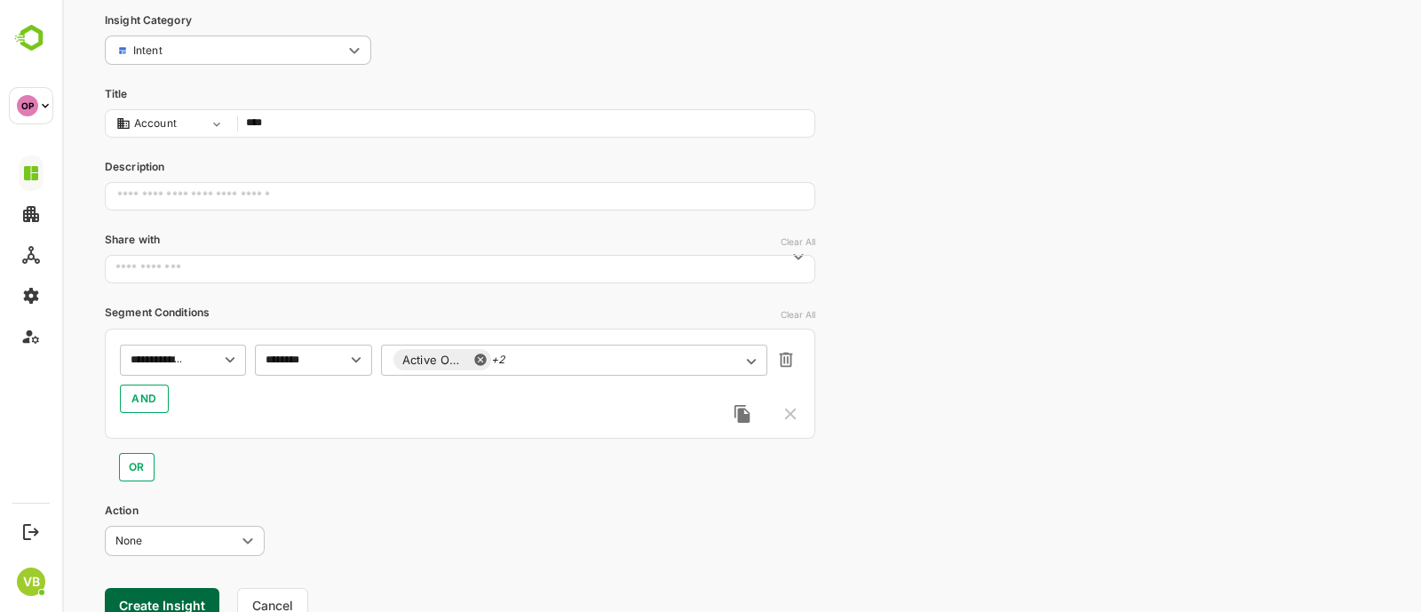
click at [311, 447] on div "OR" at bounding box center [460, 460] width 711 height 43
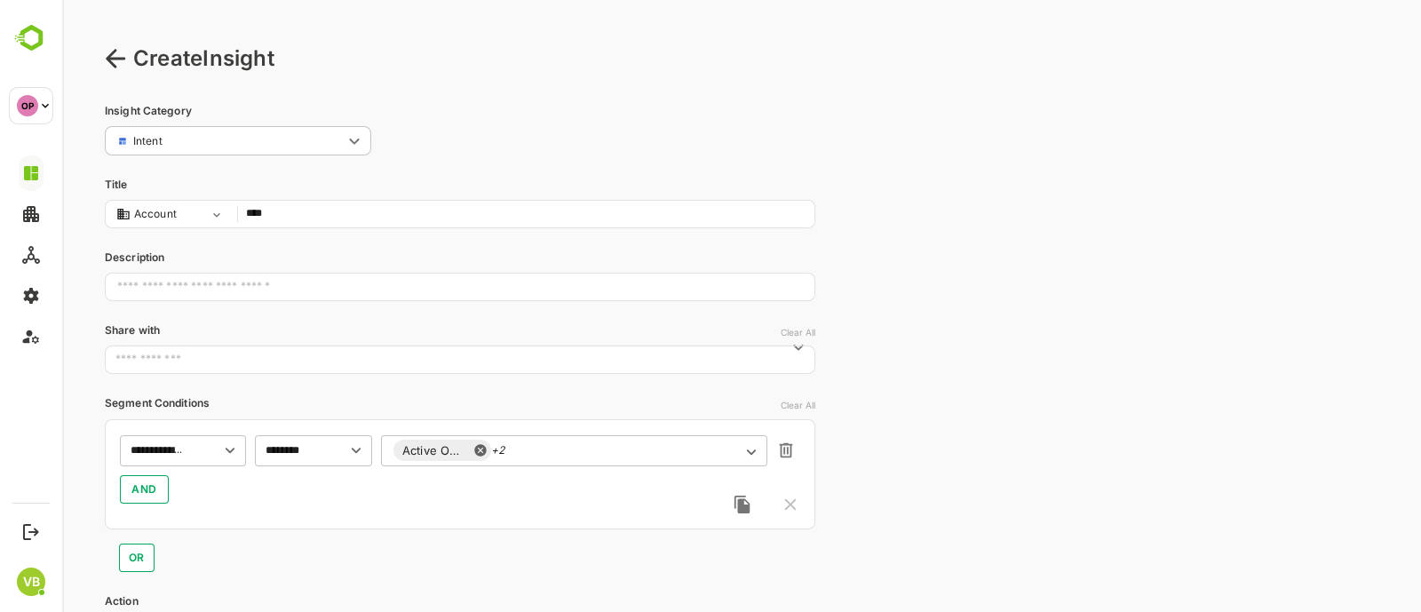
scroll to position [160, 0]
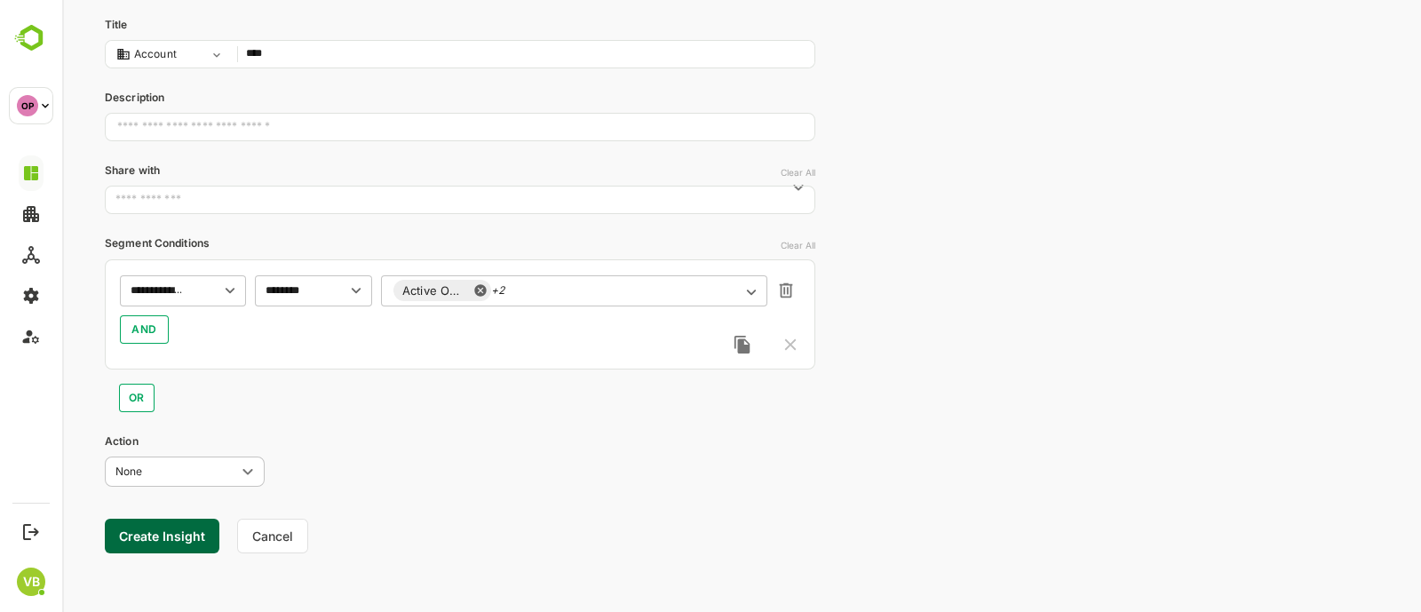
click at [171, 529] on button "Create Insight" at bounding box center [162, 536] width 115 height 35
click at [318, 556] on link "View" at bounding box center [330, 556] width 39 height 21
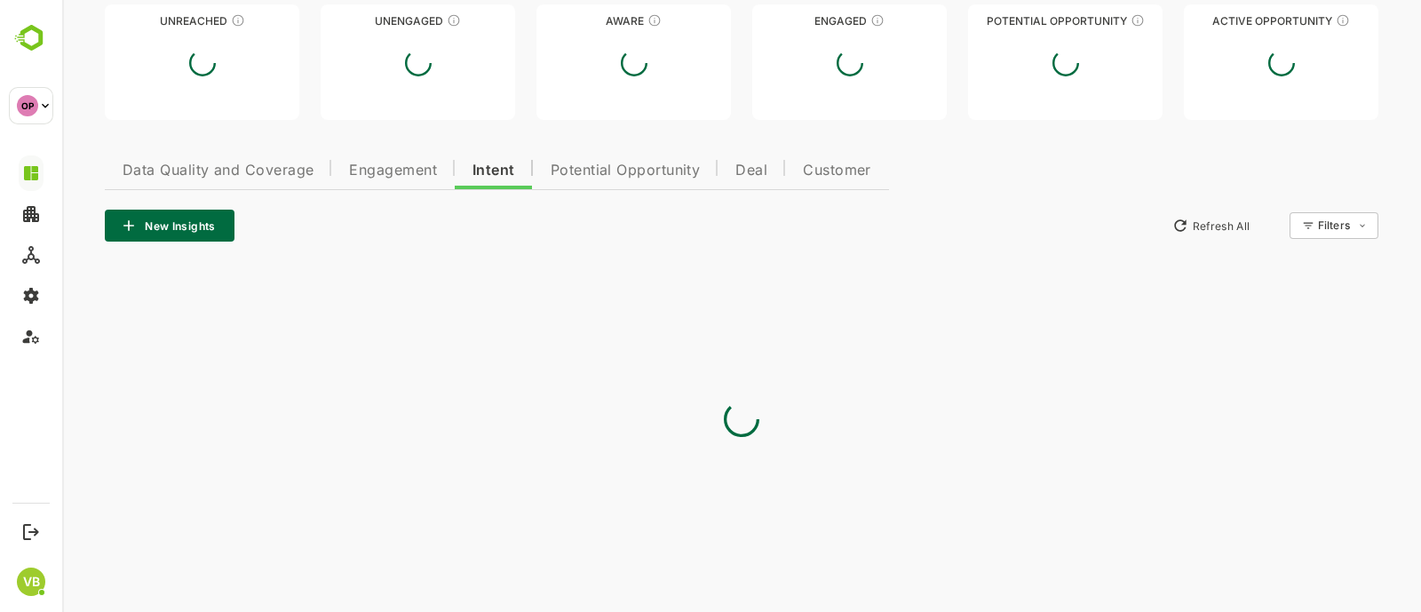
type input "**********"
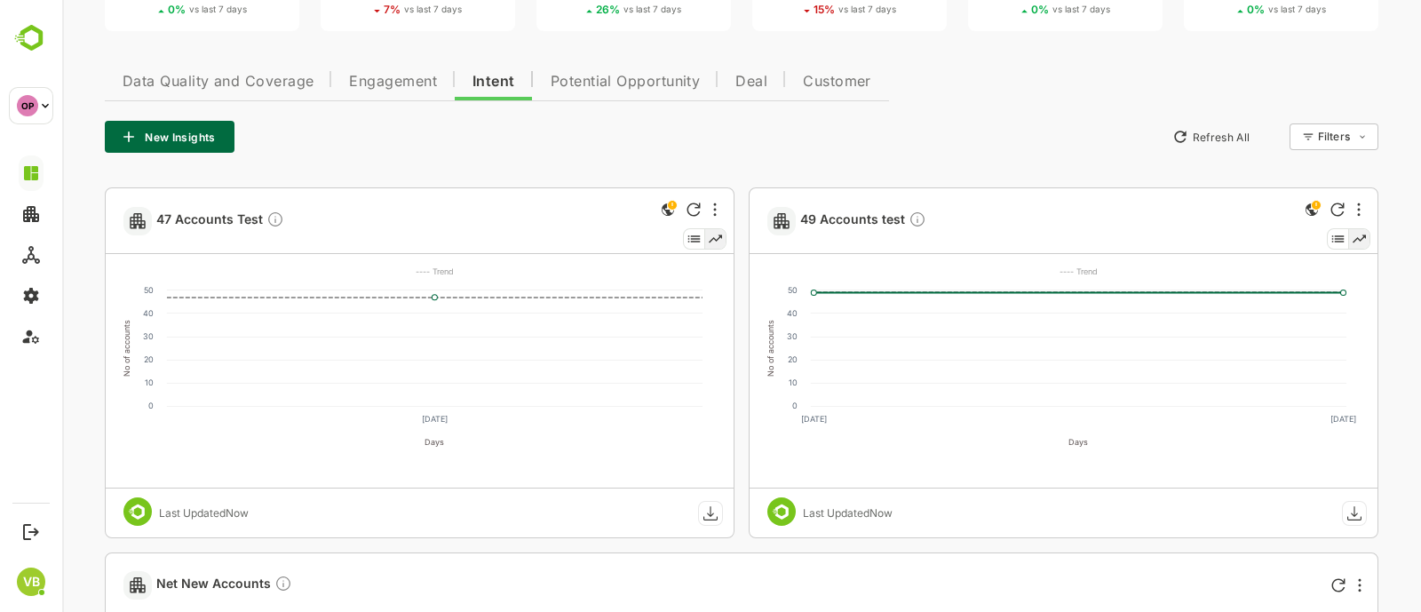
scroll to position [190, 0]
click at [373, 74] on span "Engagement" at bounding box center [393, 81] width 88 height 14
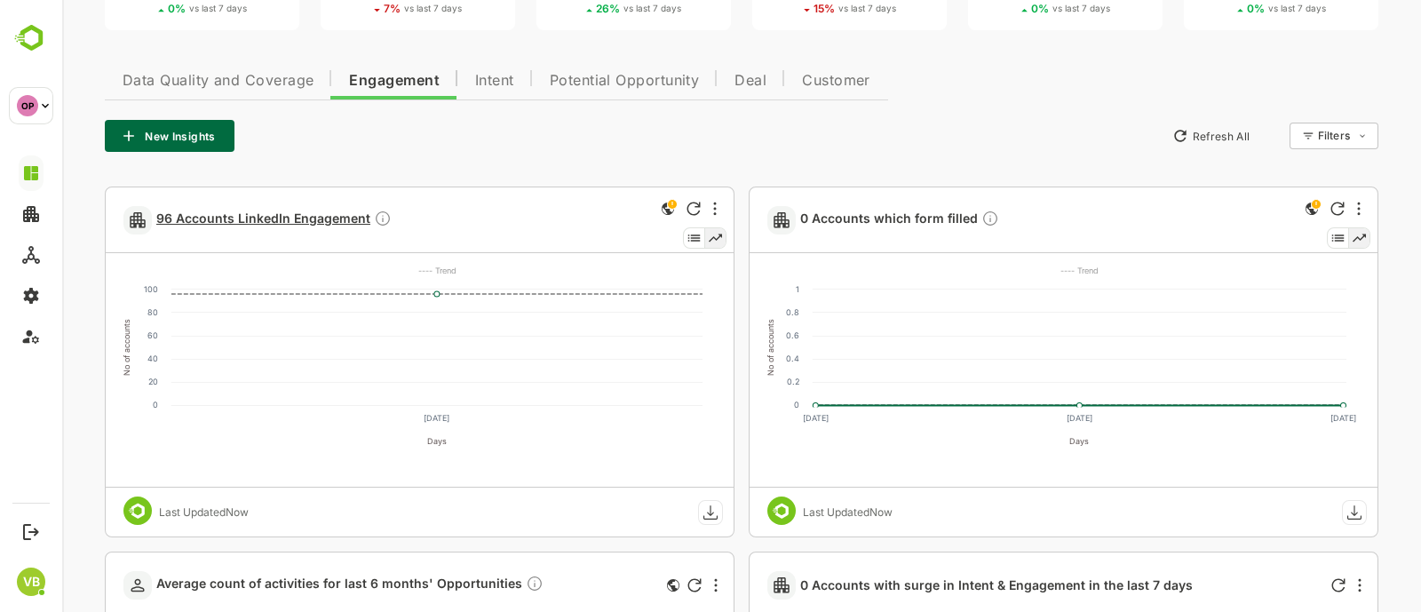
click at [307, 218] on span "96 Accounts LinkedIn Engagement" at bounding box center [273, 220] width 235 height 20
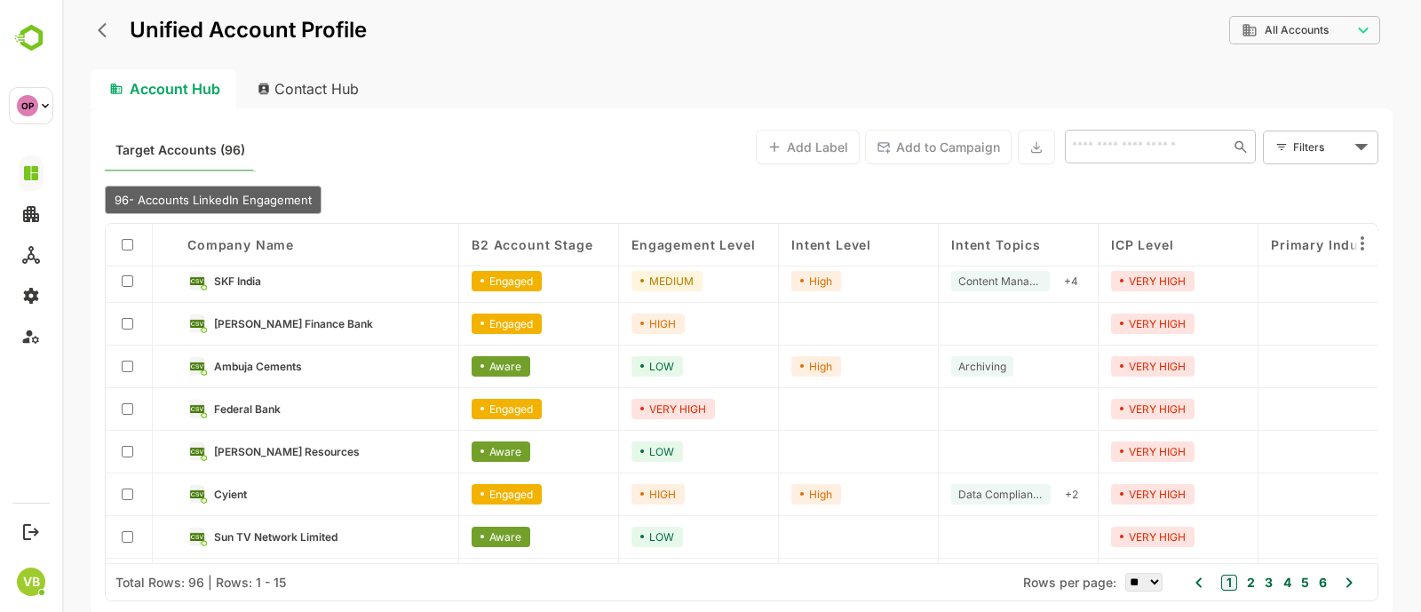
scroll to position [346, 0]
